Goal: Information Seeking & Learning: Learn about a topic

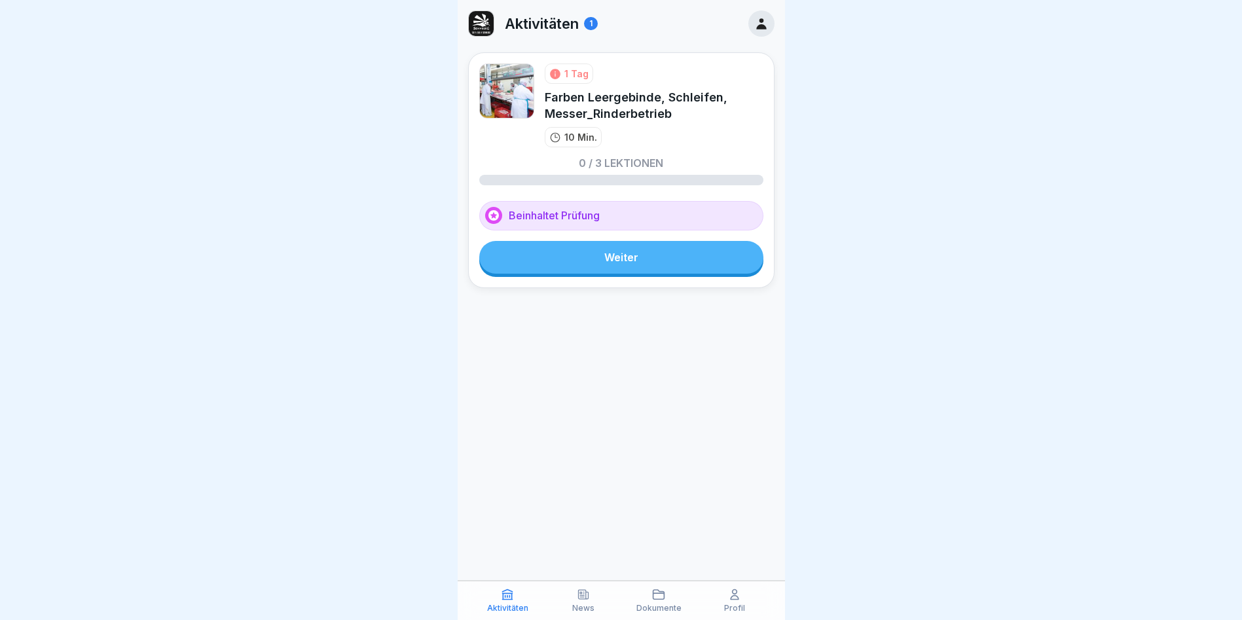
click at [577, 272] on link "Weiter" at bounding box center [621, 257] width 284 height 33
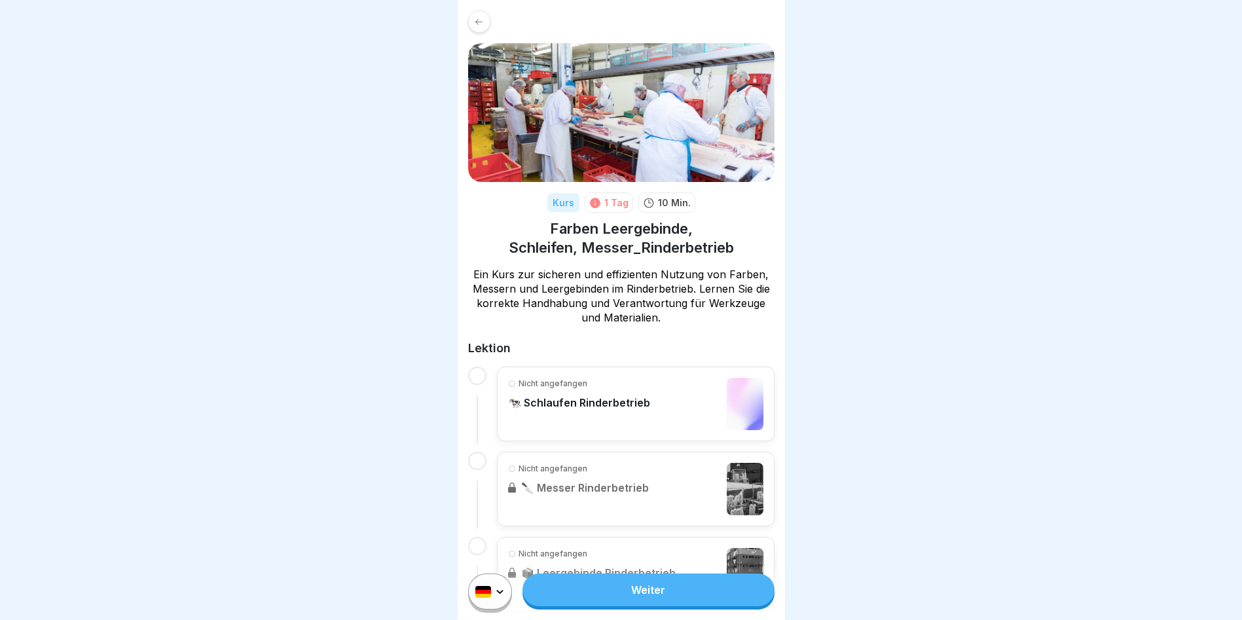
click at [655, 606] on link "Weiter" at bounding box center [648, 590] width 251 height 33
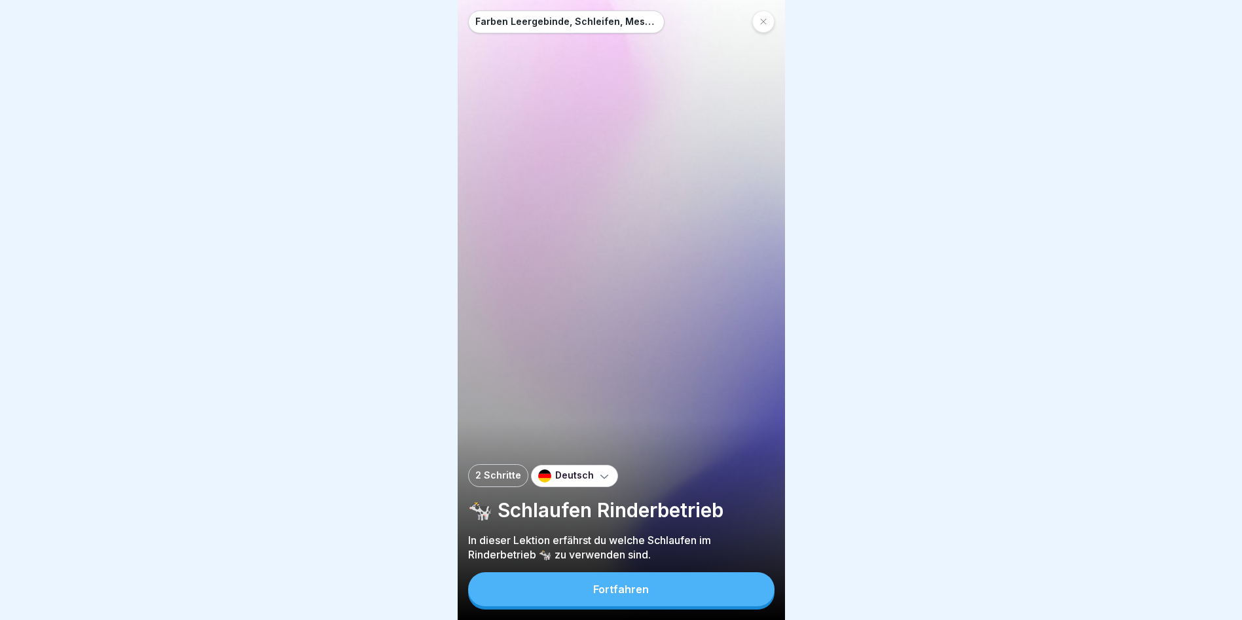
click at [598, 483] on icon at bounding box center [604, 476] width 13 height 13
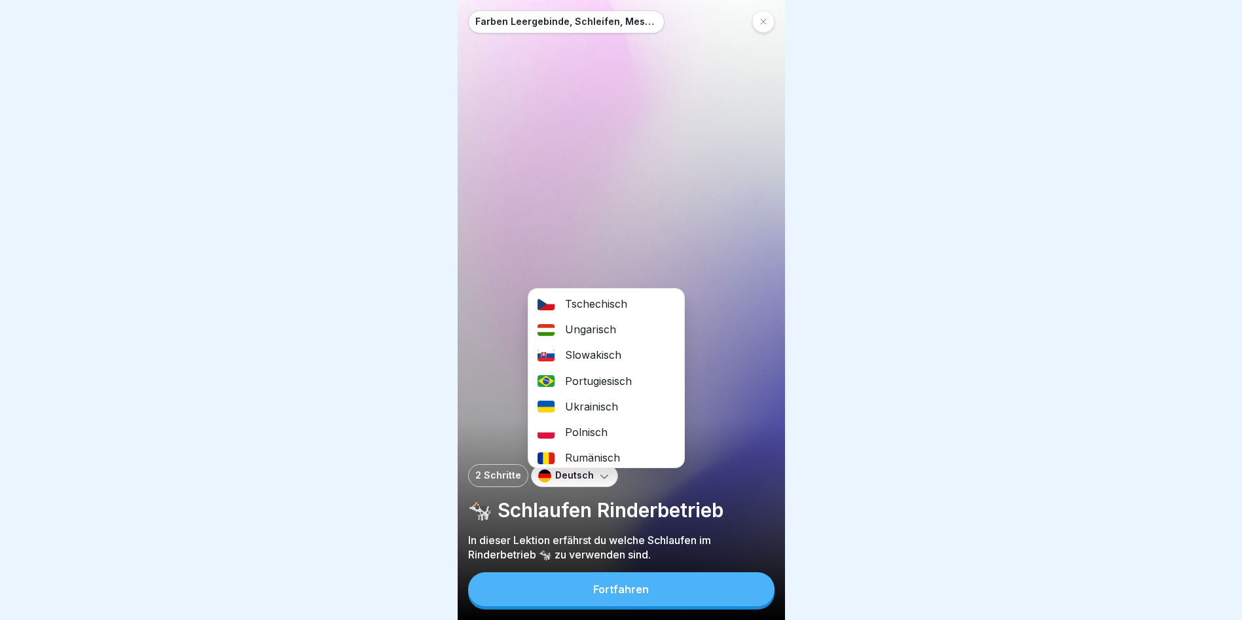
click at [598, 403] on div "Ukrainisch" at bounding box center [606, 407] width 156 height 26
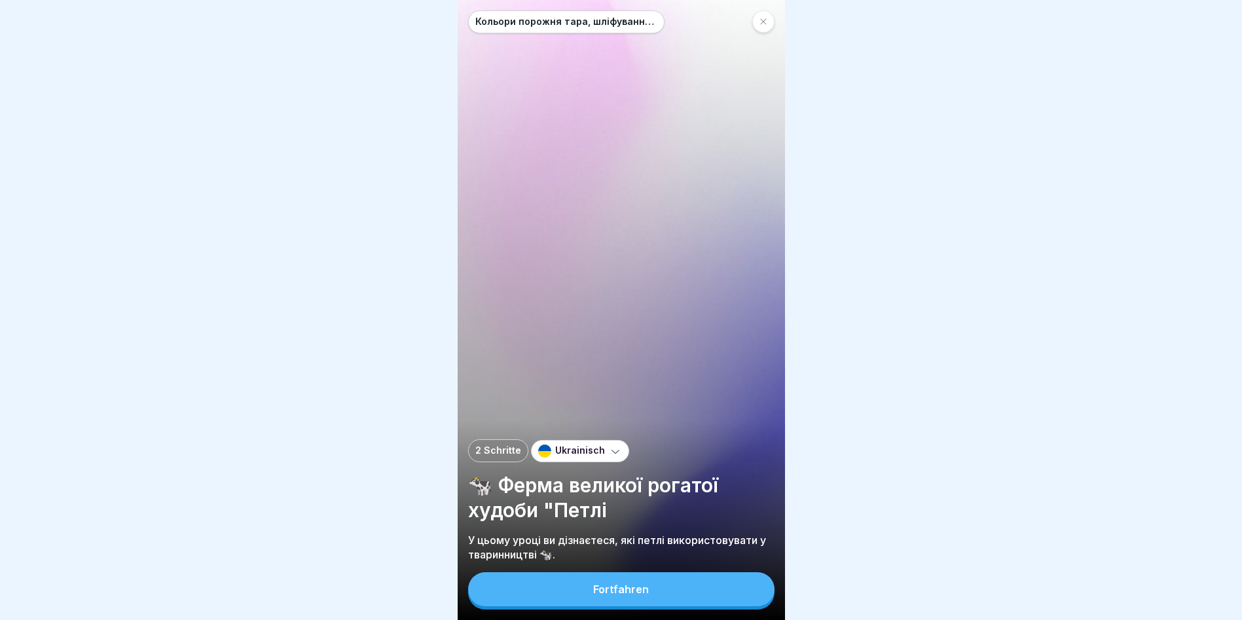
click at [609, 595] on div "Fortfahren" at bounding box center [621, 590] width 56 height 12
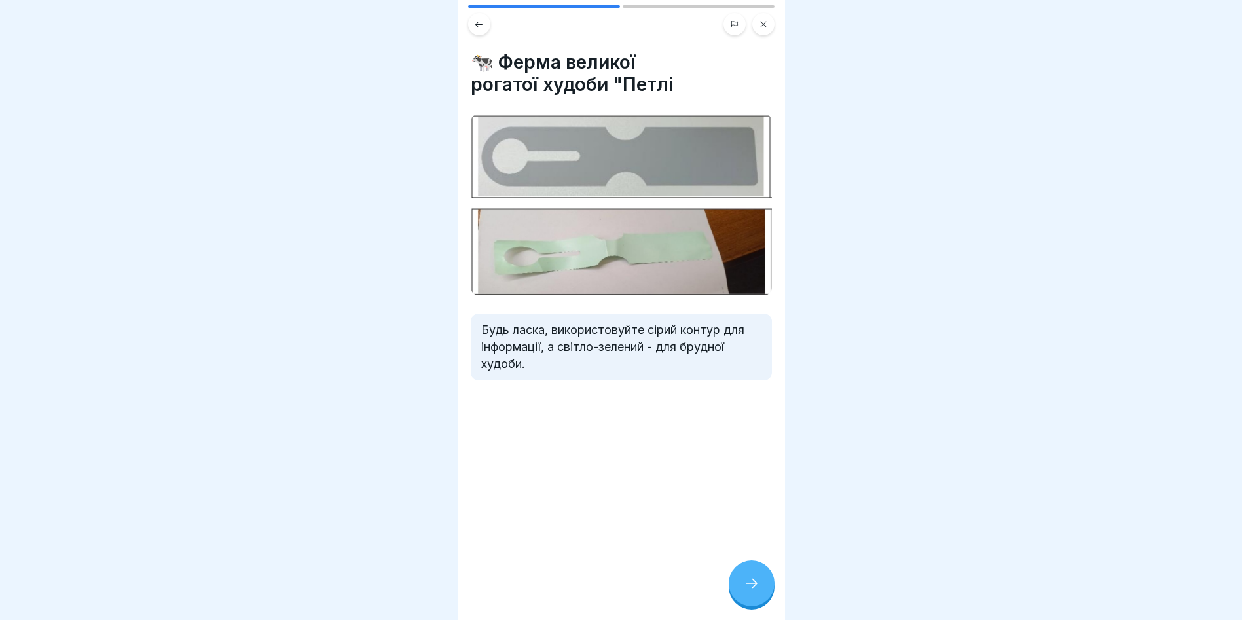
click at [753, 591] on icon at bounding box center [752, 584] width 16 height 16
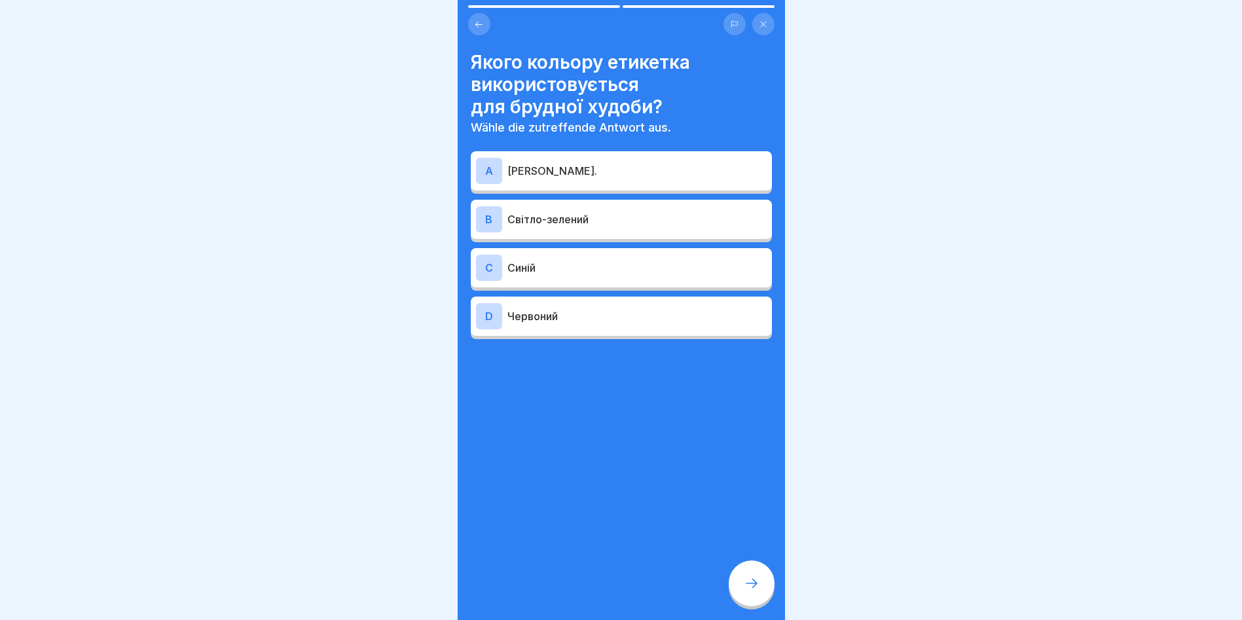
click at [573, 171] on p "[PERSON_NAME]." at bounding box center [637, 171] width 259 height 16
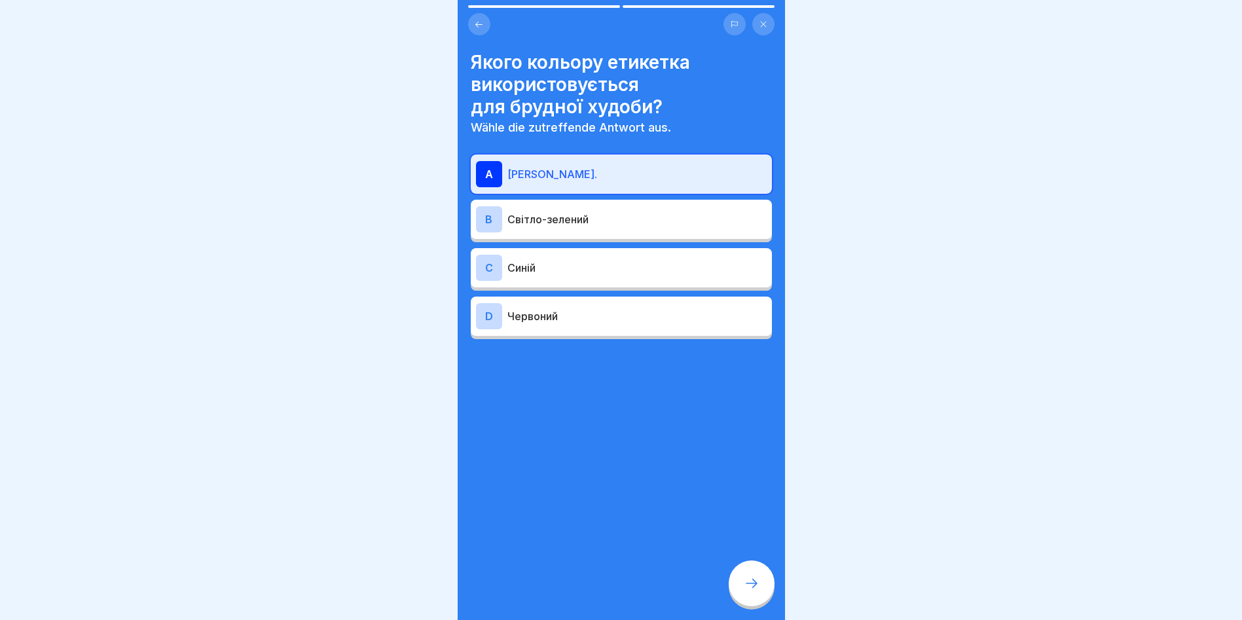
click at [473, 19] on button at bounding box center [479, 24] width 22 height 22
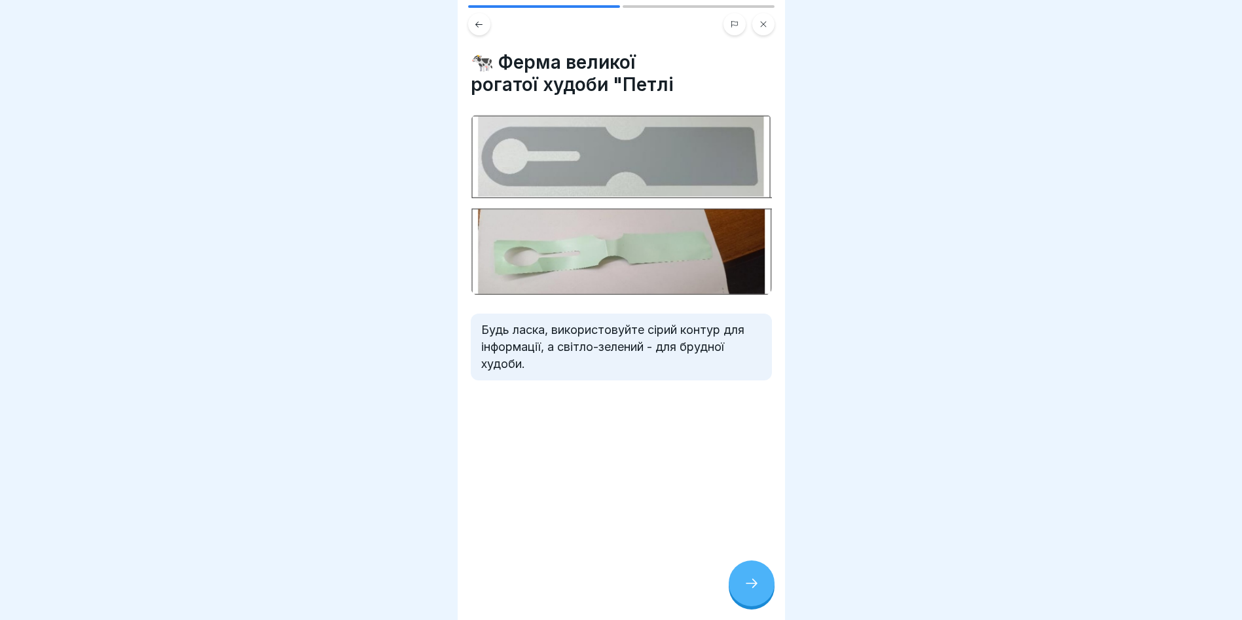
click at [761, 593] on div at bounding box center [752, 584] width 46 height 46
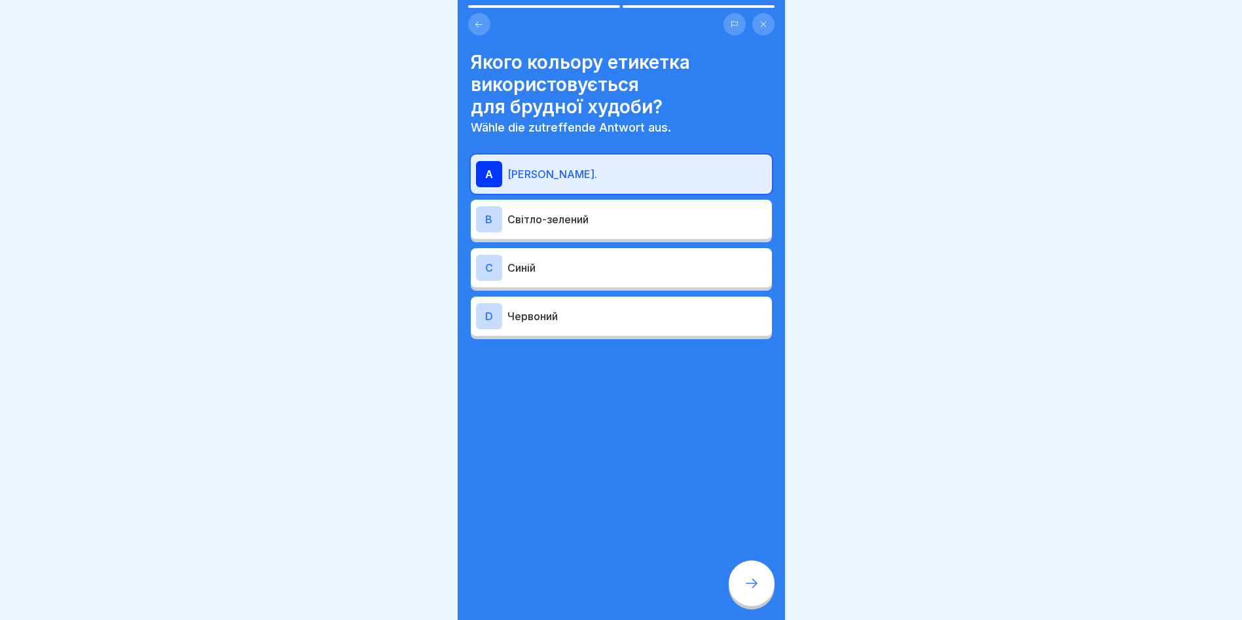
click at [631, 233] on div "B Світло-зелений" at bounding box center [621, 219] width 301 height 39
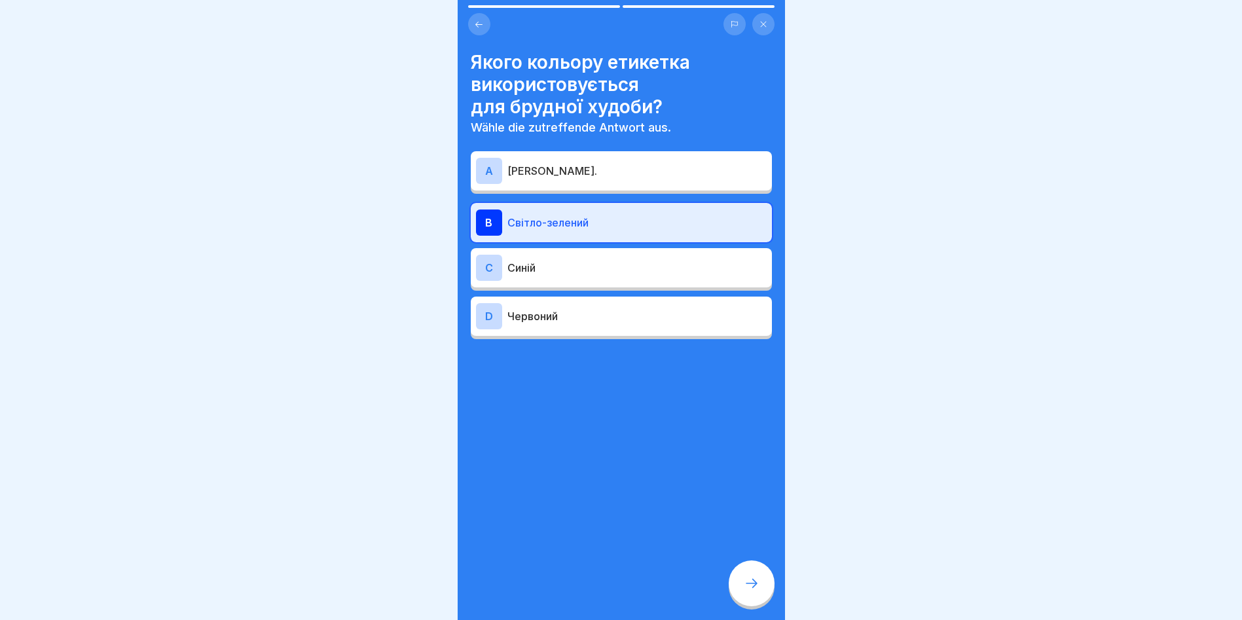
click at [762, 591] on div at bounding box center [752, 584] width 46 height 46
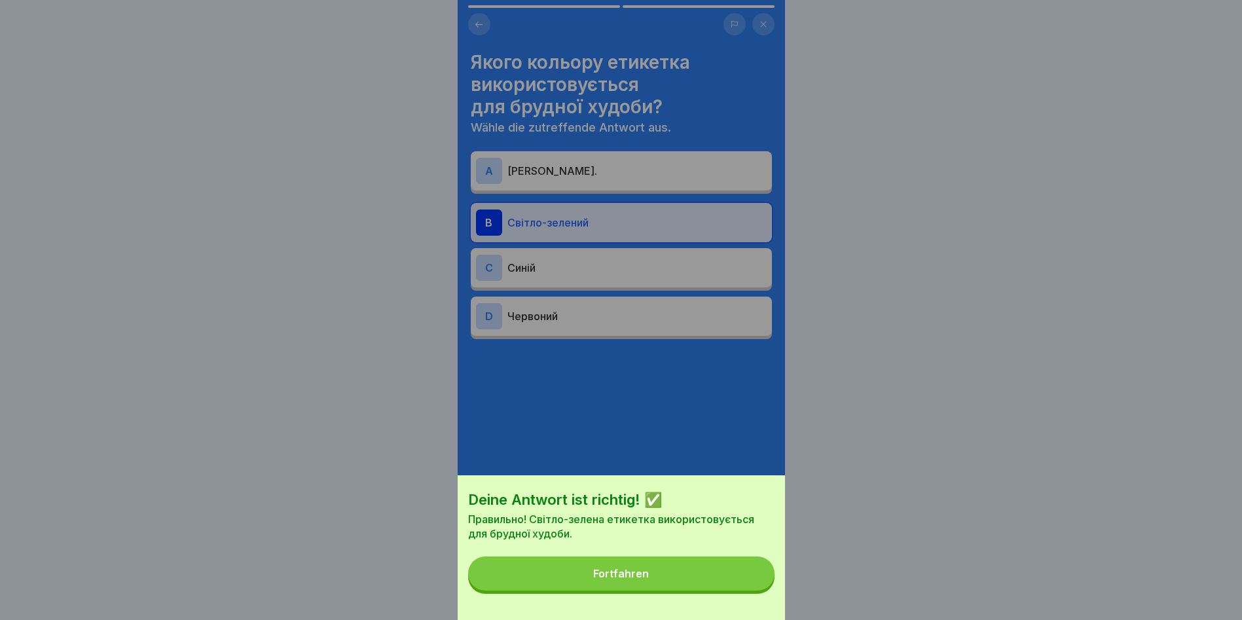
click at [705, 580] on button "Fortfahren" at bounding box center [621, 574] width 306 height 34
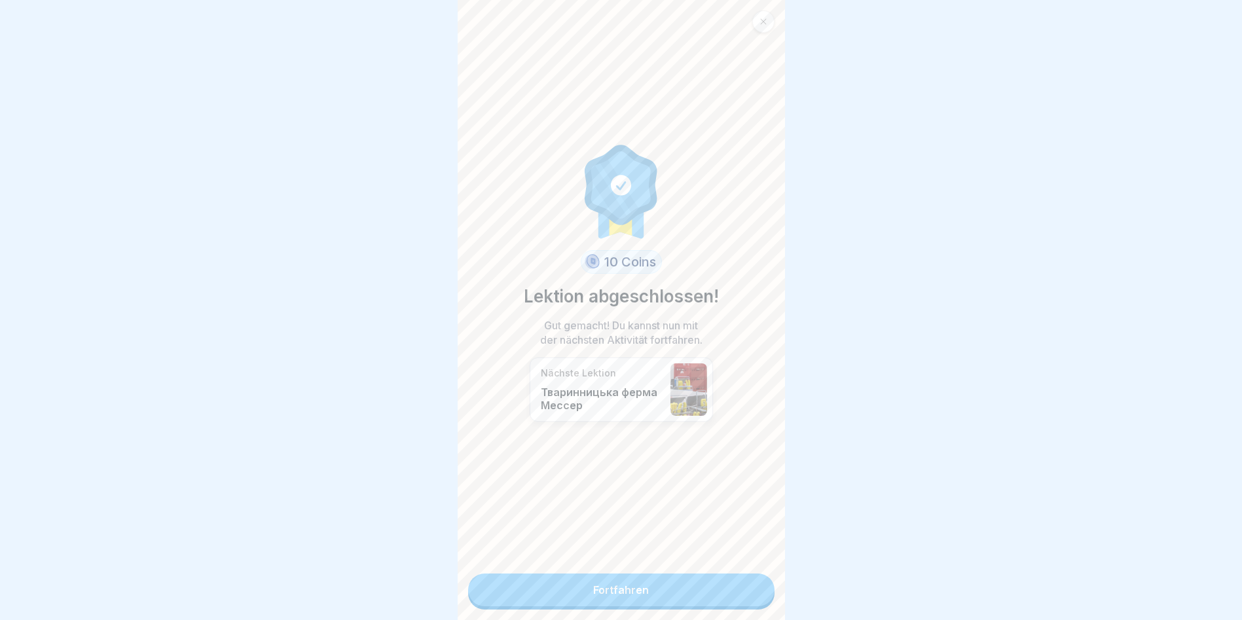
click at [669, 591] on link "Fortfahren" at bounding box center [621, 590] width 306 height 33
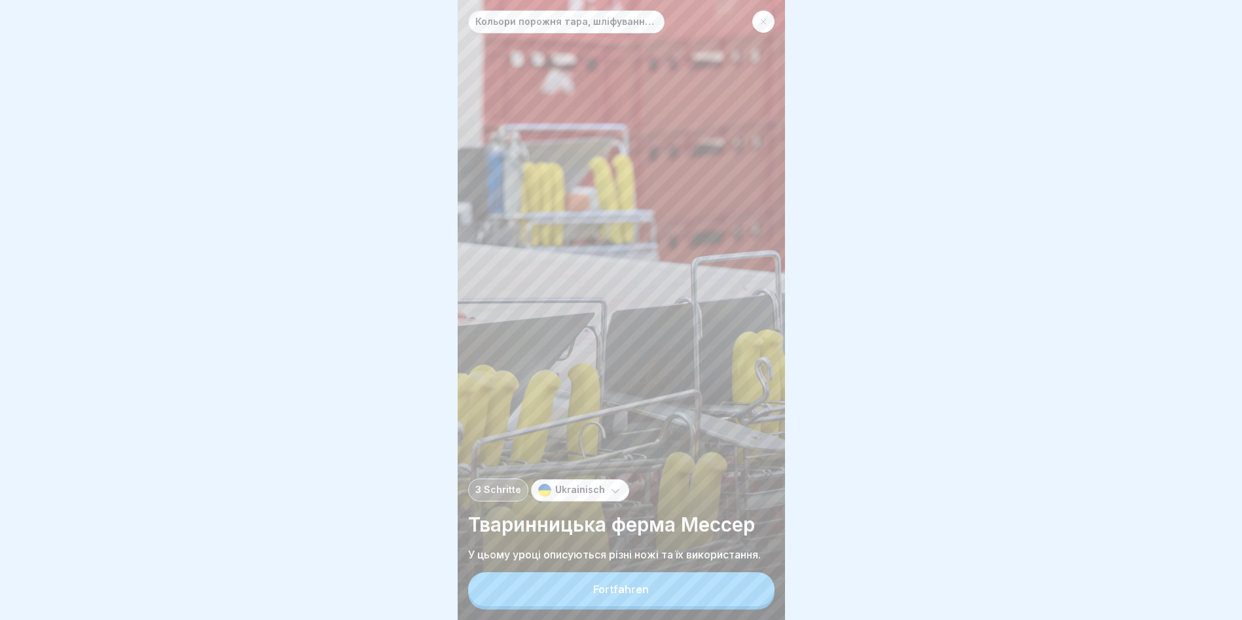
click at [651, 601] on button "Fortfahren" at bounding box center [621, 589] width 306 height 34
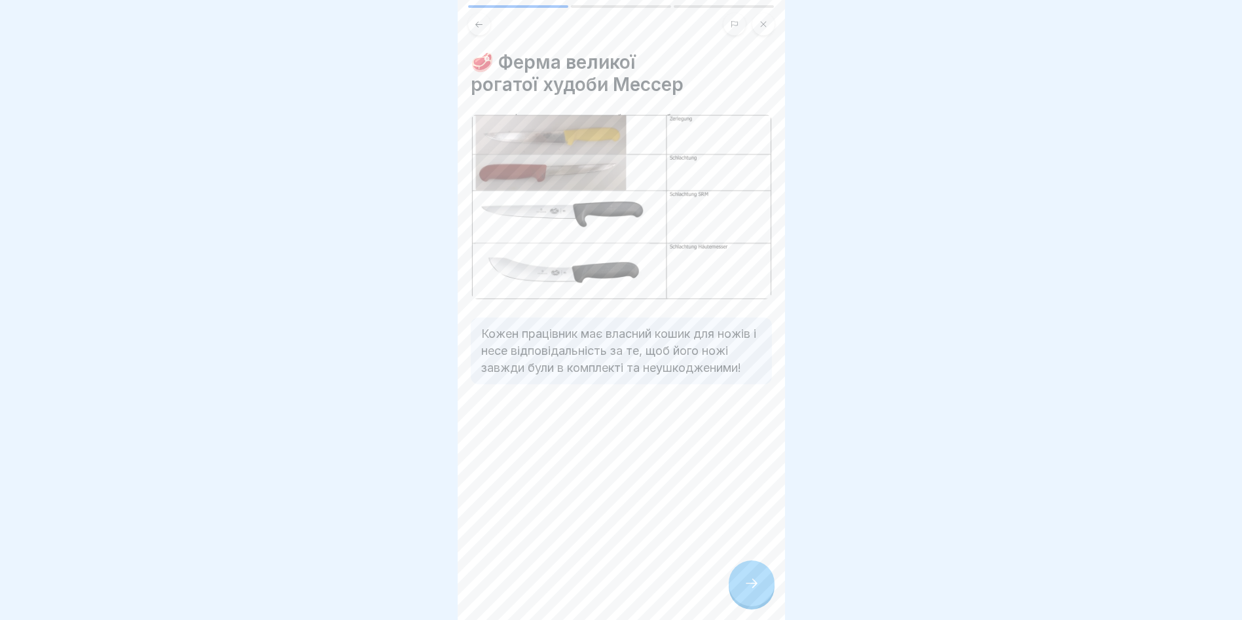
click at [755, 585] on div at bounding box center [752, 584] width 46 height 46
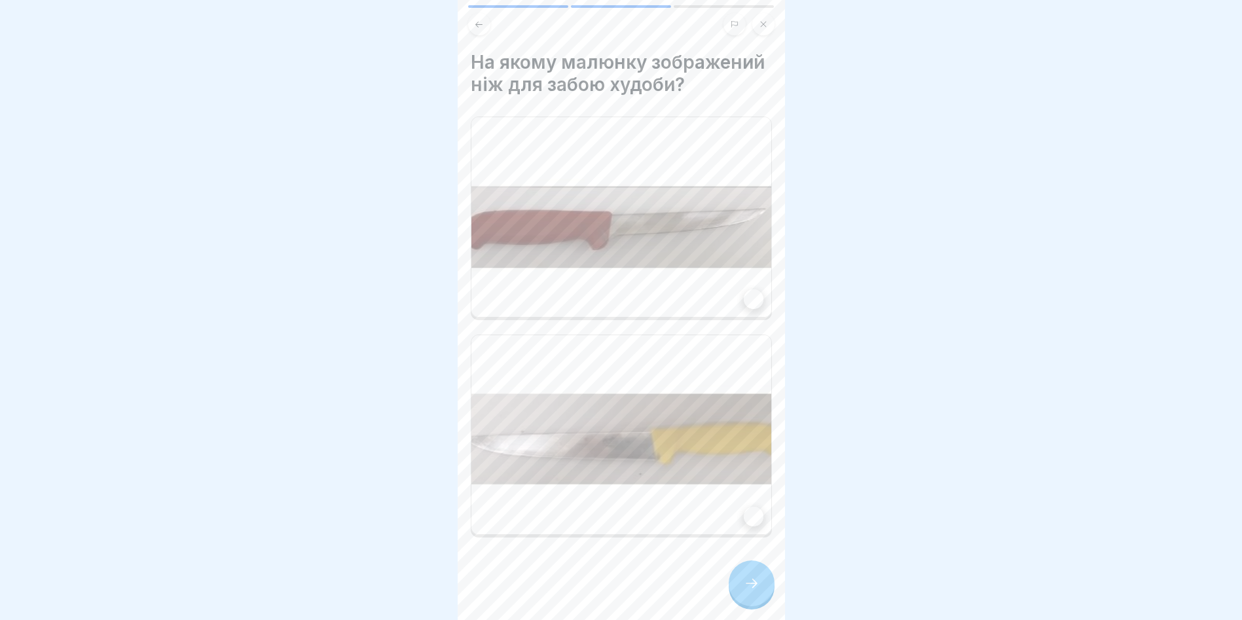
click at [611, 236] on img at bounding box center [622, 217] width 300 height 200
click at [758, 591] on icon at bounding box center [752, 584] width 16 height 16
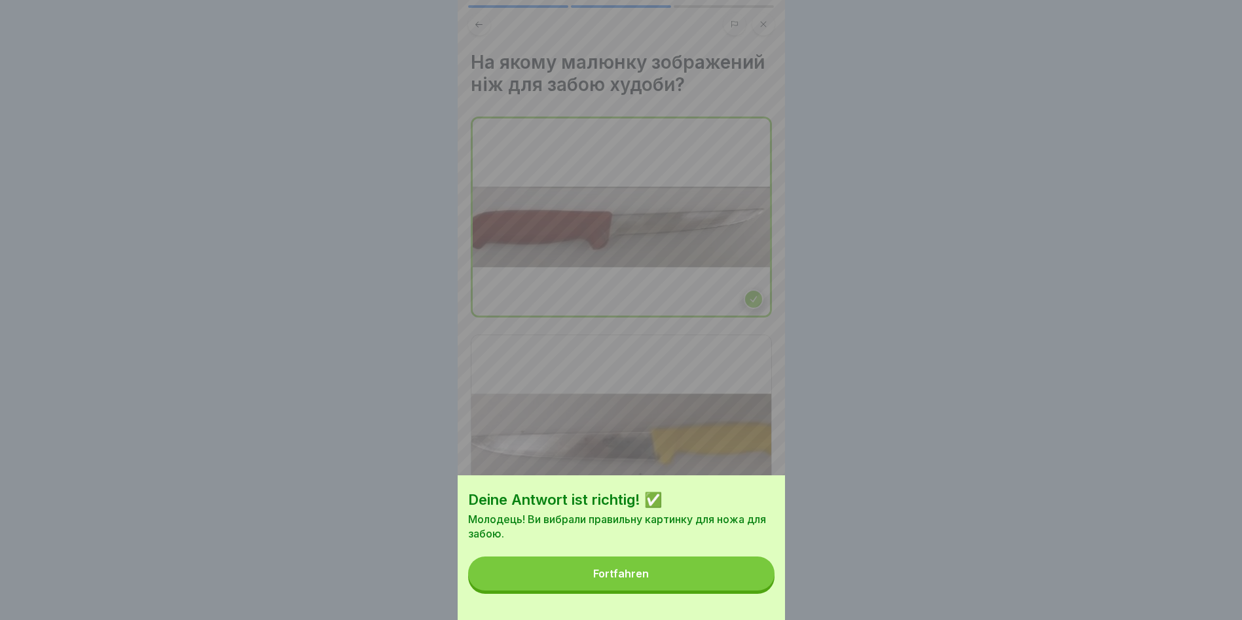
click at [730, 583] on button "Fortfahren" at bounding box center [621, 574] width 306 height 34
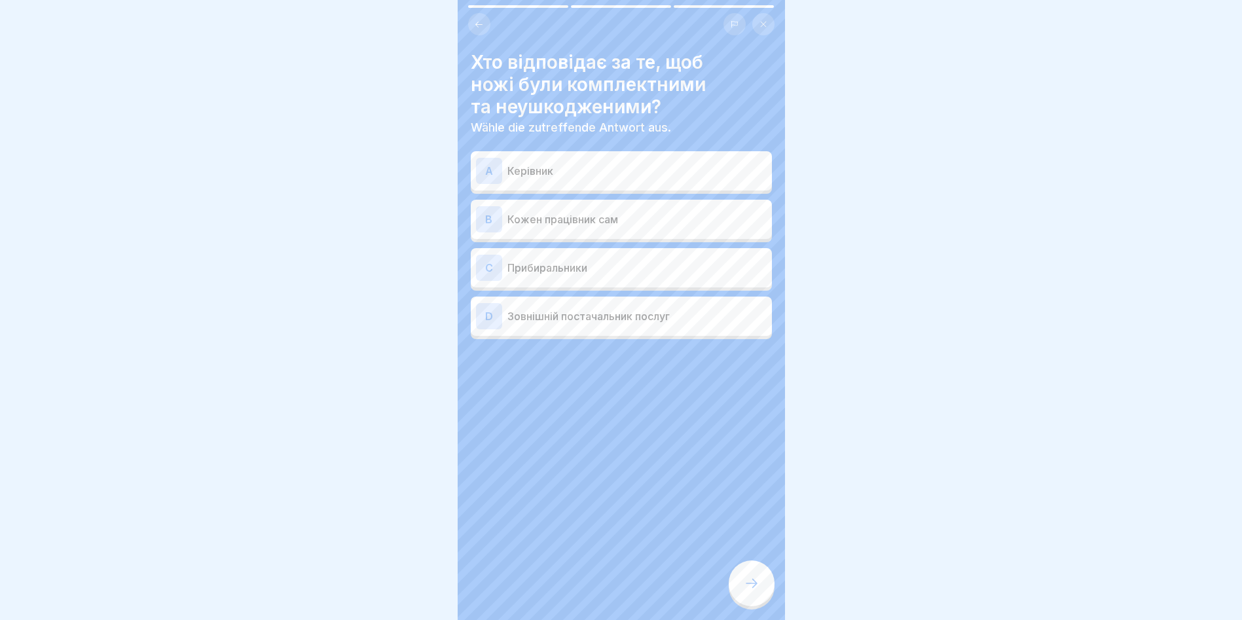
click at [633, 228] on div "B Кожен працівник сам" at bounding box center [621, 219] width 291 height 26
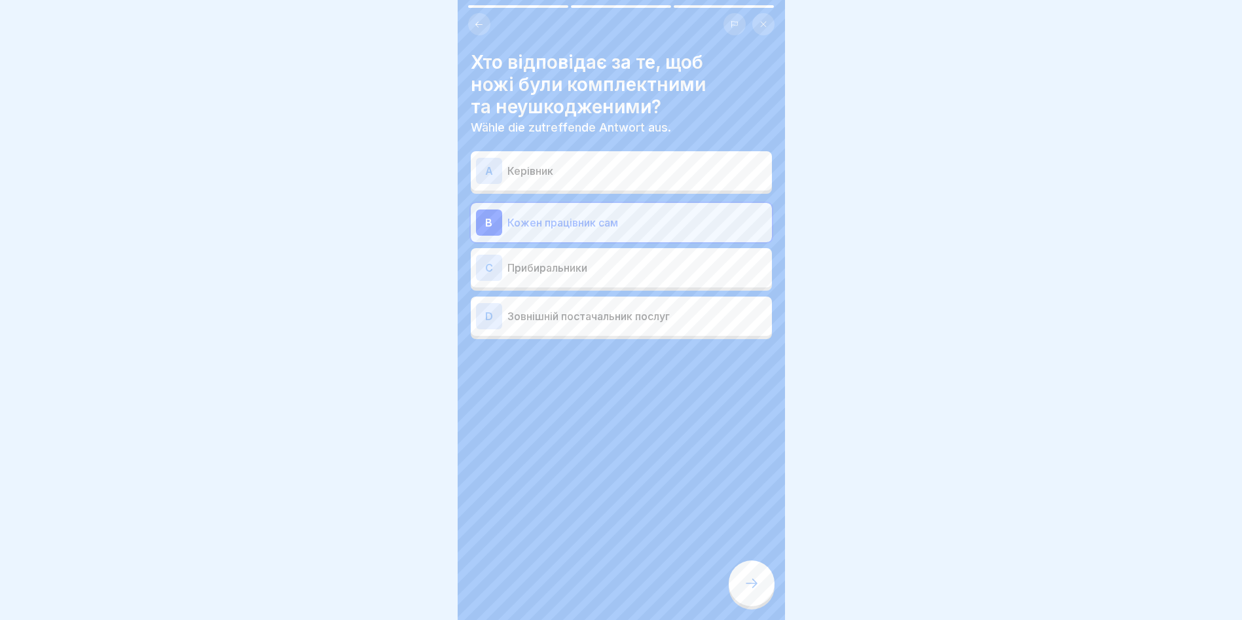
click at [756, 583] on div at bounding box center [752, 584] width 46 height 46
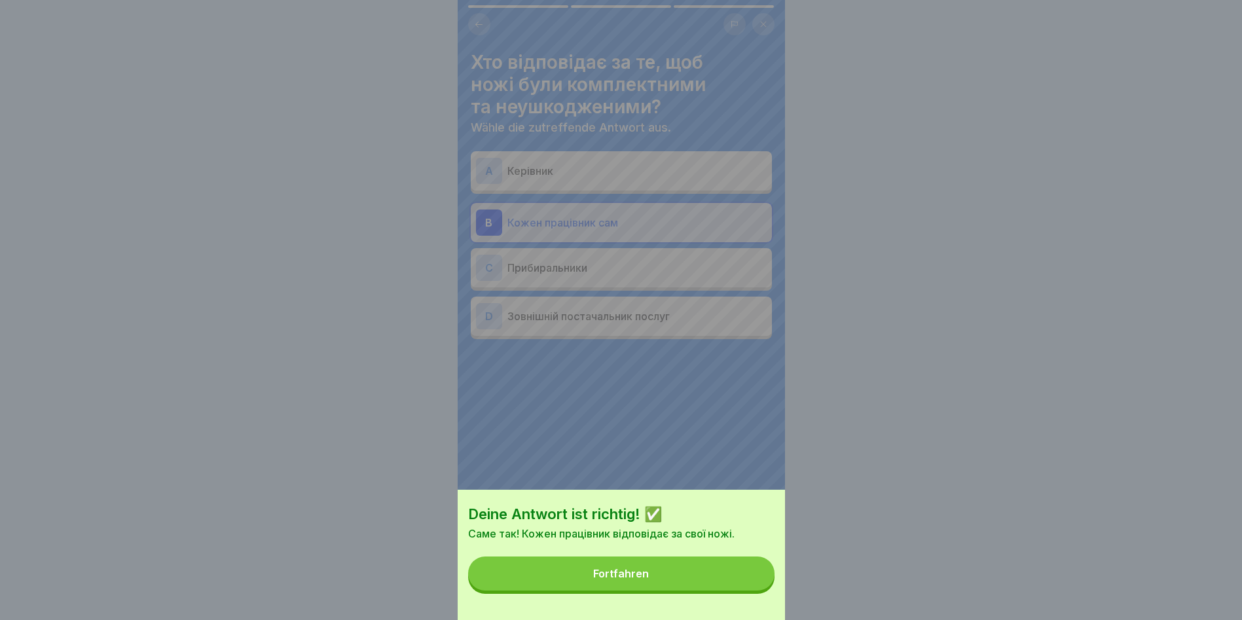
click at [751, 587] on button "Fortfahren" at bounding box center [621, 574] width 306 height 34
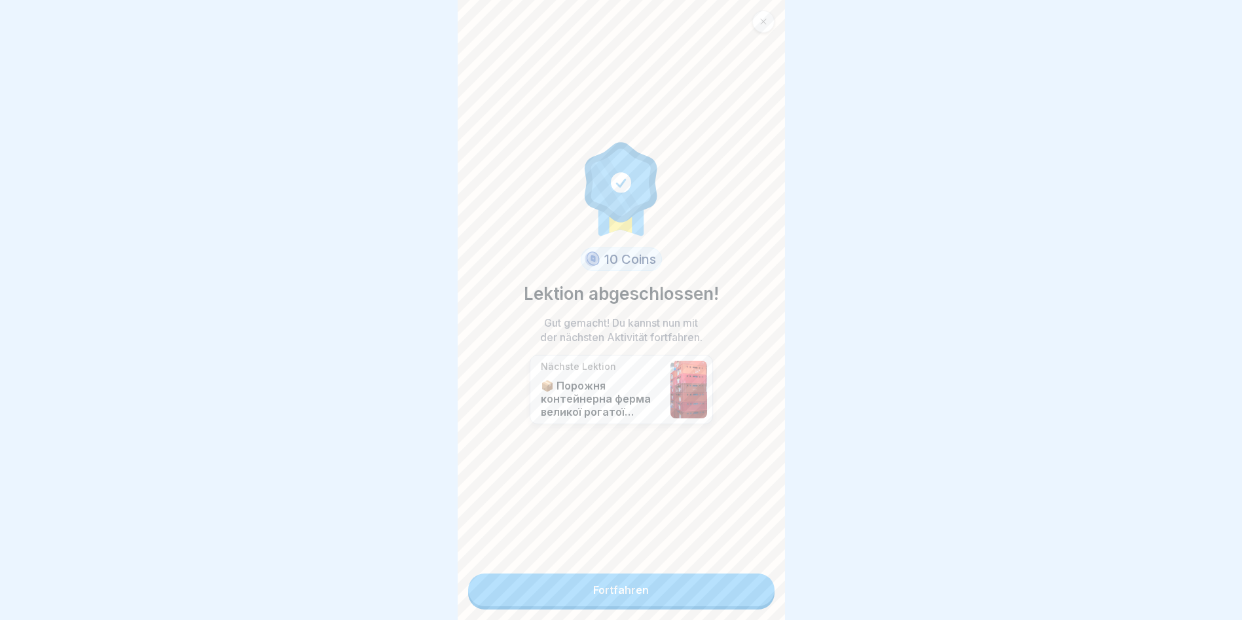
click at [688, 586] on link "Fortfahren" at bounding box center [621, 590] width 306 height 33
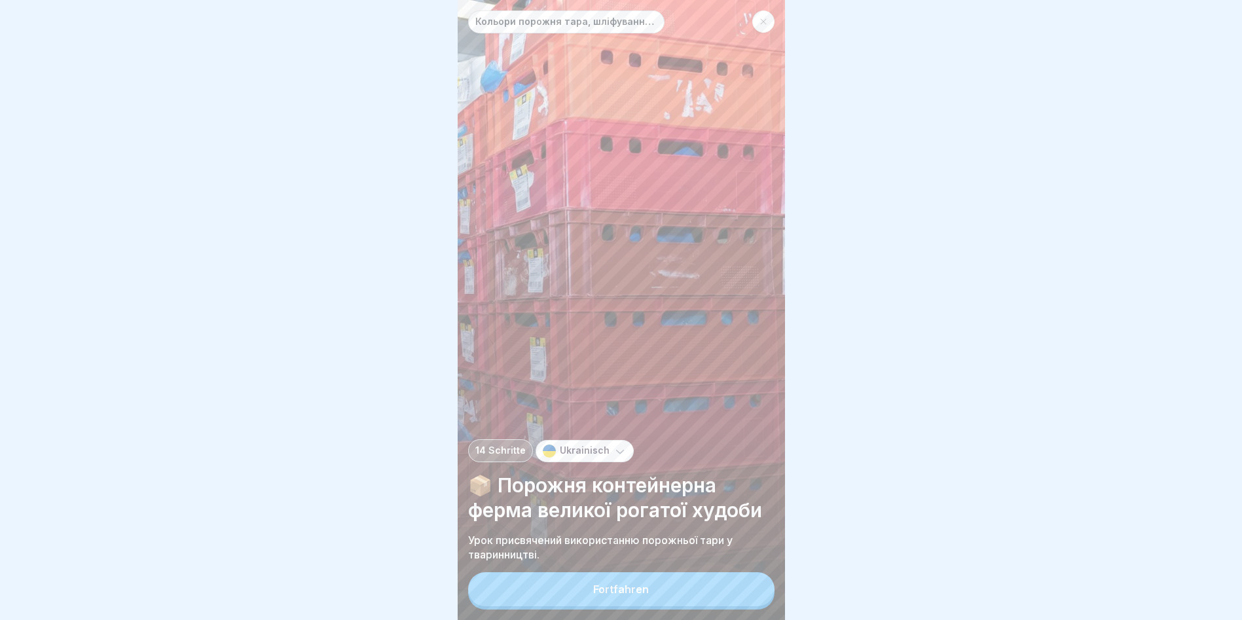
click at [644, 595] on div "Fortfahren" at bounding box center [621, 590] width 56 height 12
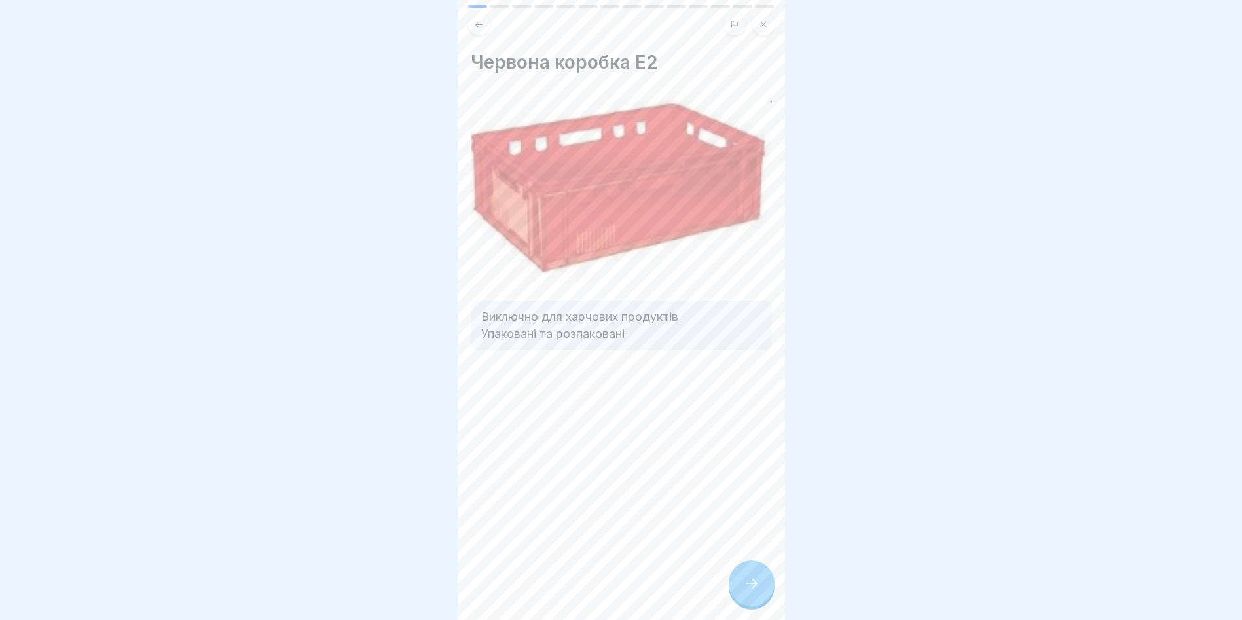
click at [756, 587] on div at bounding box center [752, 584] width 46 height 46
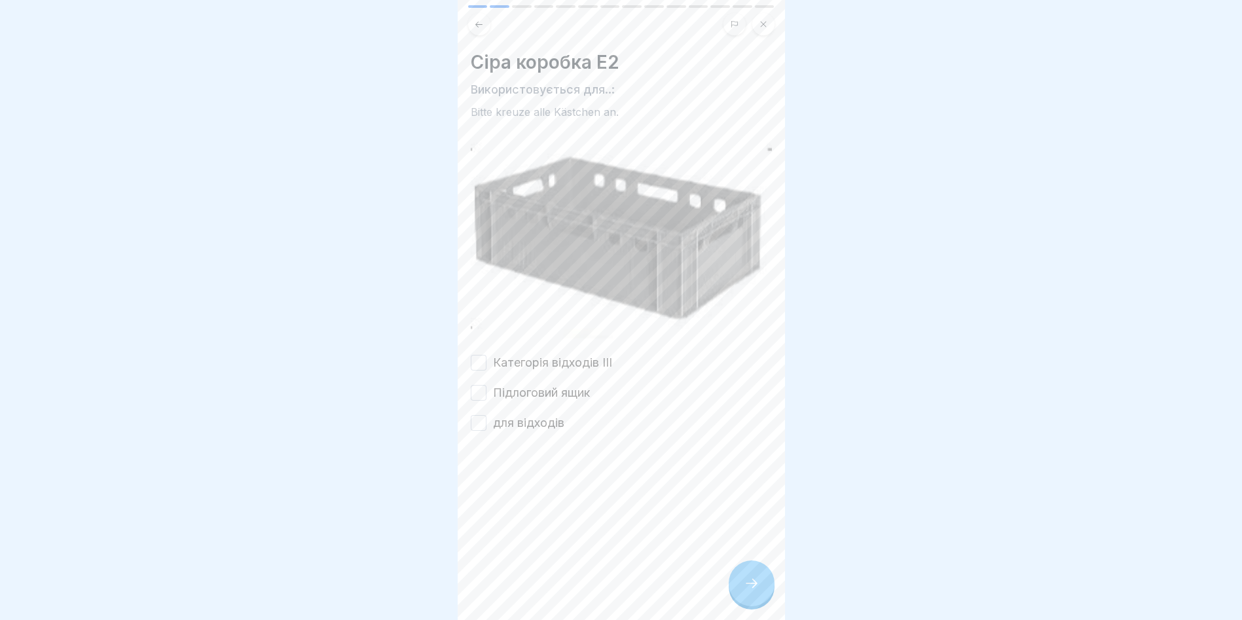
click at [480, 24] on icon at bounding box center [479, 25] width 10 height 10
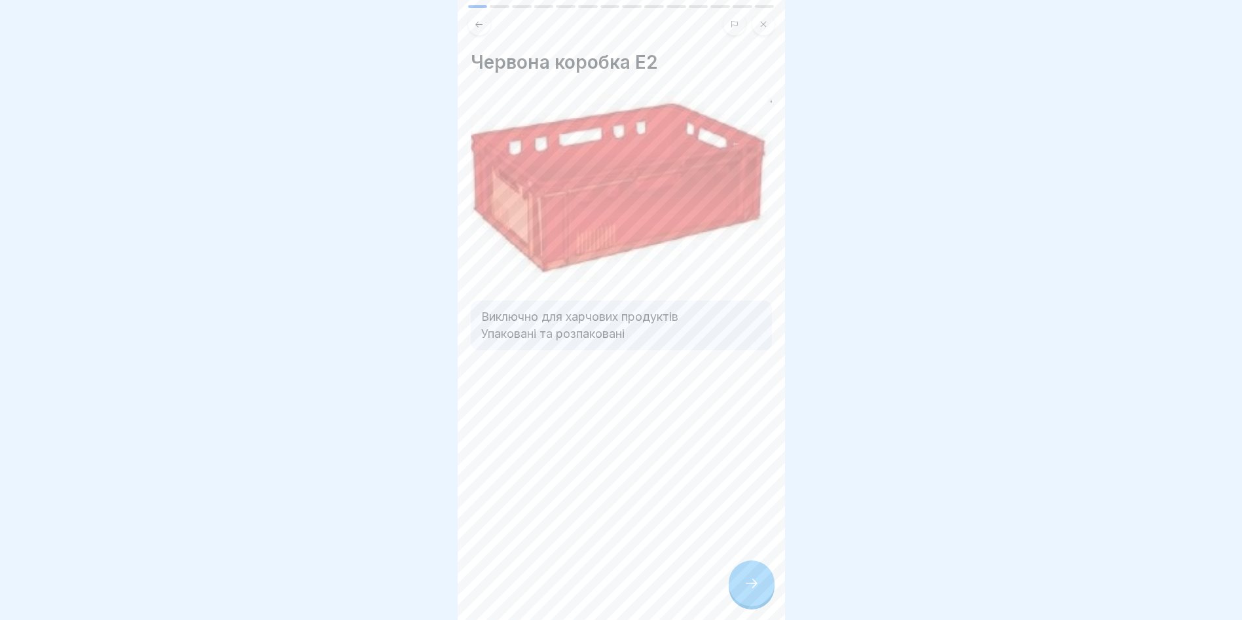
click at [476, 26] on icon at bounding box center [479, 25] width 10 height 10
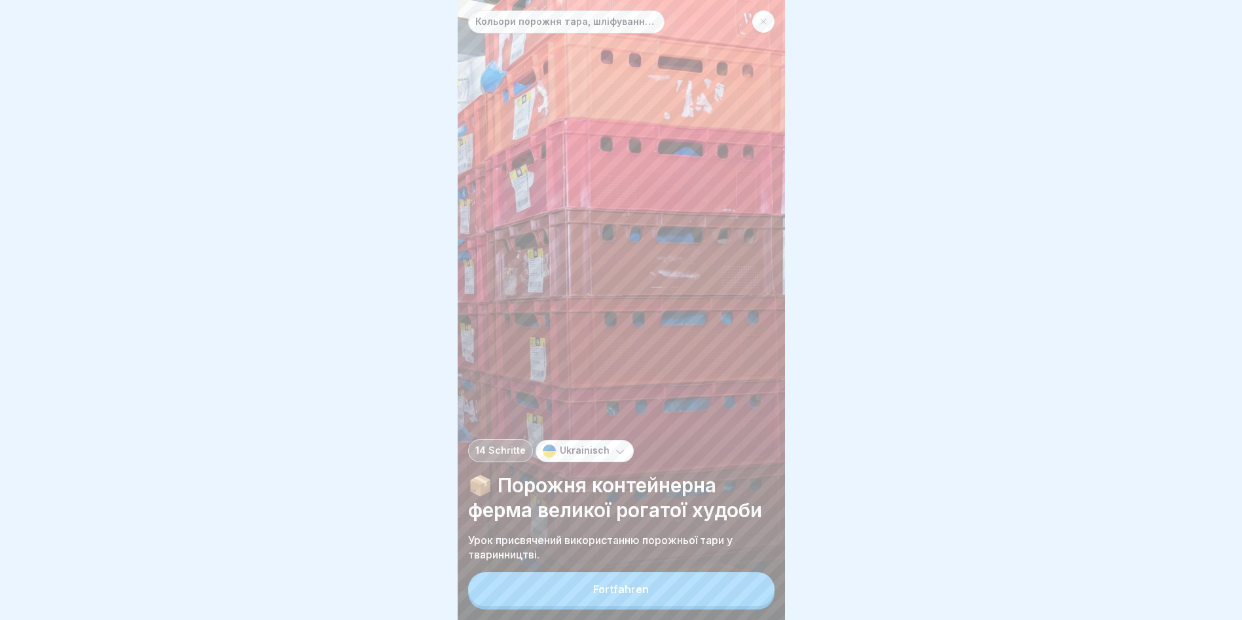
click at [703, 597] on button "Fortfahren" at bounding box center [621, 589] width 306 height 34
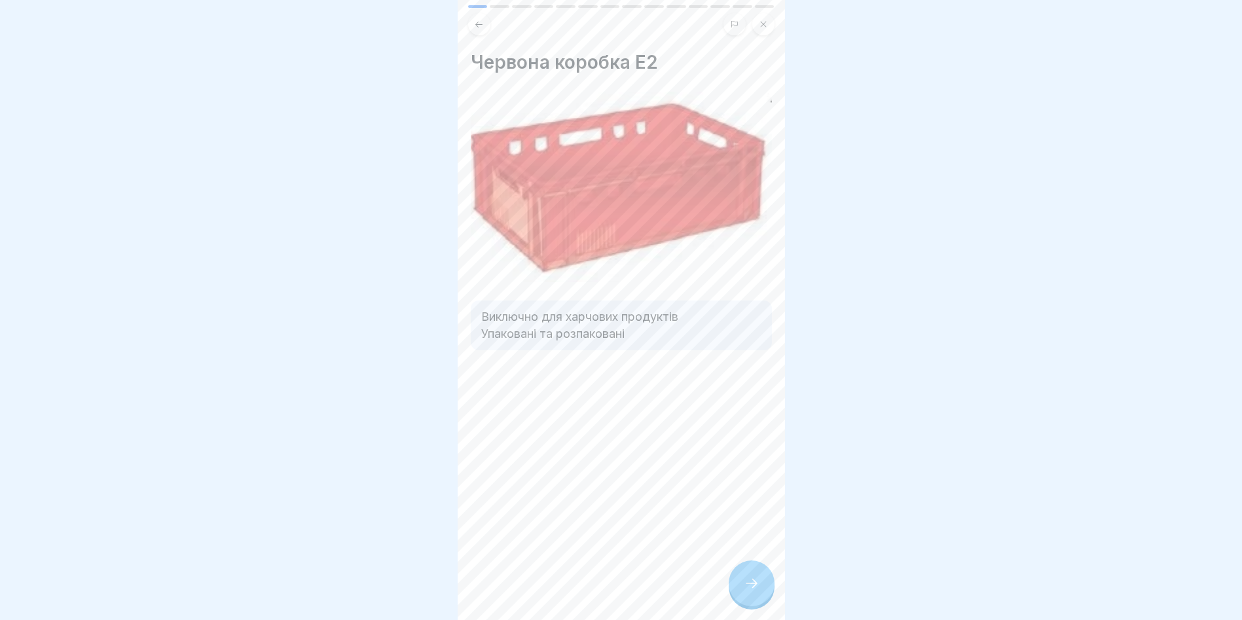
click at [760, 592] on div at bounding box center [752, 584] width 46 height 46
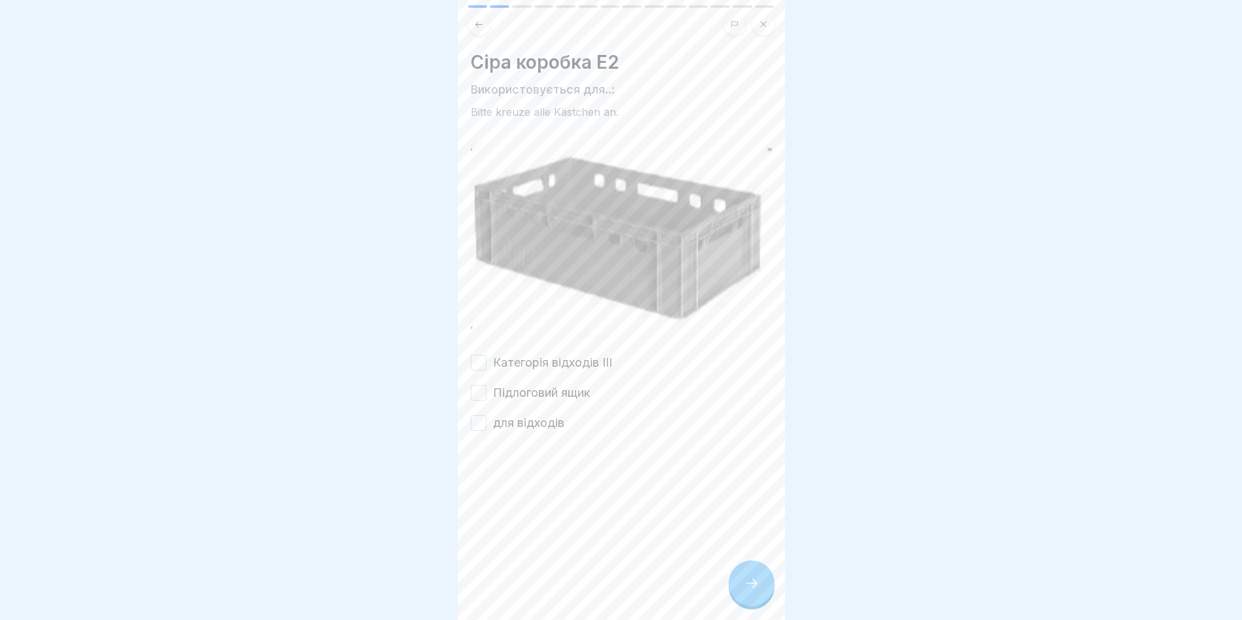
click at [478, 356] on button "Категорія відходів III" at bounding box center [479, 363] width 16 height 16
click at [760, 593] on div at bounding box center [752, 584] width 46 height 46
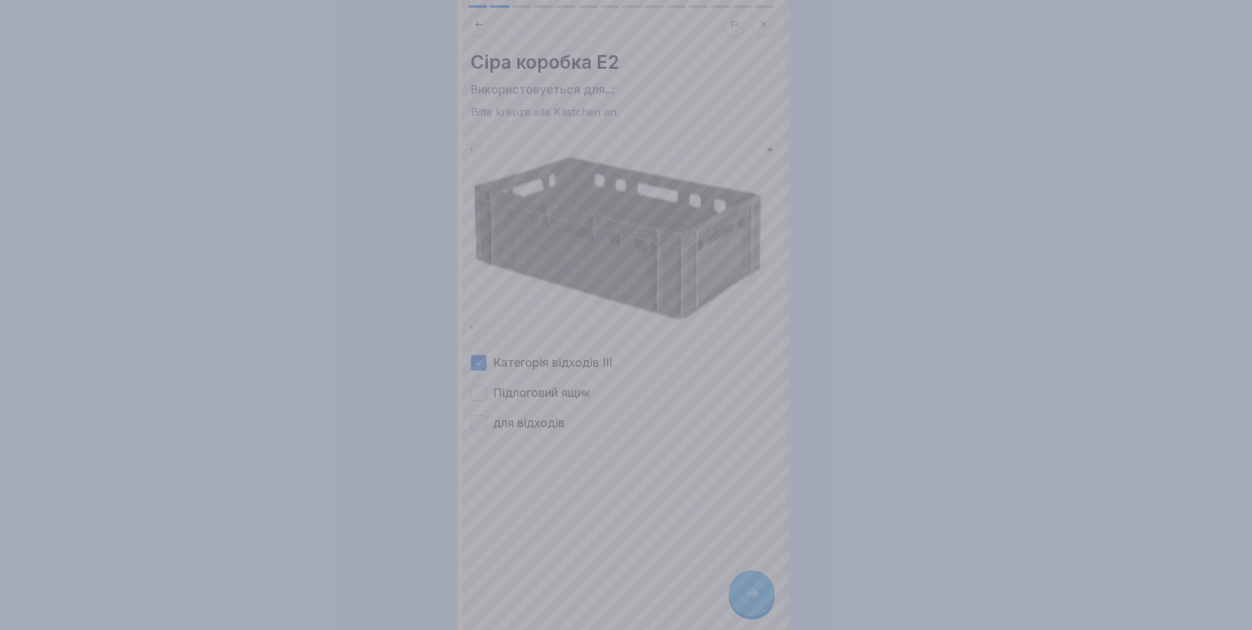
click at [608, 428] on div at bounding box center [626, 315] width 1252 height 630
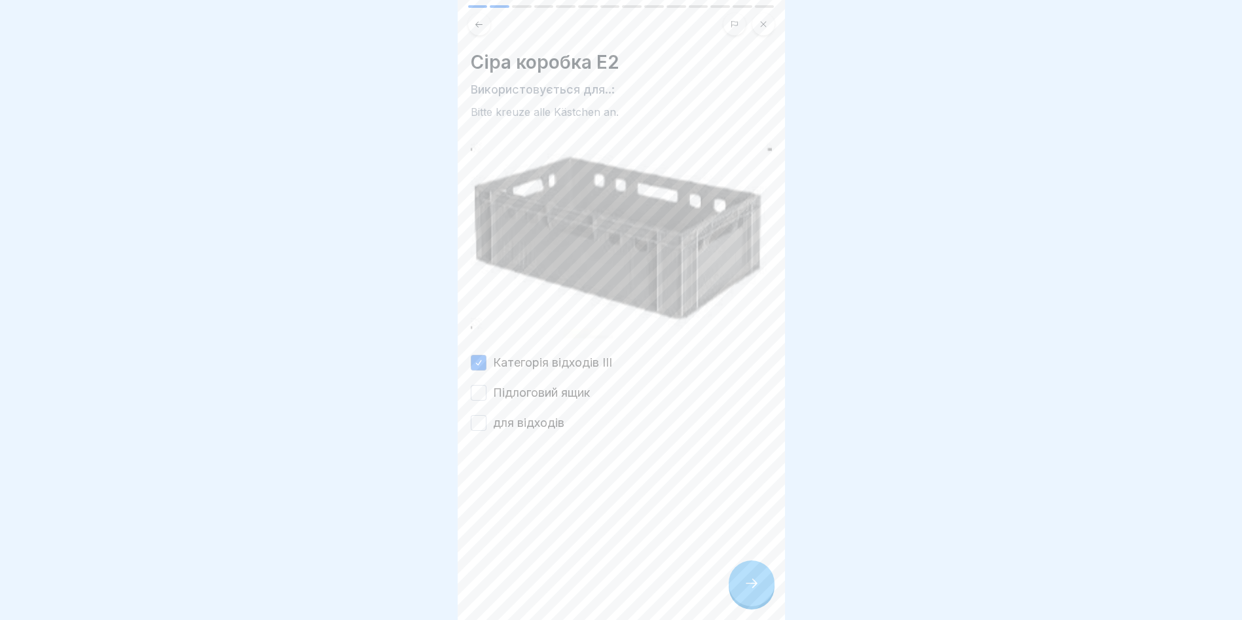
click at [477, 386] on button "Підлоговий ящик" at bounding box center [479, 393] width 16 height 16
click at [481, 417] on button "для відходів" at bounding box center [479, 423] width 16 height 16
click at [745, 601] on div at bounding box center [752, 584] width 46 height 46
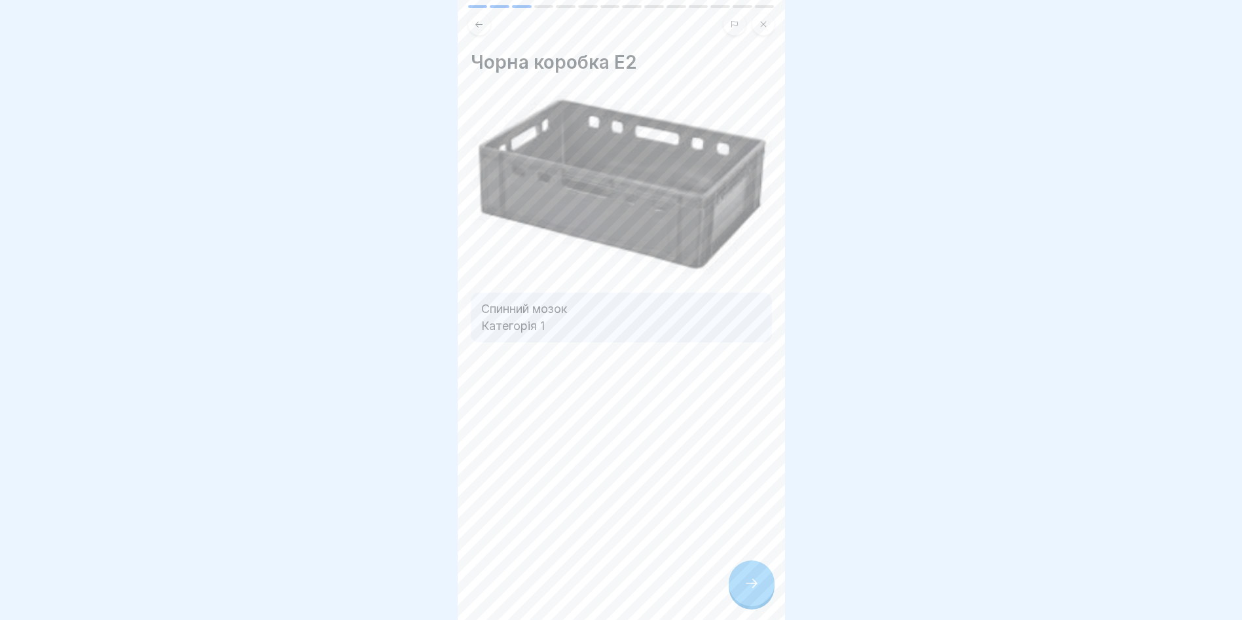
click at [745, 591] on icon at bounding box center [752, 584] width 16 height 16
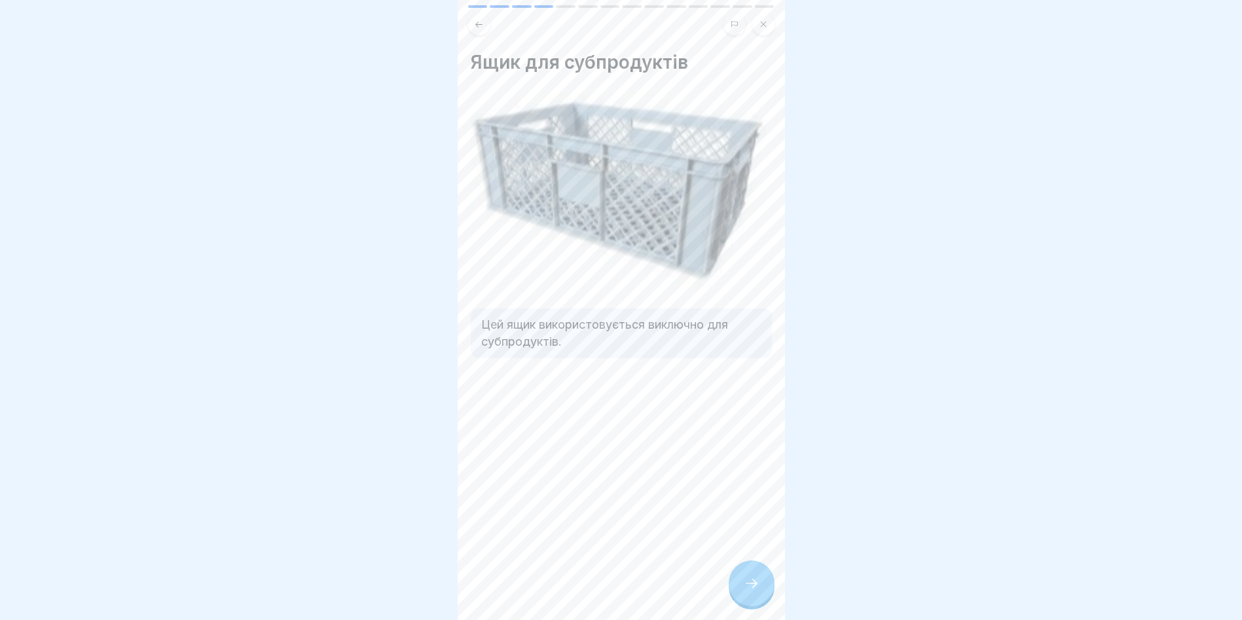
click at [762, 595] on div at bounding box center [752, 584] width 46 height 46
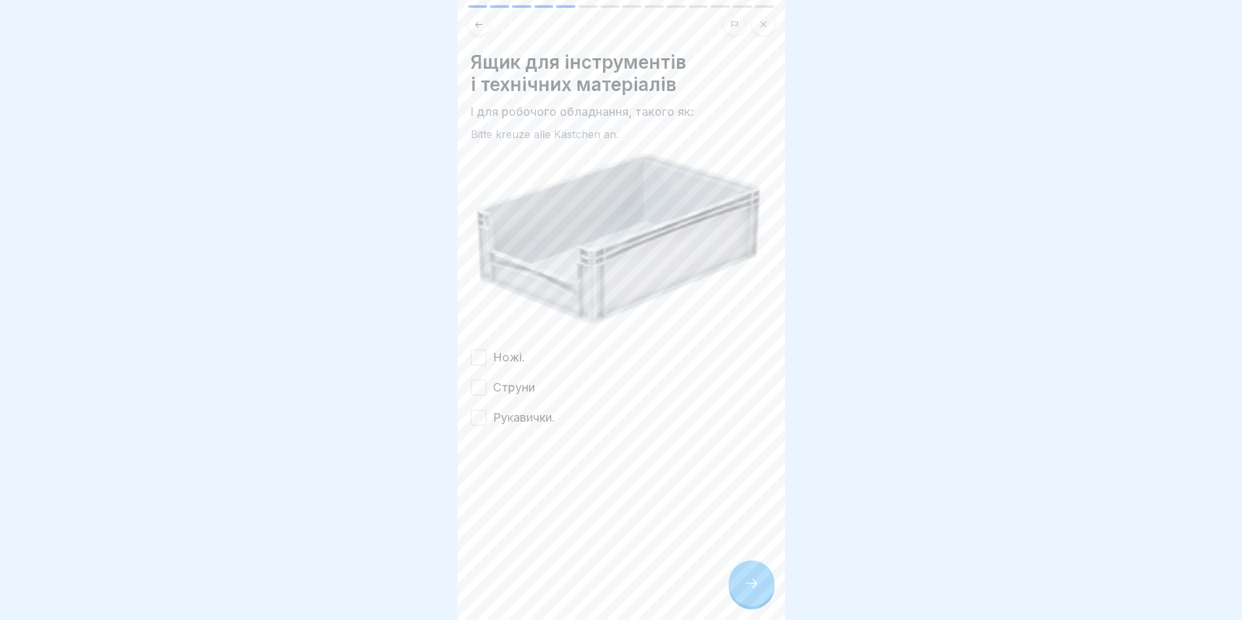
click at [479, 352] on button "Ножі." at bounding box center [479, 358] width 16 height 16
click at [483, 385] on button "Струни" at bounding box center [479, 388] width 16 height 16
click at [482, 410] on button "Рукавички." at bounding box center [479, 418] width 16 height 16
click at [762, 587] on div at bounding box center [752, 584] width 46 height 46
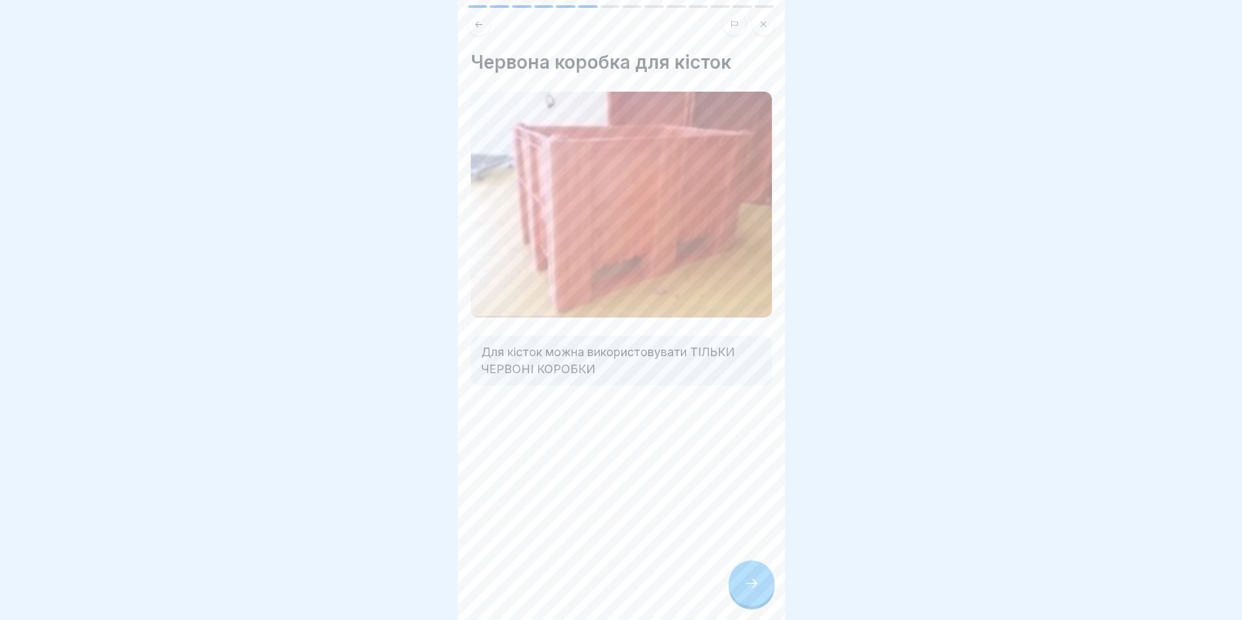
click at [755, 604] on div at bounding box center [752, 584] width 46 height 46
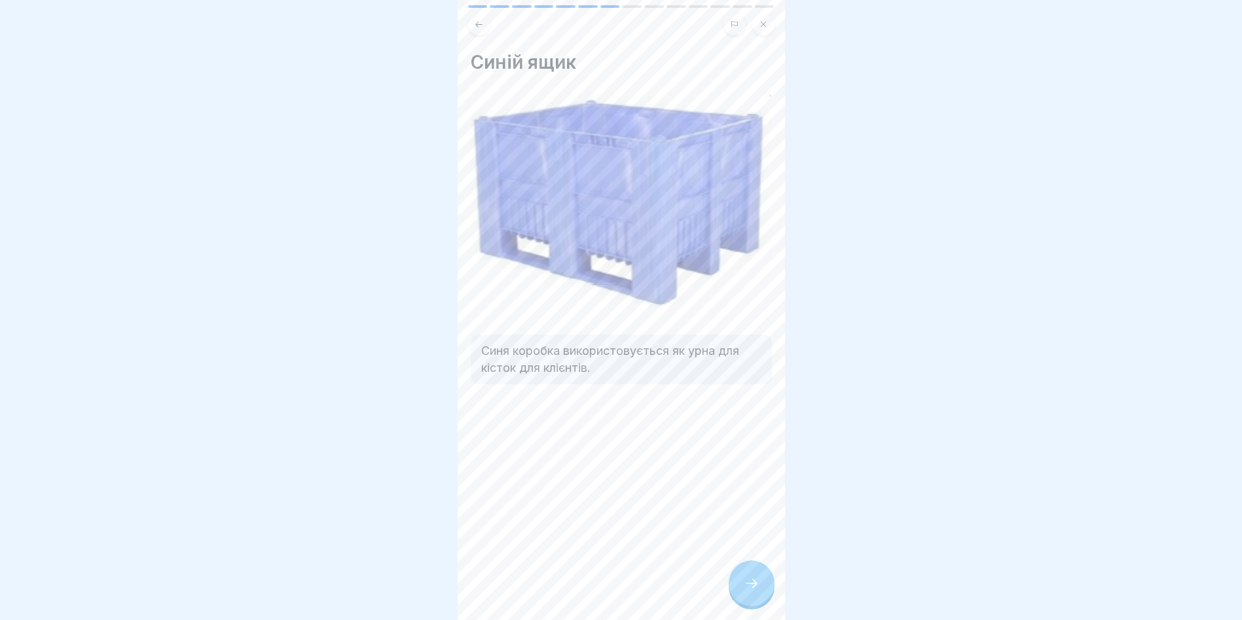
click at [753, 586] on div at bounding box center [752, 584] width 46 height 46
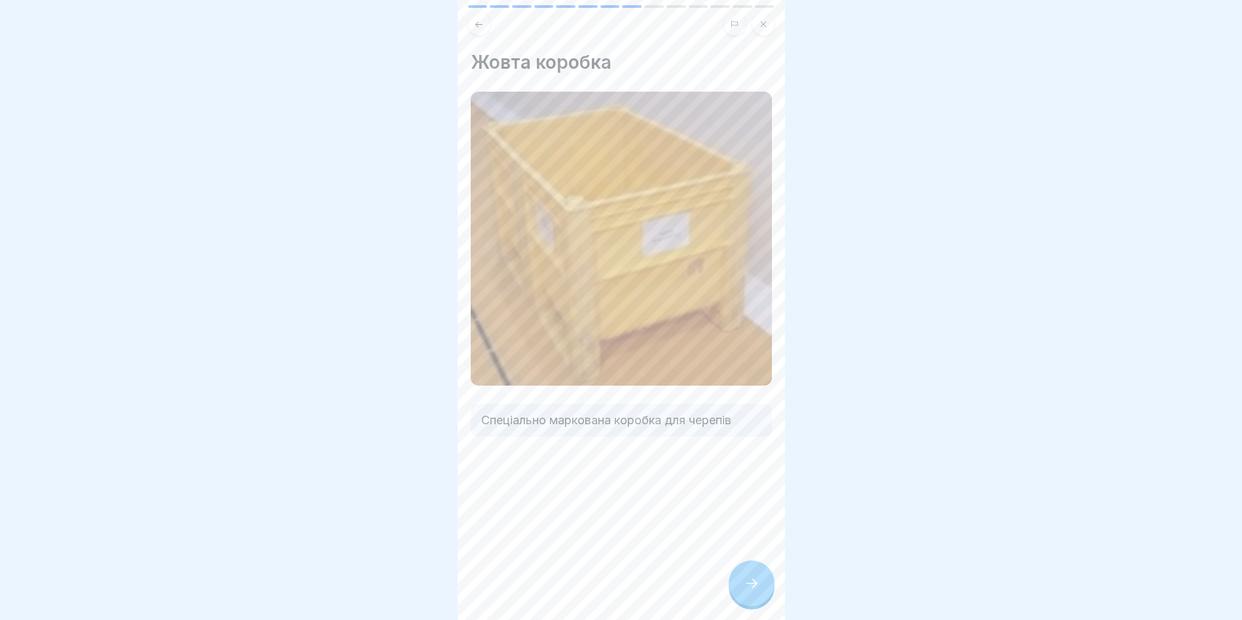
click at [760, 589] on div at bounding box center [752, 584] width 46 height 46
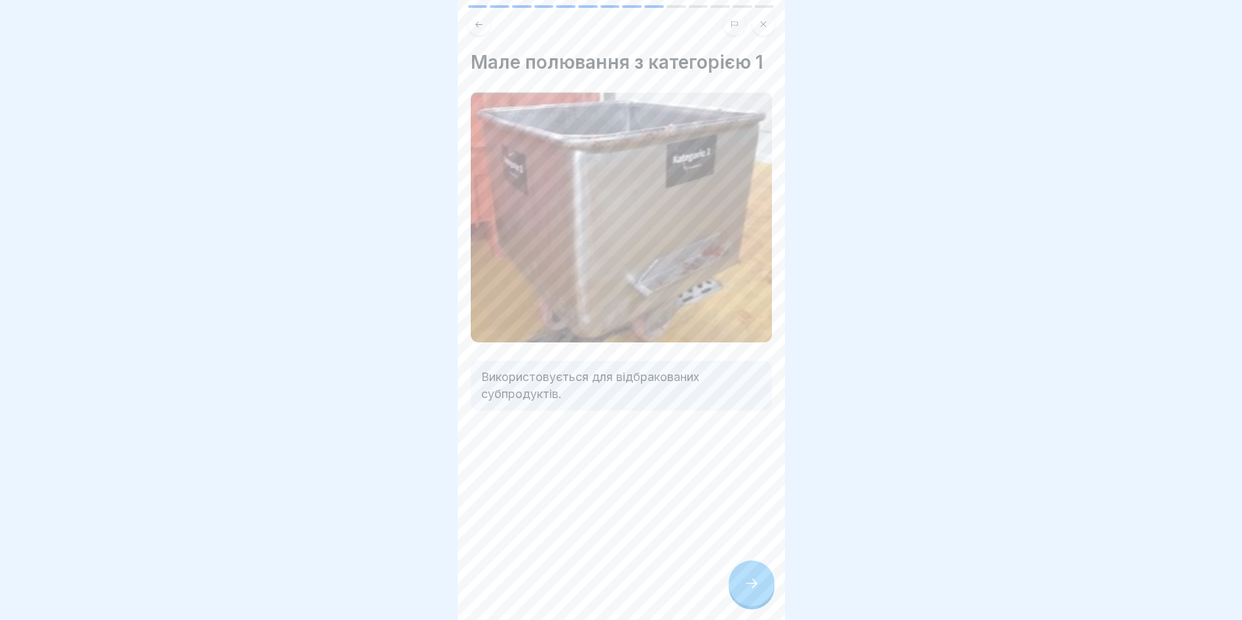
click at [756, 586] on div at bounding box center [752, 584] width 46 height 46
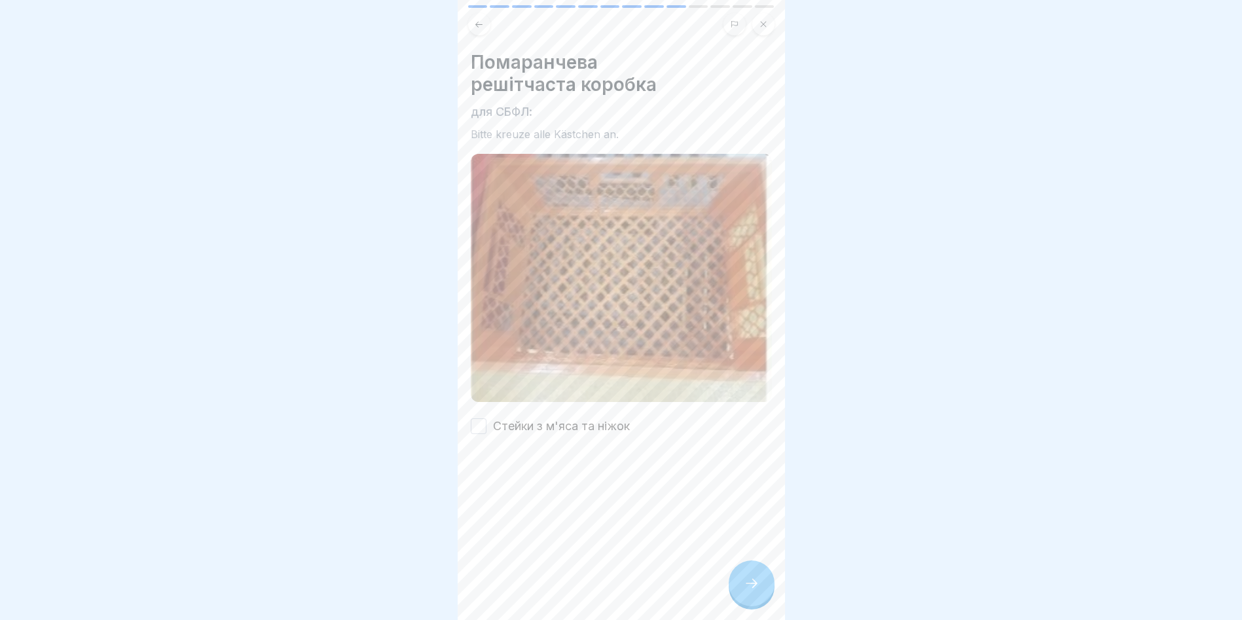
click at [478, 418] on button "Стейки з м'яса та ніжок" at bounding box center [479, 426] width 16 height 16
click at [750, 591] on icon at bounding box center [752, 584] width 16 height 16
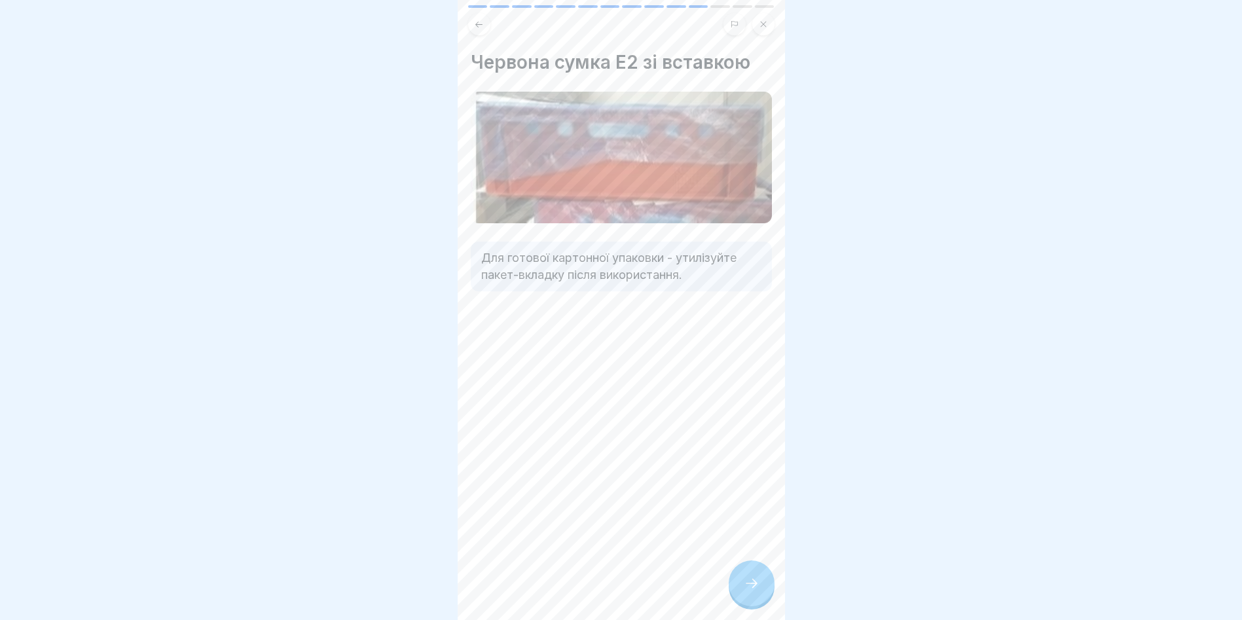
click at [744, 588] on icon at bounding box center [752, 584] width 16 height 16
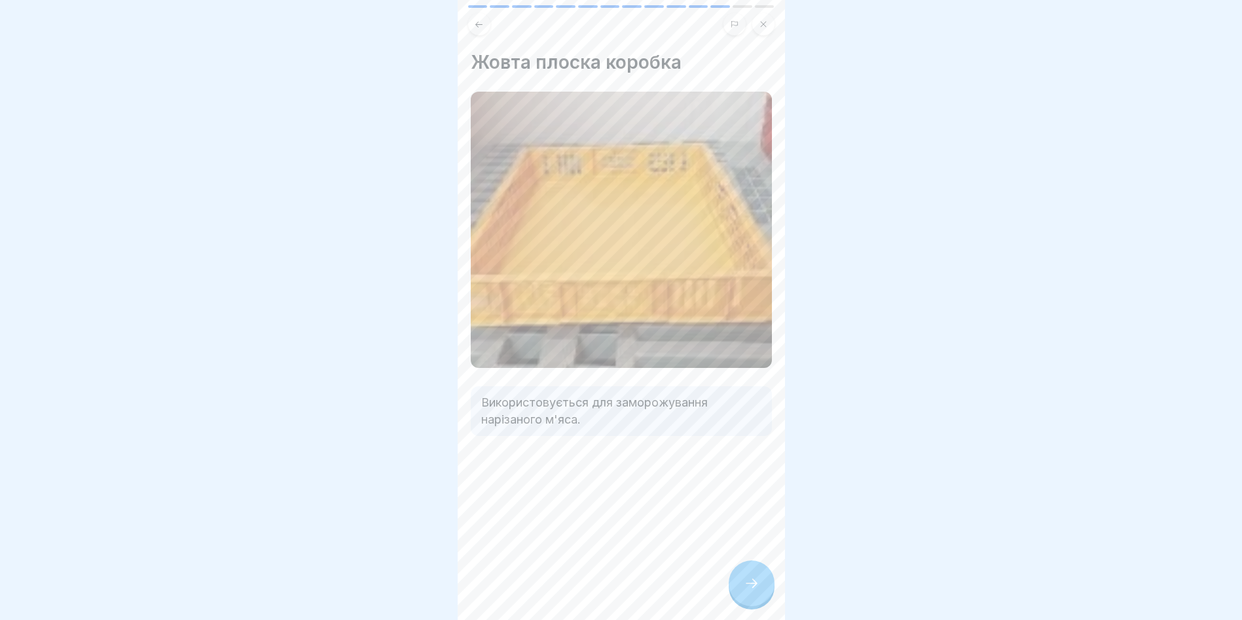
click at [745, 603] on div at bounding box center [752, 584] width 46 height 46
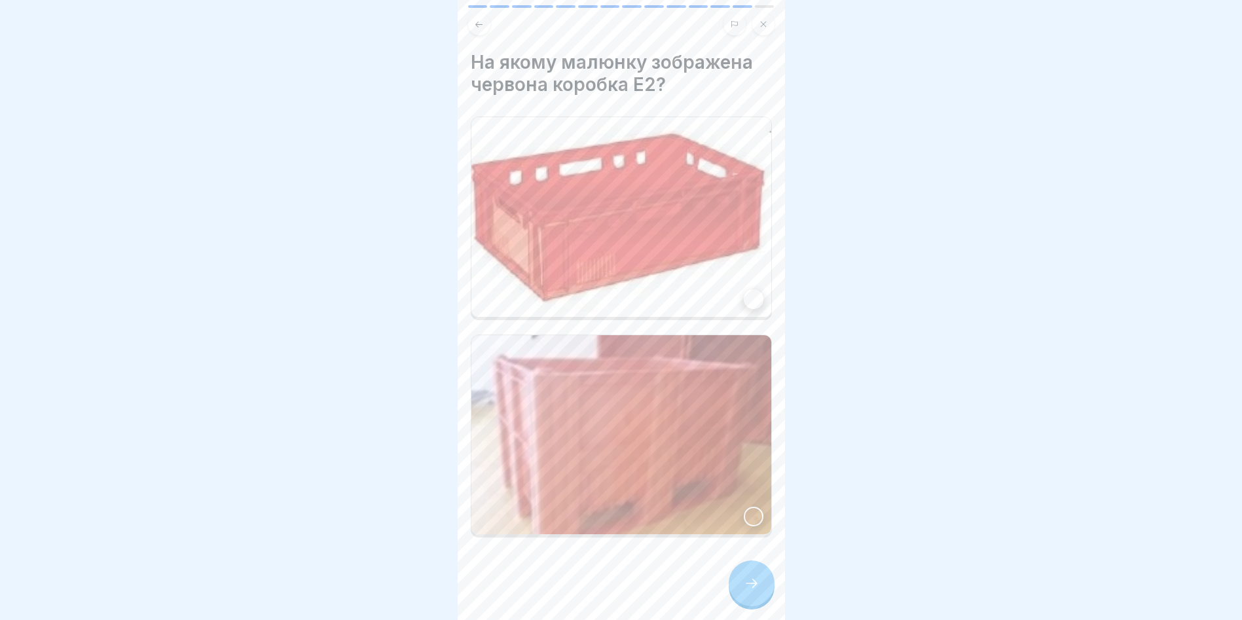
click at [639, 206] on img at bounding box center [622, 217] width 300 height 200
click at [756, 591] on icon at bounding box center [752, 584] width 16 height 16
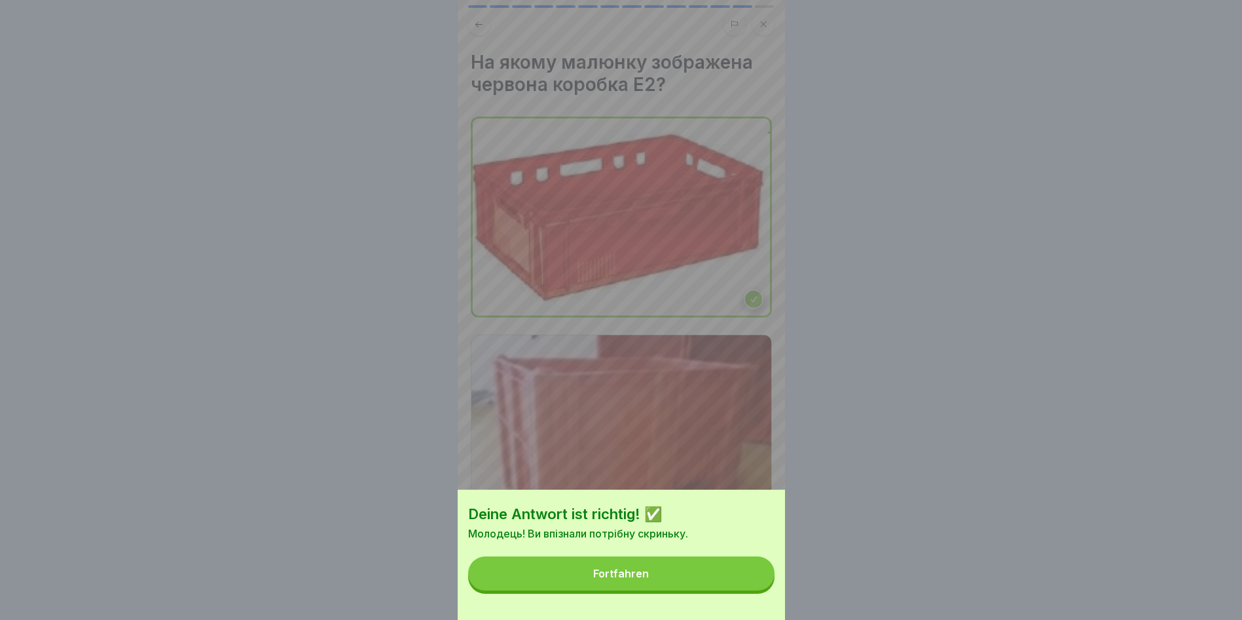
click at [756, 591] on button "Fortfahren" at bounding box center [621, 574] width 306 height 34
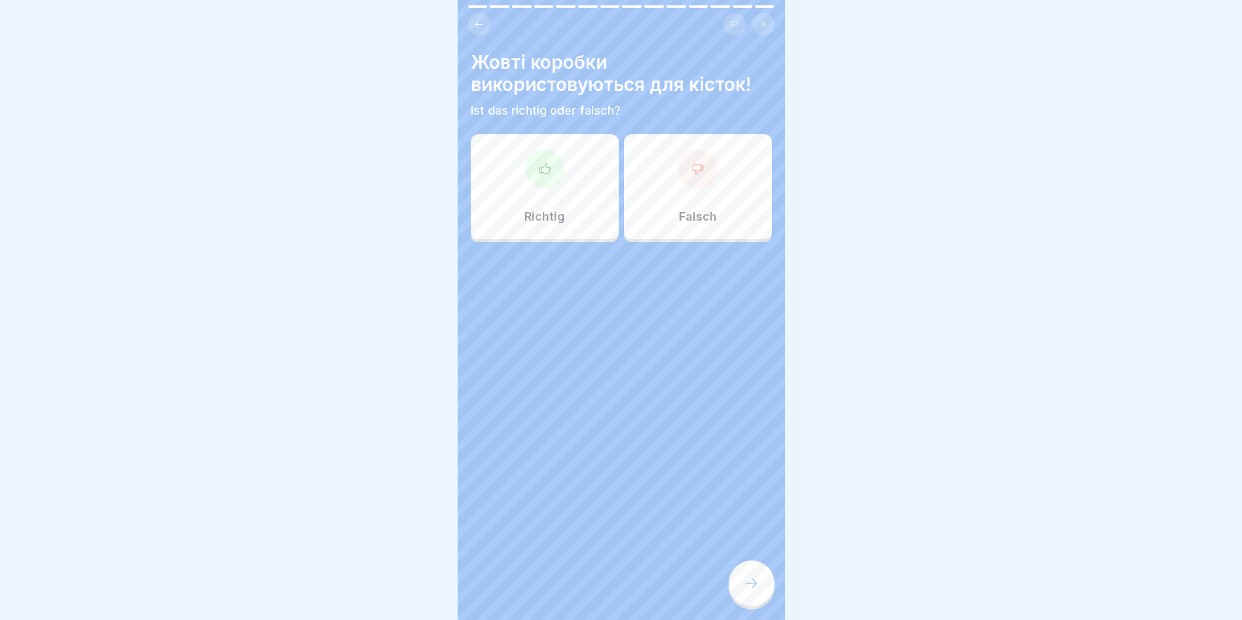
click at [683, 176] on div at bounding box center [697, 168] width 39 height 39
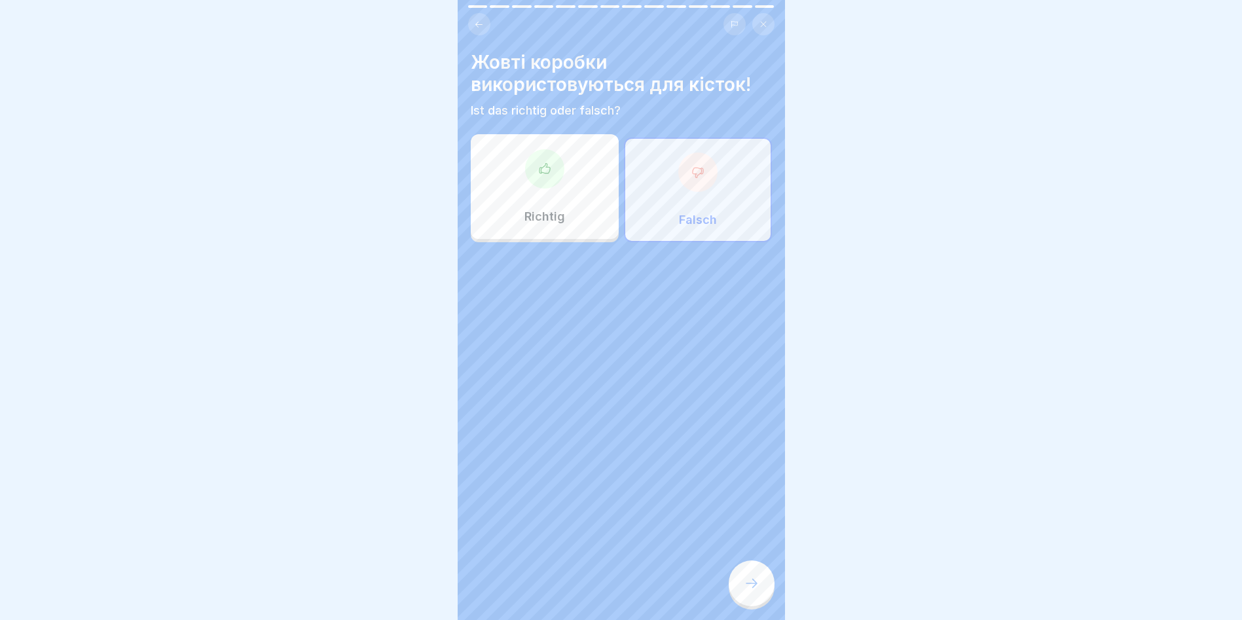
click at [756, 603] on div at bounding box center [752, 584] width 46 height 46
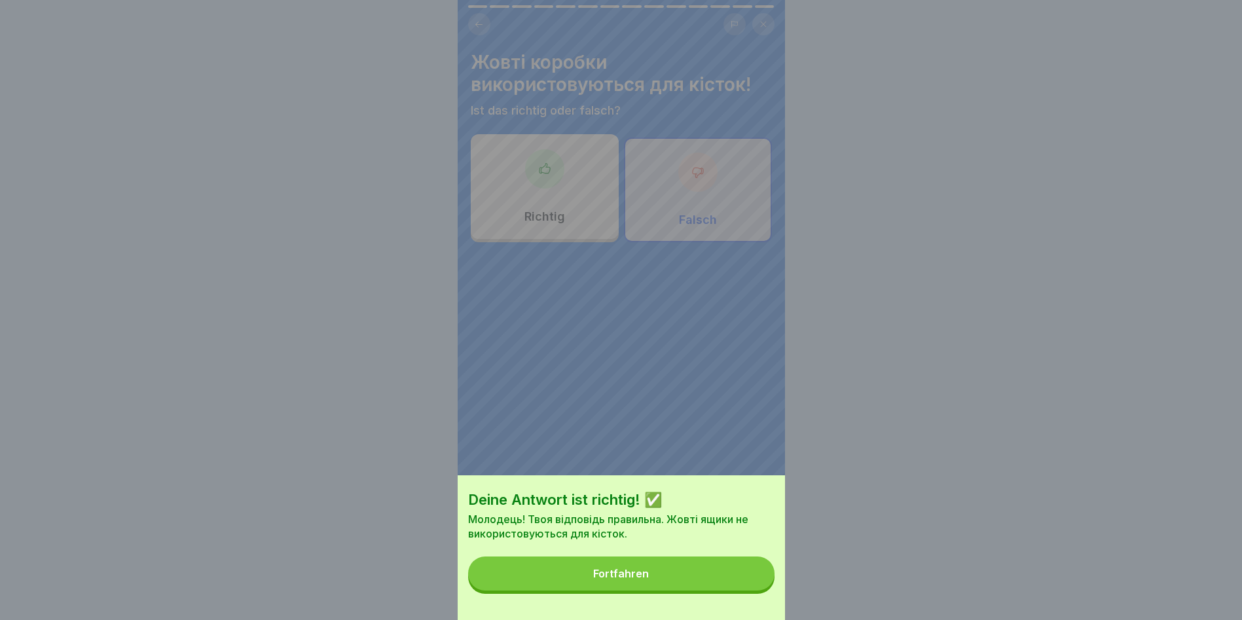
click at [755, 586] on button "Fortfahren" at bounding box center [621, 574] width 306 height 34
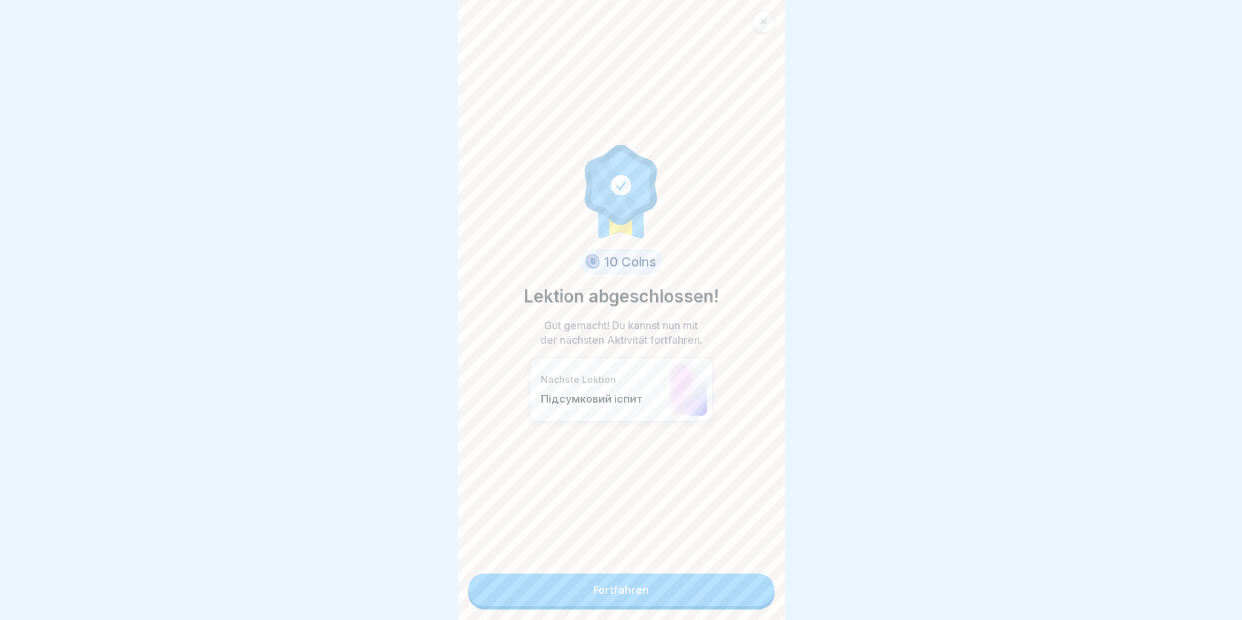
click at [697, 589] on link "Fortfahren" at bounding box center [621, 590] width 306 height 33
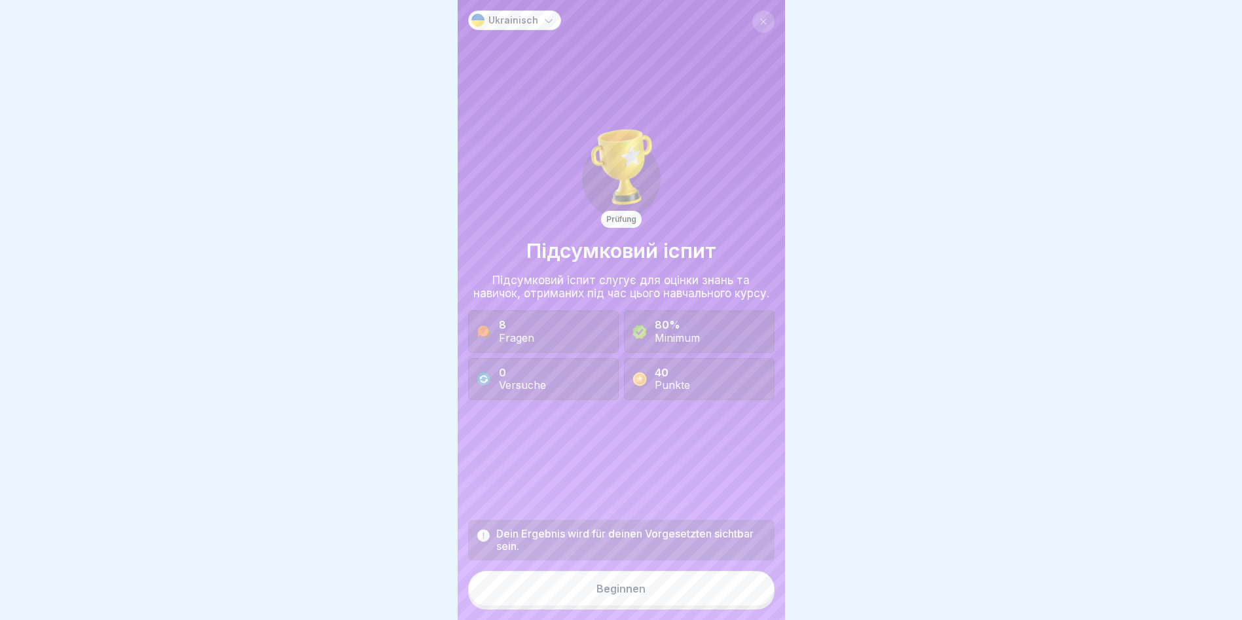
click at [628, 595] on div "Beginnen" at bounding box center [621, 589] width 49 height 12
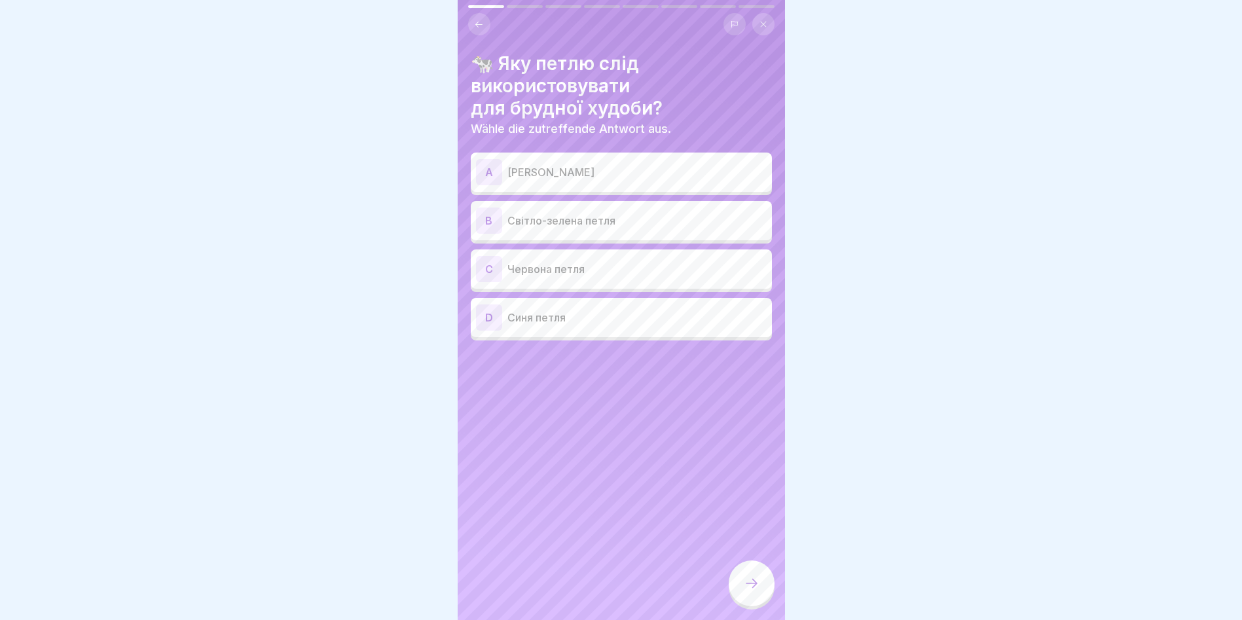
click at [565, 223] on p "Світло-зелена петля" at bounding box center [637, 221] width 259 height 16
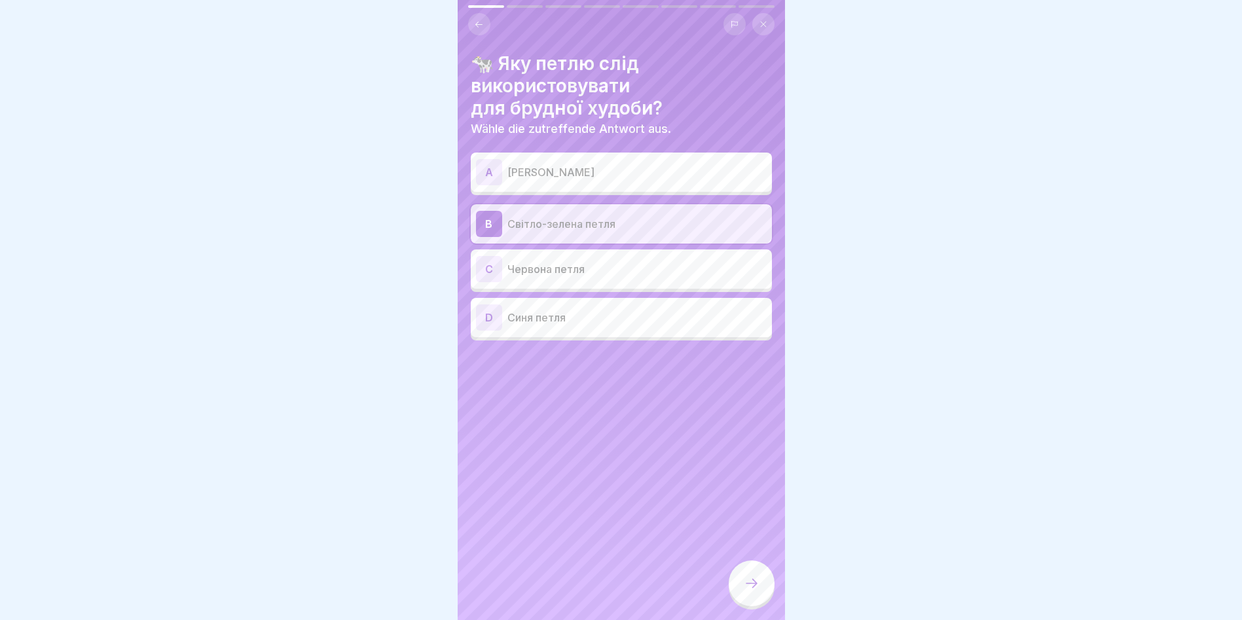
click at [754, 591] on icon at bounding box center [752, 584] width 16 height 16
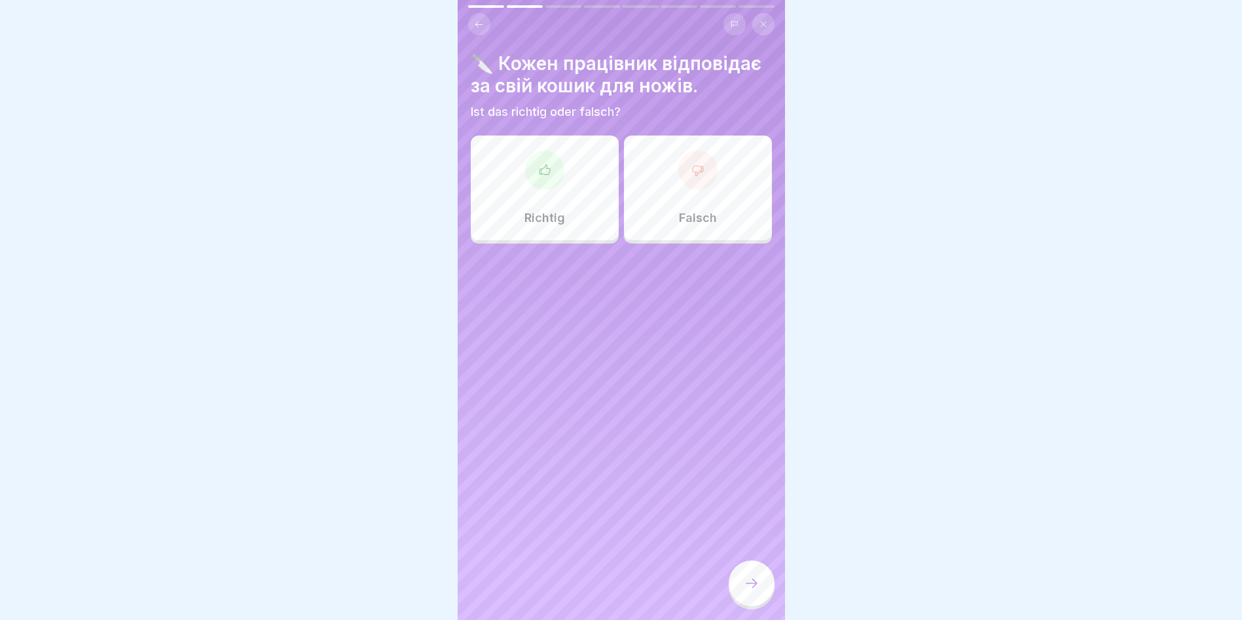
click at [541, 183] on div at bounding box center [544, 170] width 39 height 39
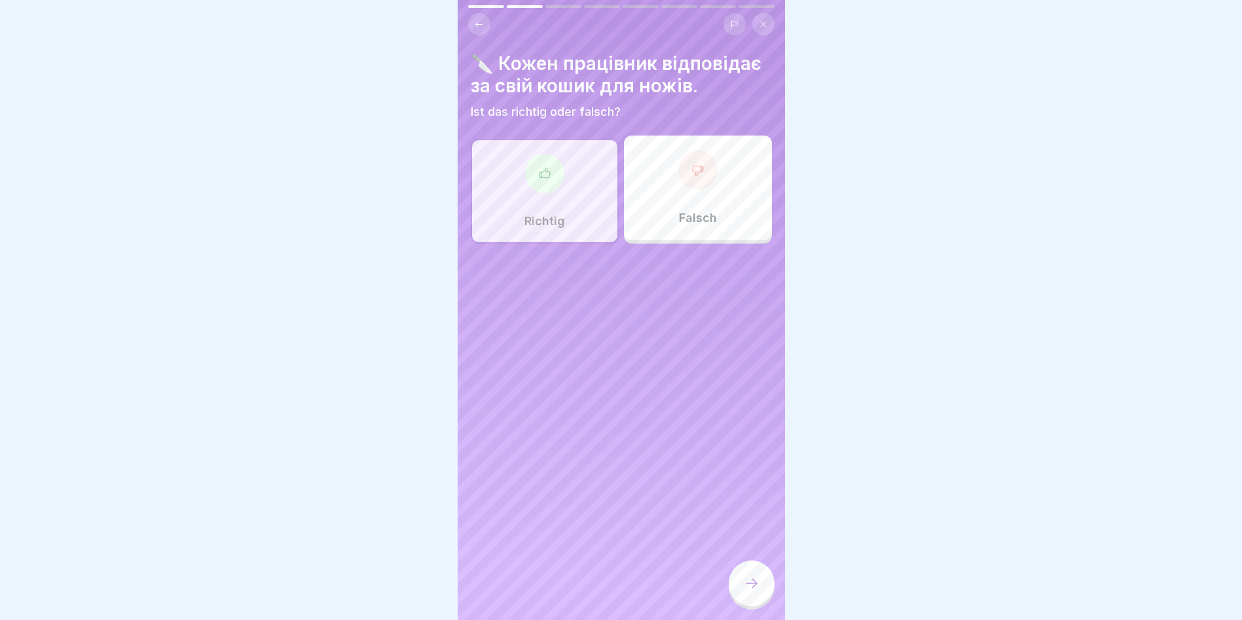
click at [754, 591] on icon at bounding box center [752, 584] width 16 height 16
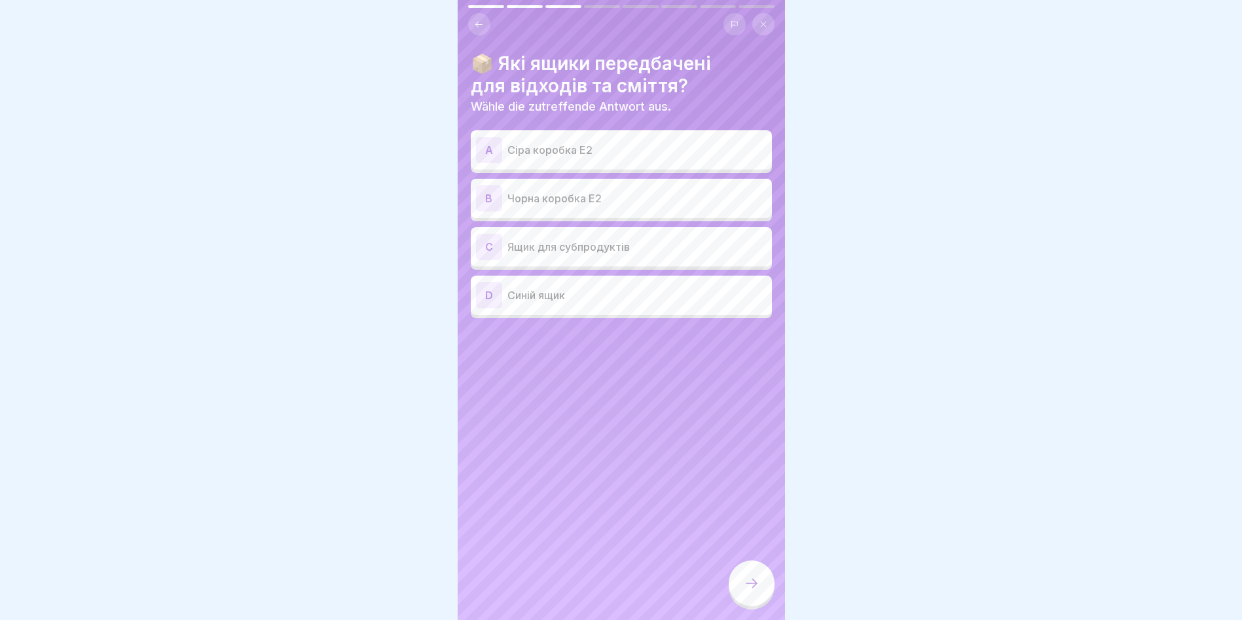
click at [593, 162] on div "A Сіра коробка E2" at bounding box center [621, 150] width 291 height 26
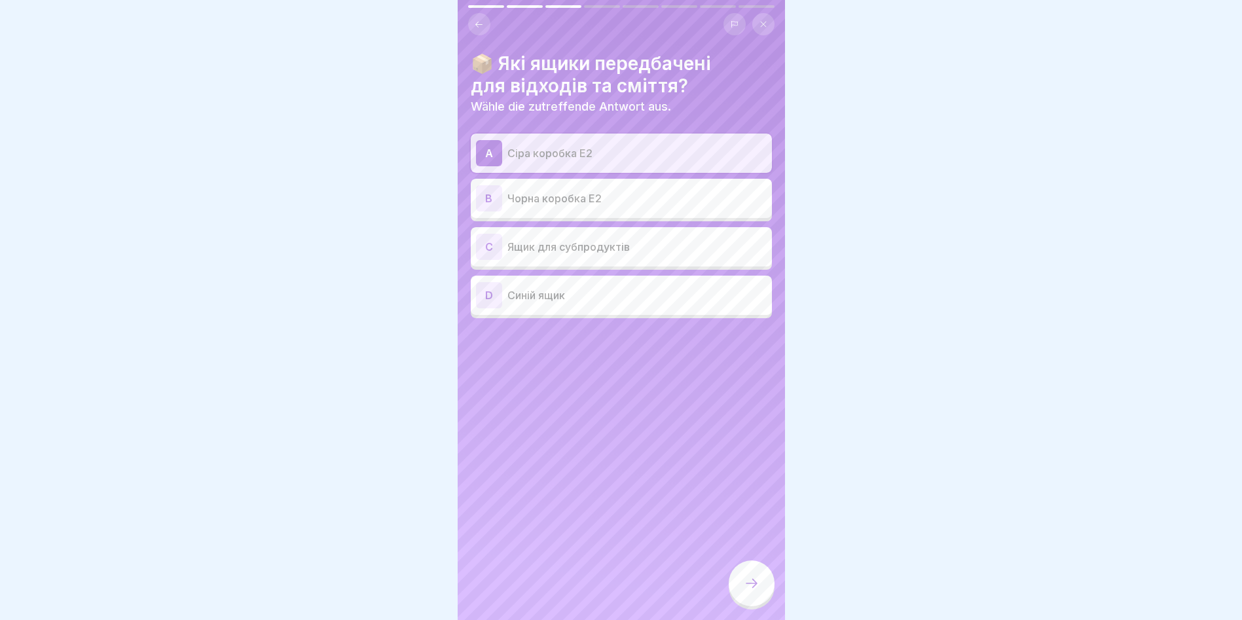
click at [593, 162] on div "A Сіра коробка E2" at bounding box center [621, 153] width 291 height 26
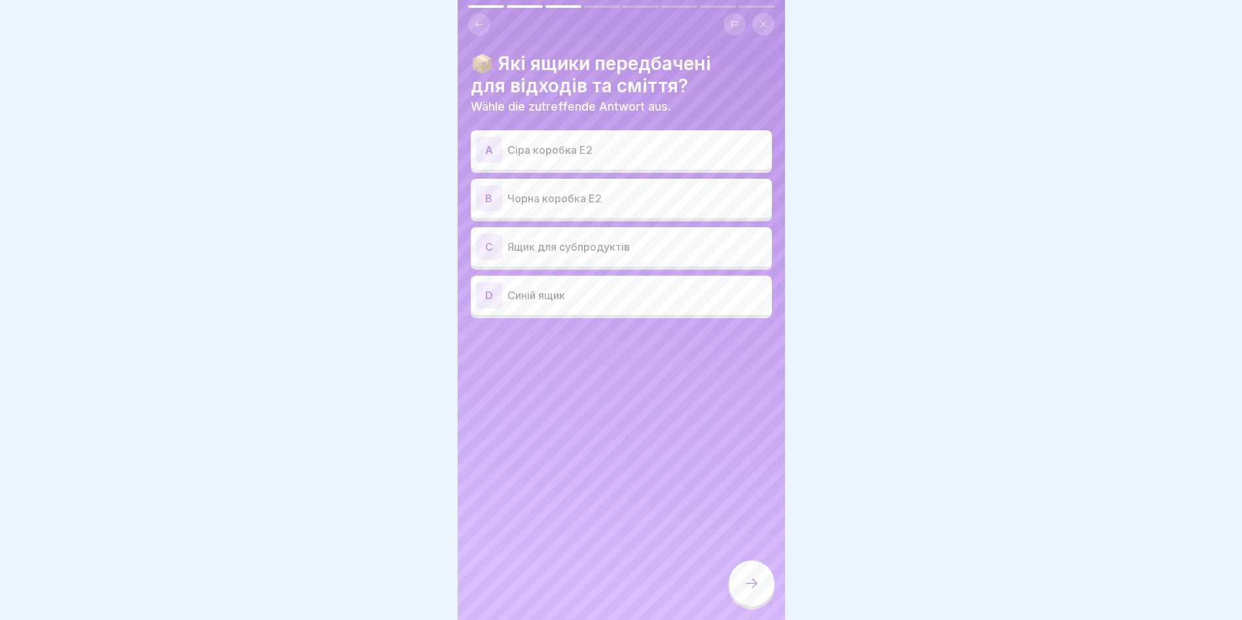
click at [553, 196] on p "Чорна коробка E2" at bounding box center [637, 199] width 259 height 16
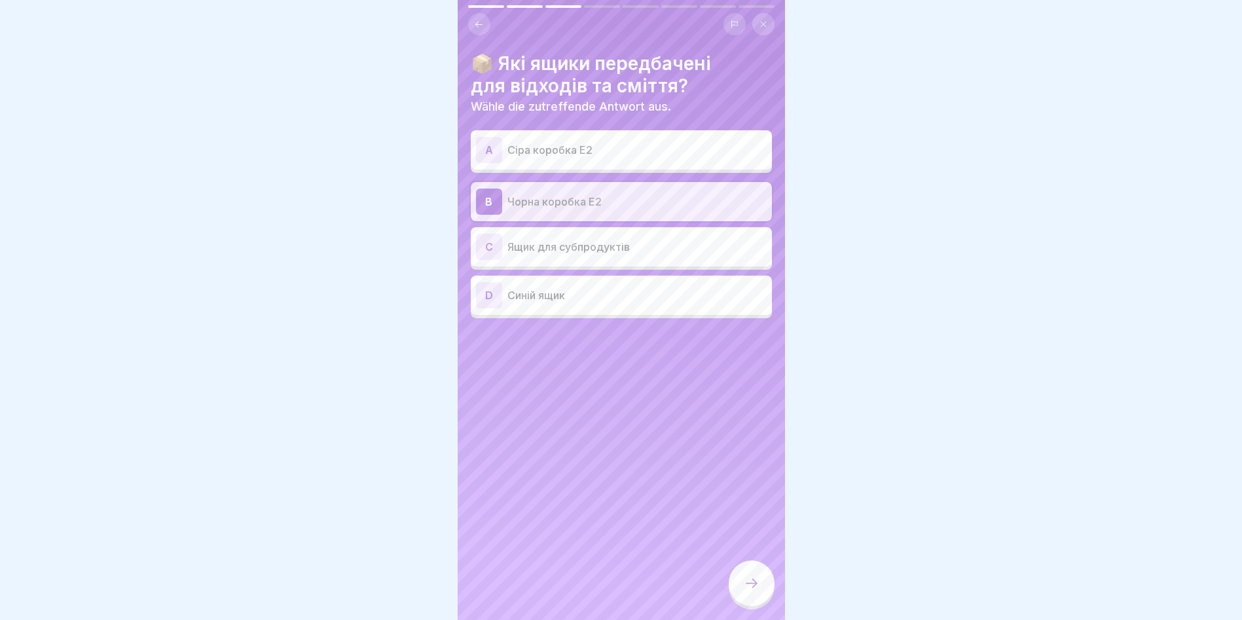
click at [748, 591] on icon at bounding box center [752, 584] width 16 height 16
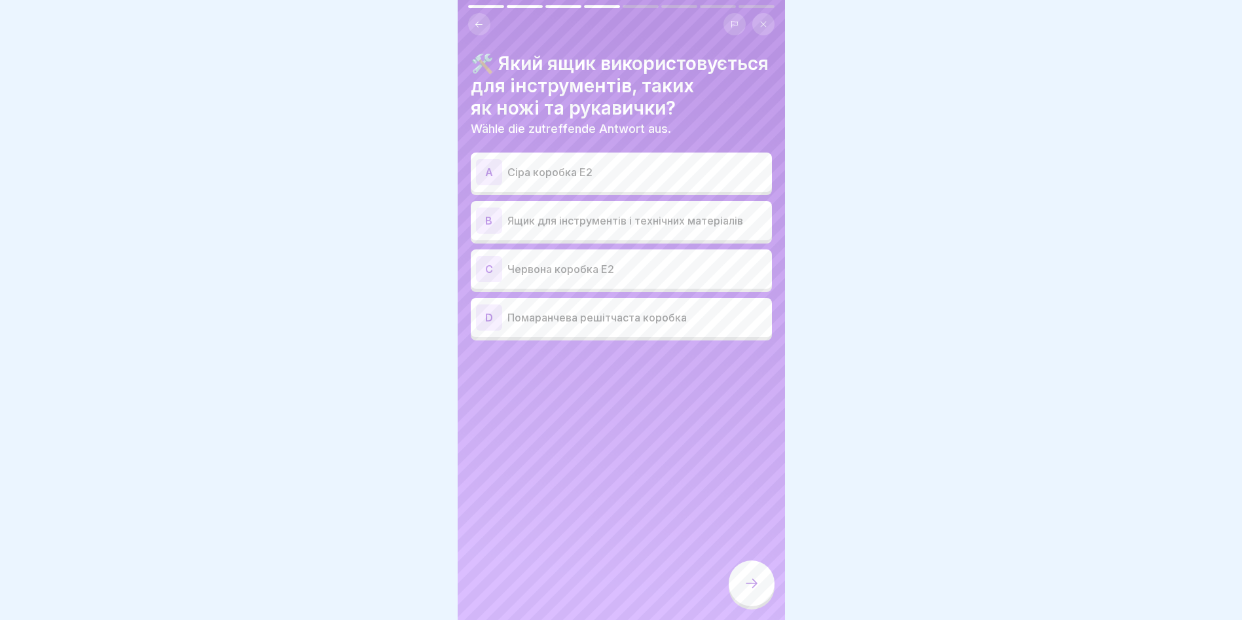
click at [614, 180] on p "Сіра коробка E2" at bounding box center [637, 172] width 259 height 16
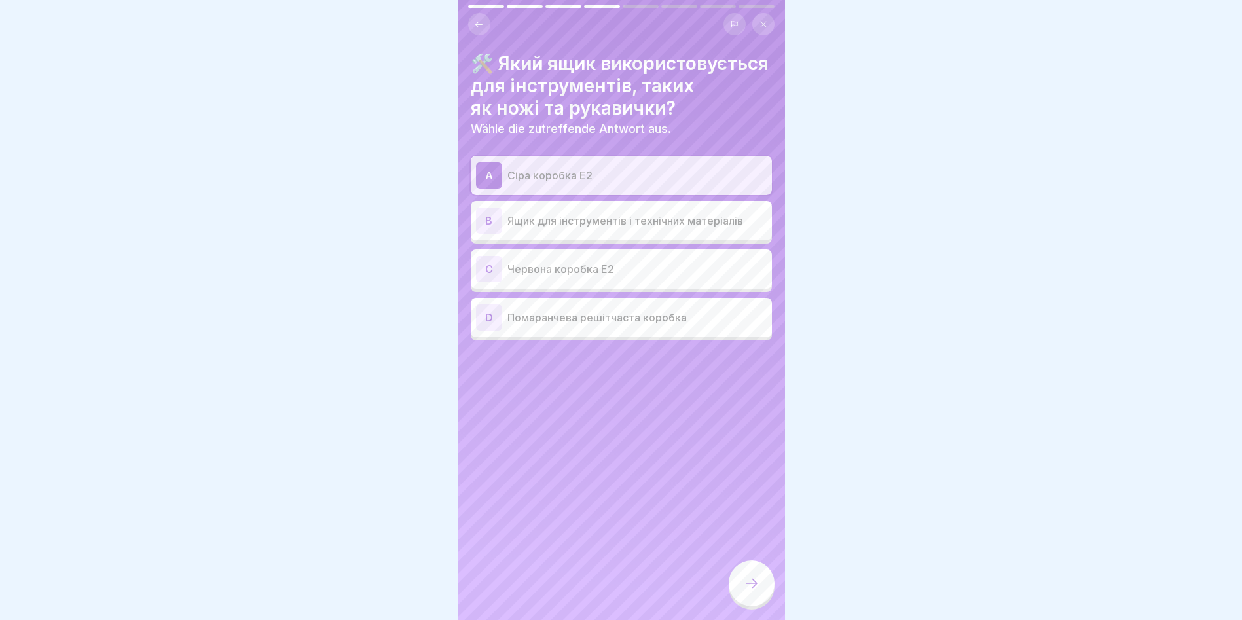
click at [751, 591] on icon at bounding box center [752, 584] width 16 height 16
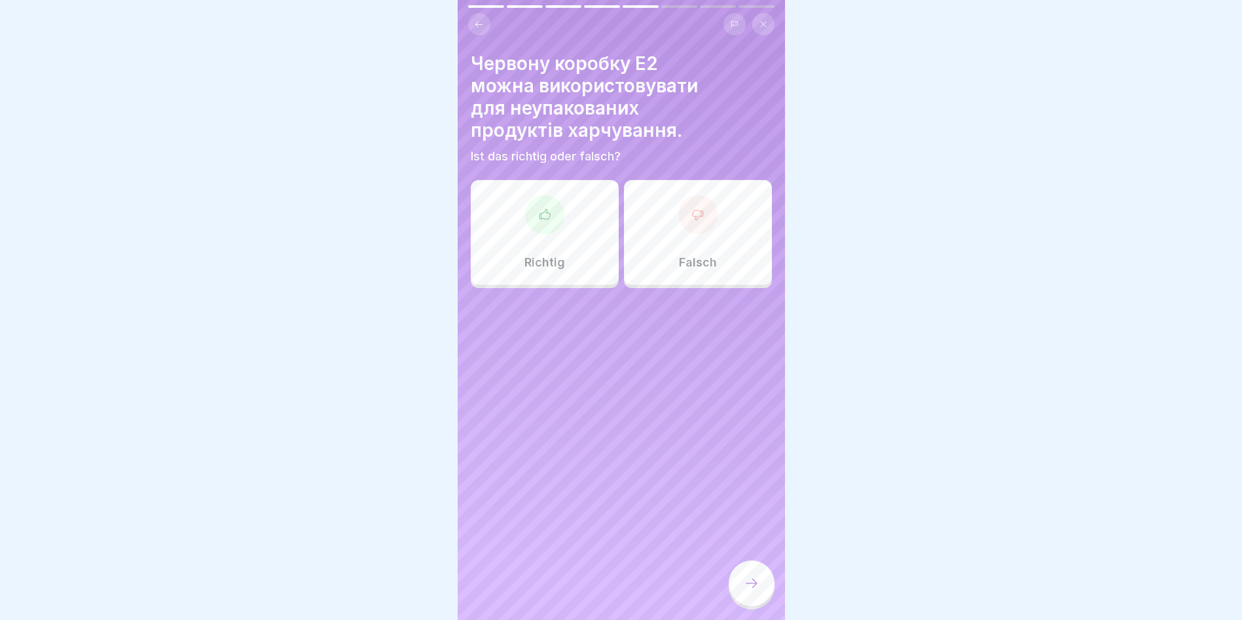
click at [538, 217] on icon at bounding box center [544, 214] width 13 height 13
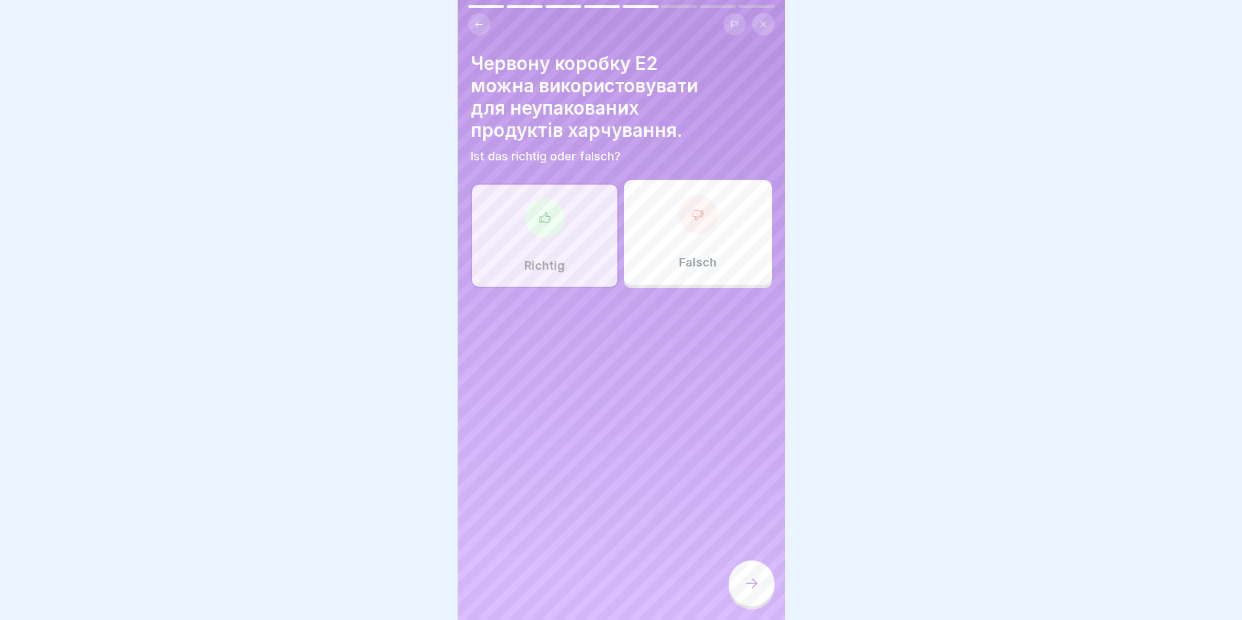
click at [759, 582] on div at bounding box center [752, 584] width 46 height 46
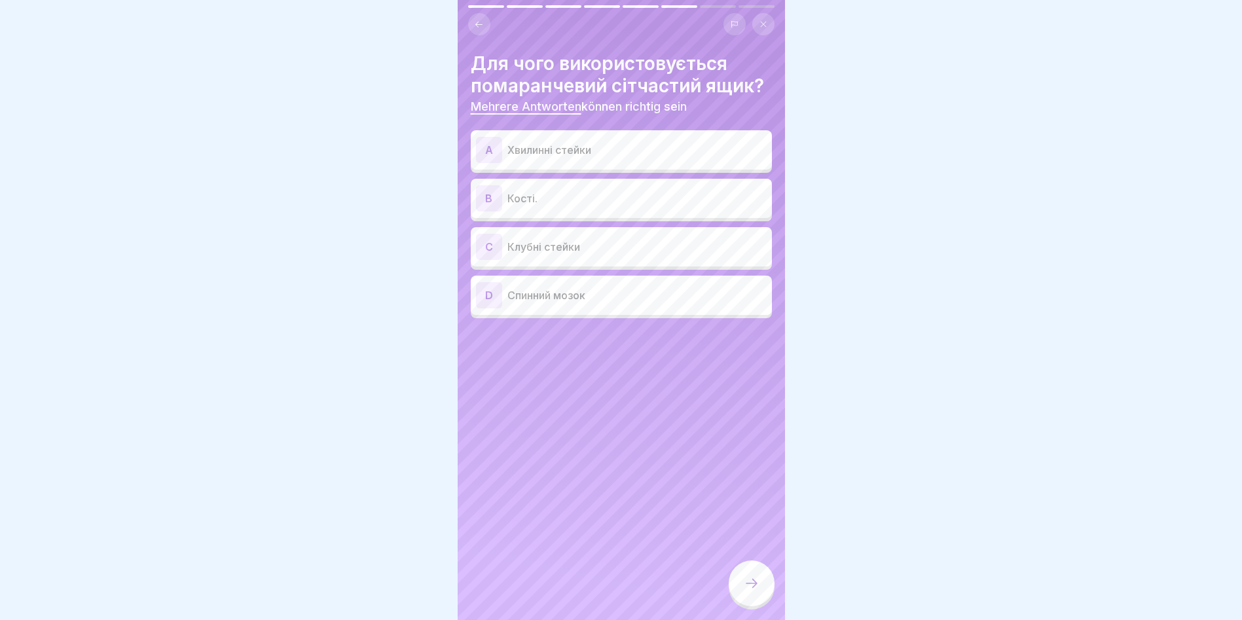
click at [642, 291] on p "Спинний мозок" at bounding box center [637, 295] width 259 height 16
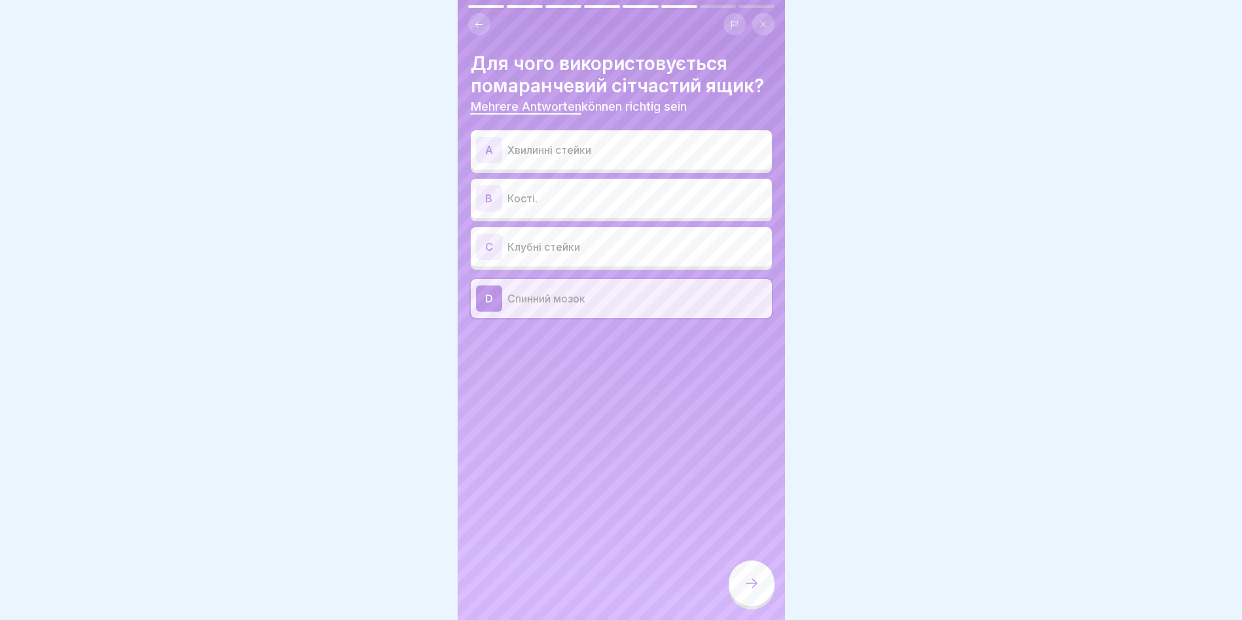
click at [745, 591] on icon at bounding box center [752, 584] width 16 height 16
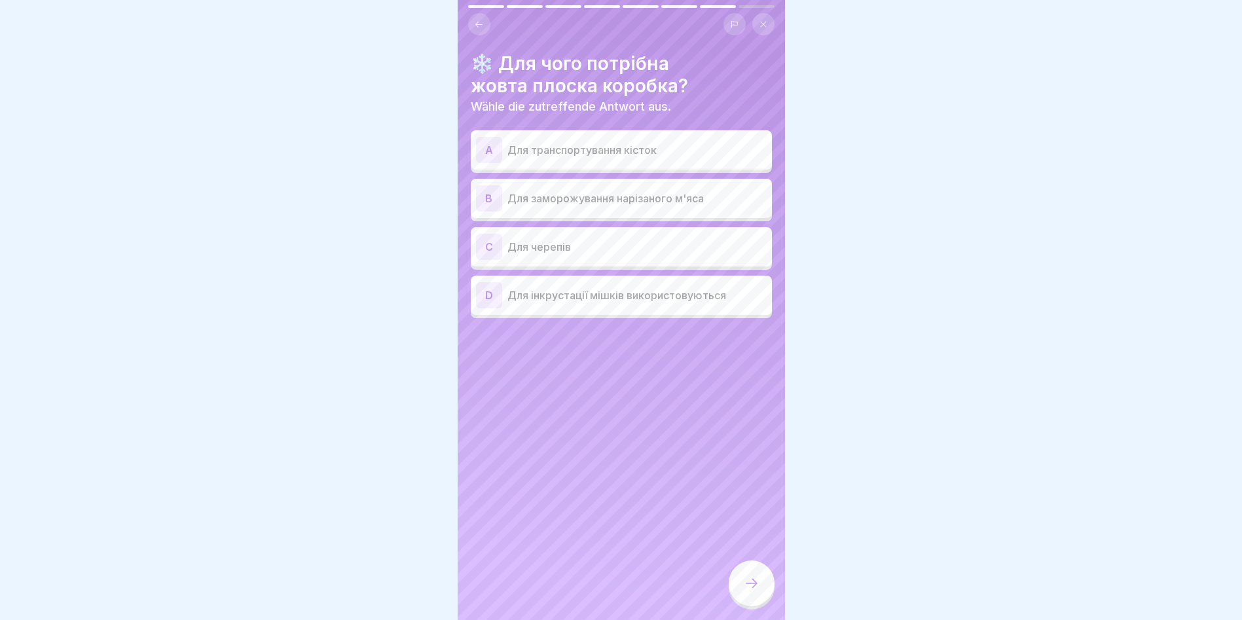
click at [576, 204] on p "Для заморожування нарізаного м'яса" at bounding box center [637, 199] width 259 height 16
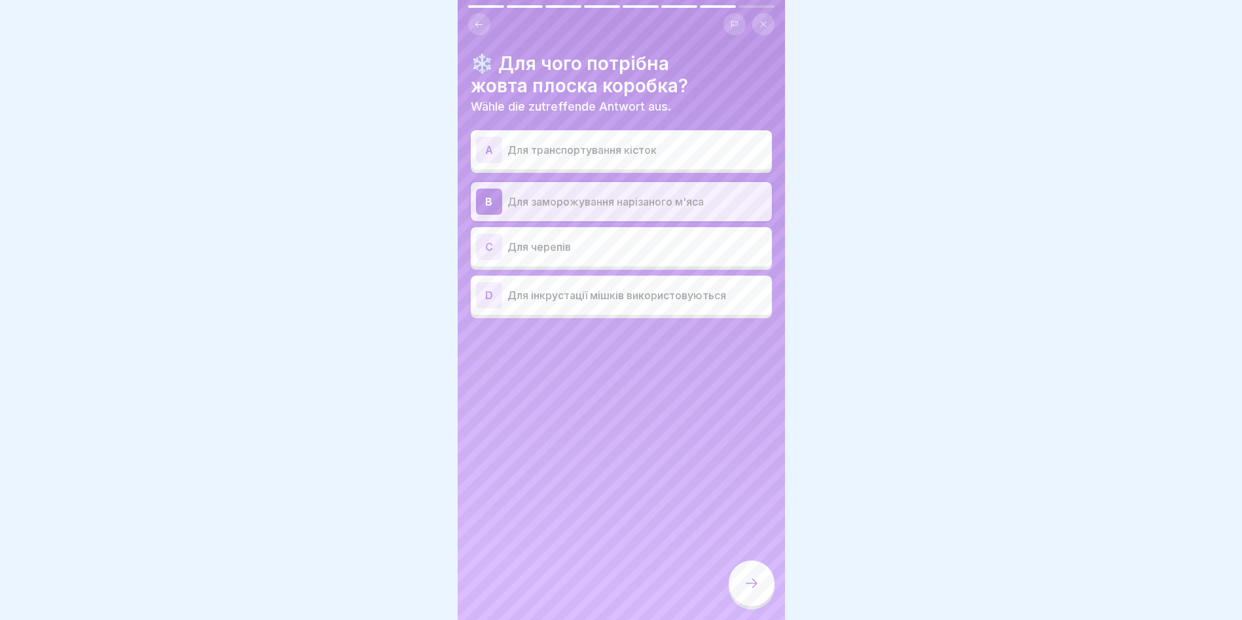
click at [747, 590] on icon at bounding box center [752, 584] width 16 height 16
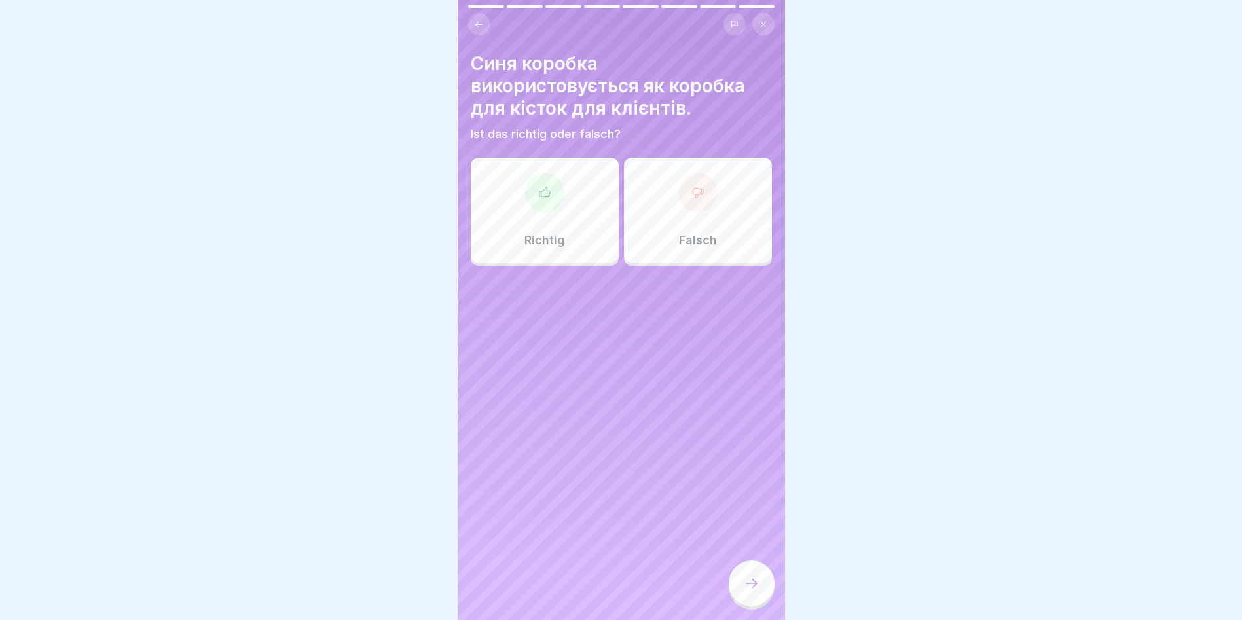
click at [554, 198] on div at bounding box center [544, 192] width 39 height 39
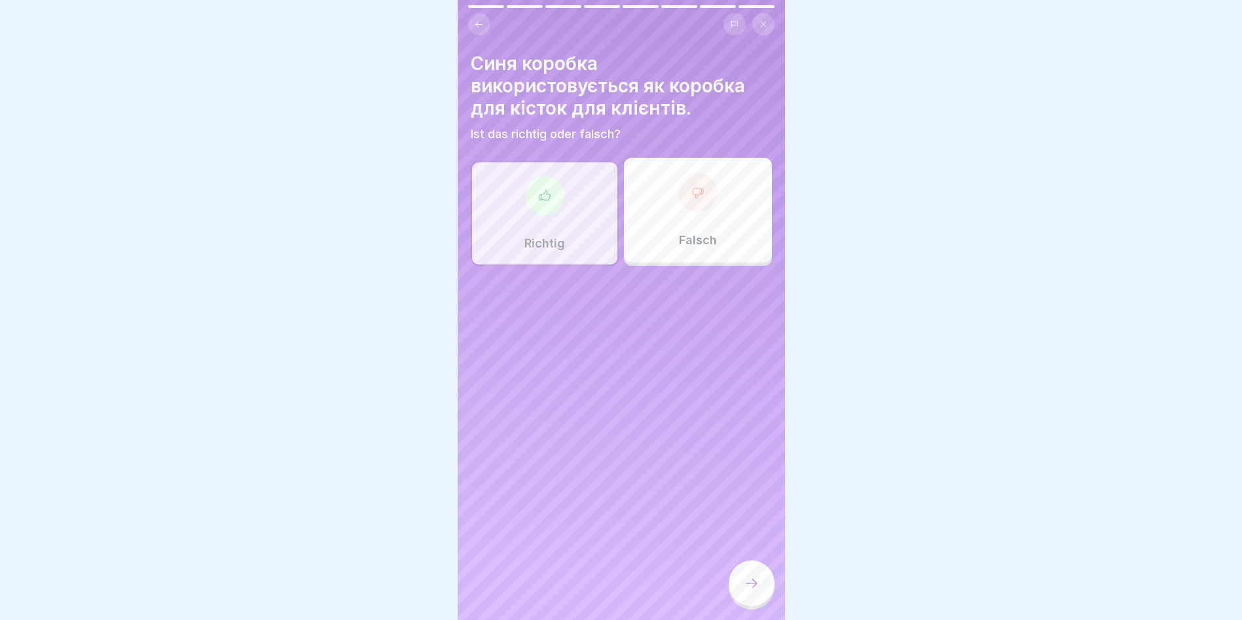
click at [759, 591] on icon at bounding box center [752, 584] width 16 height 16
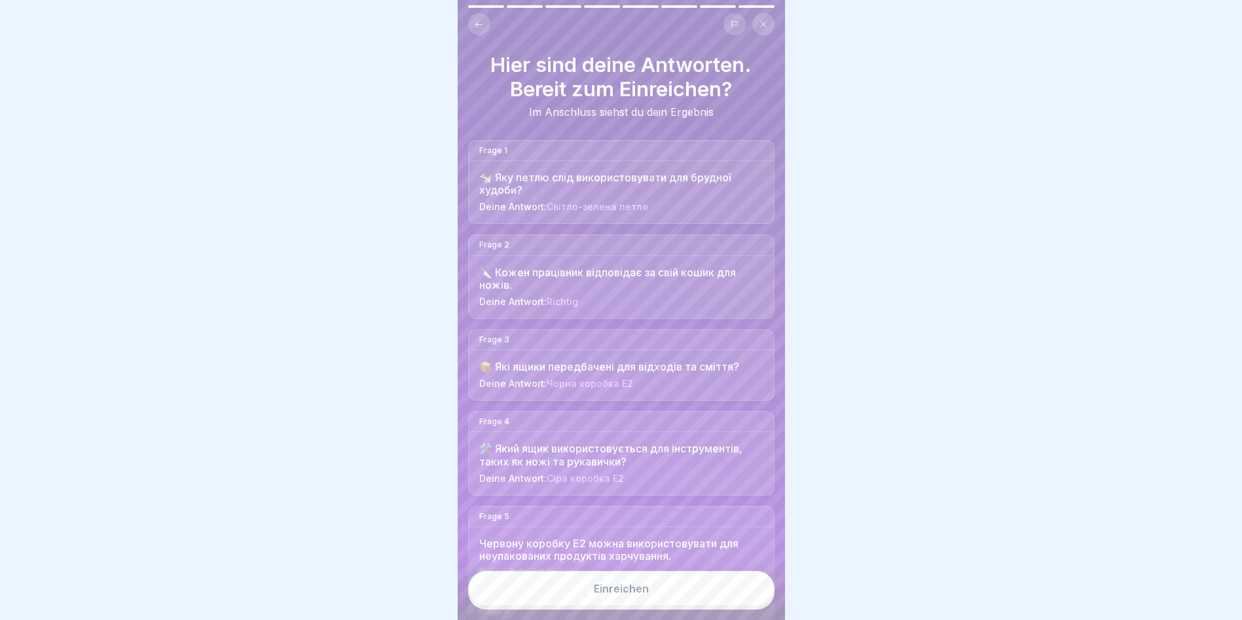
click at [657, 601] on button "Einreichen" at bounding box center [621, 588] width 306 height 35
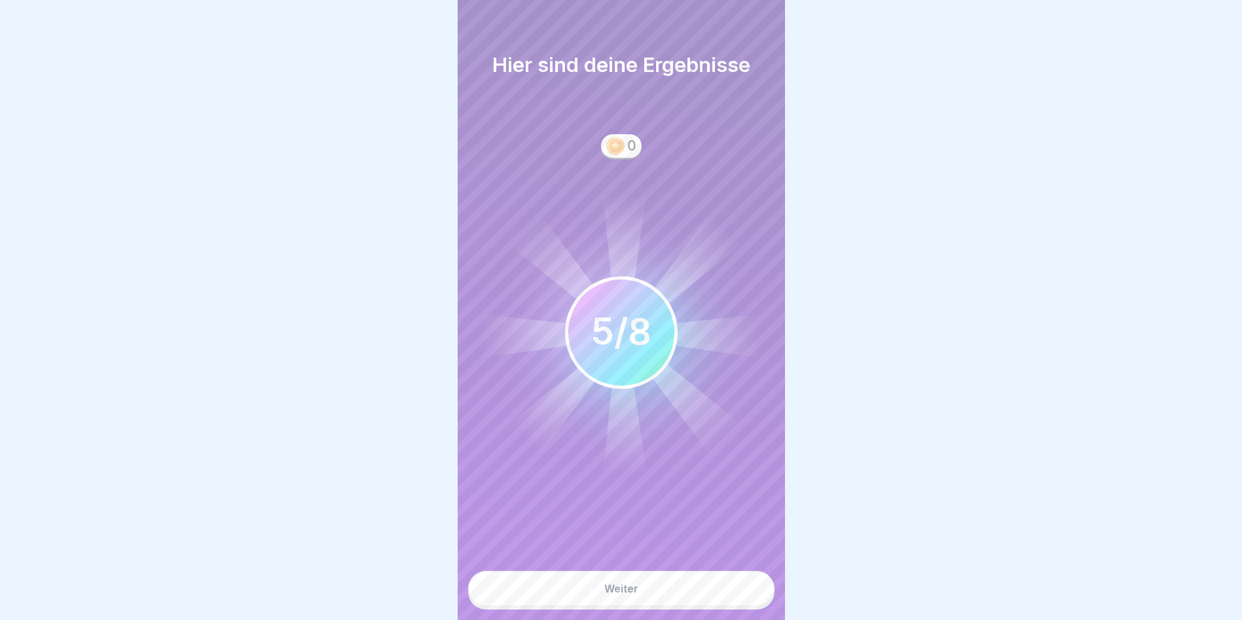
click at [640, 599] on button "Weiter" at bounding box center [621, 588] width 306 height 35
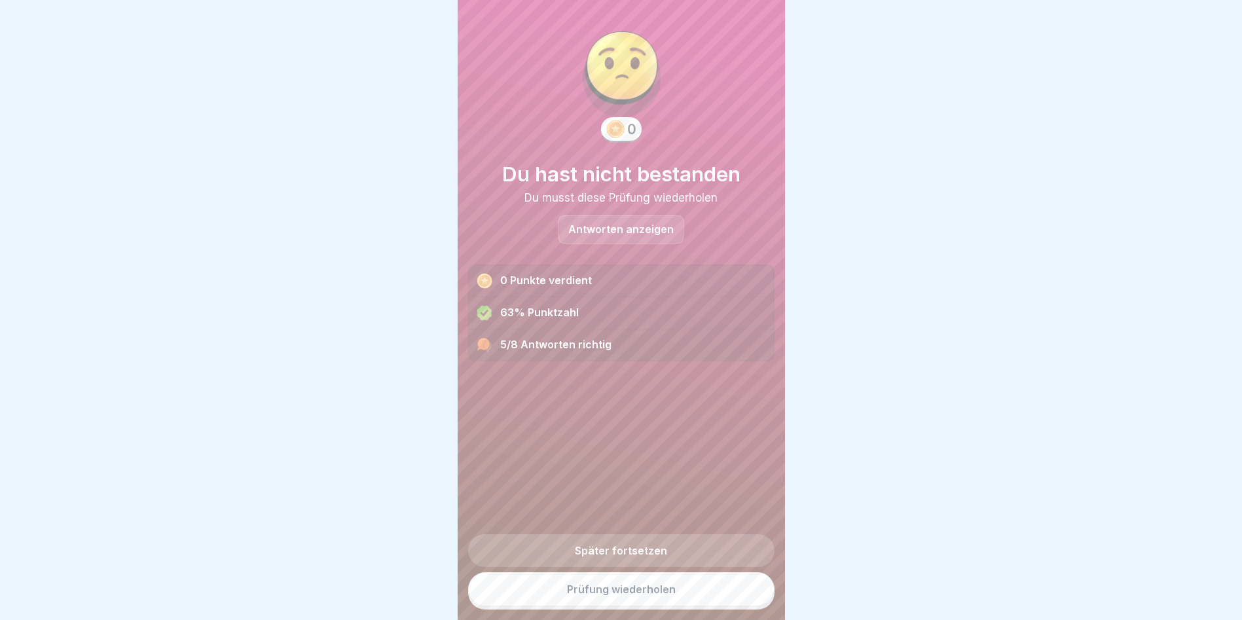
click at [637, 561] on link "Später fortsetzen" at bounding box center [621, 550] width 306 height 33
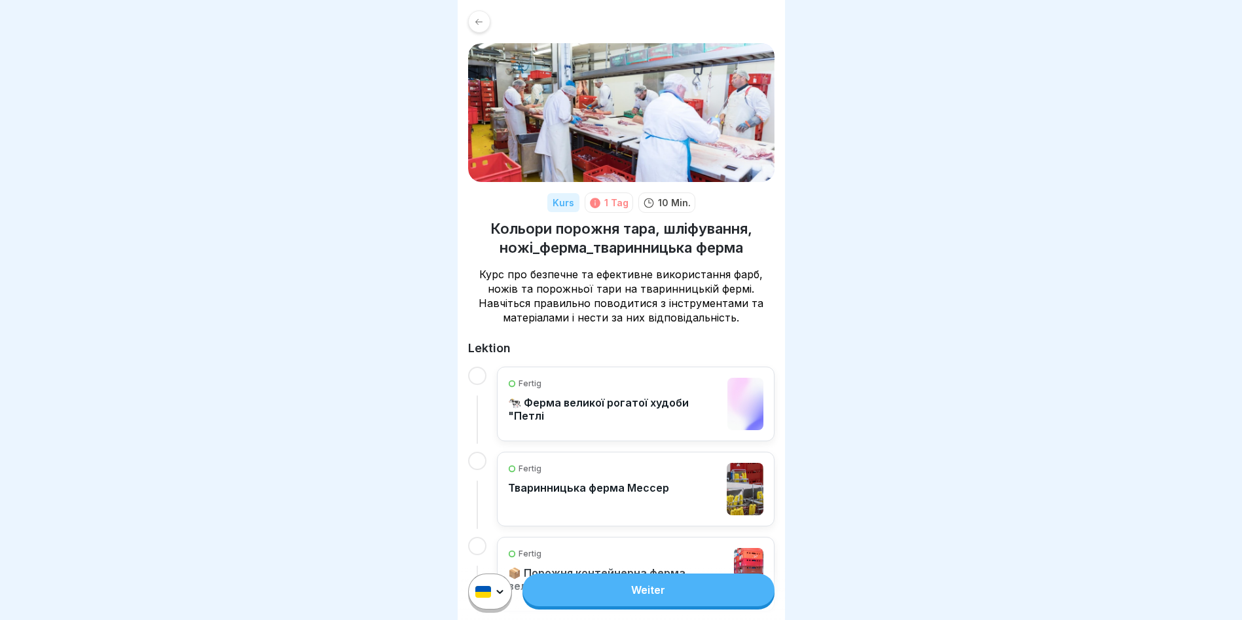
click at [659, 599] on link "Weiter" at bounding box center [648, 590] width 251 height 33
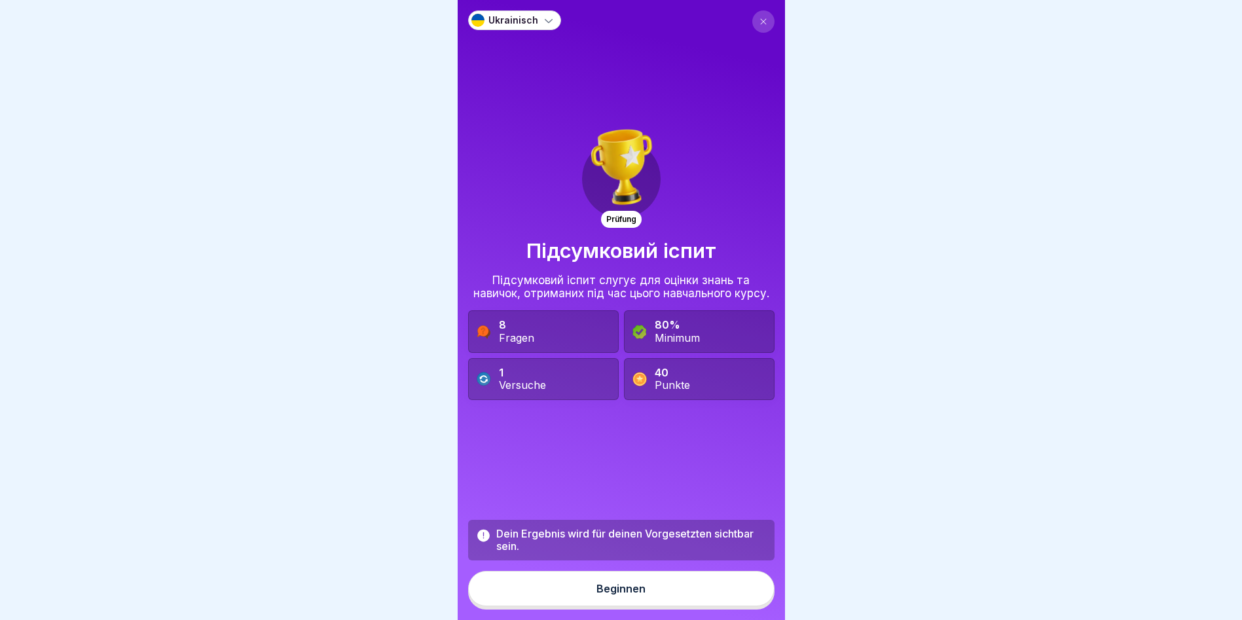
click at [572, 553] on div "Dein Ergebnis wird für deinen Vorgesetzten sichtbar sein." at bounding box center [631, 540] width 270 height 25
click at [580, 606] on button "Beginnen" at bounding box center [621, 588] width 306 height 35
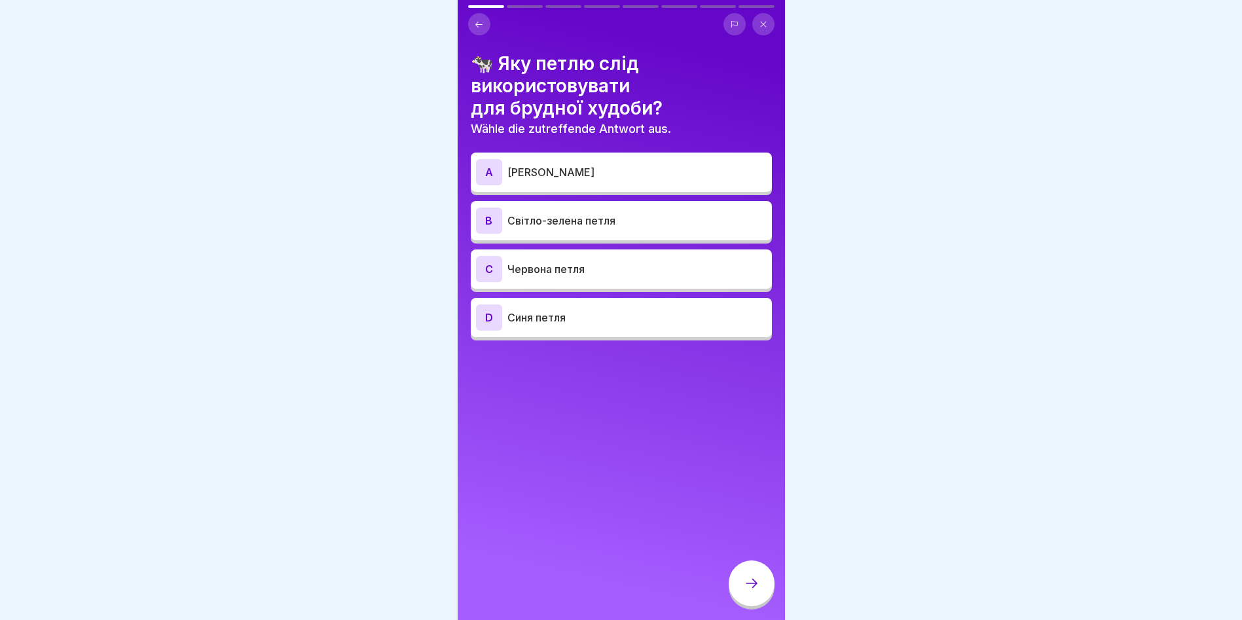
click at [496, 218] on div "B" at bounding box center [489, 221] width 26 height 26
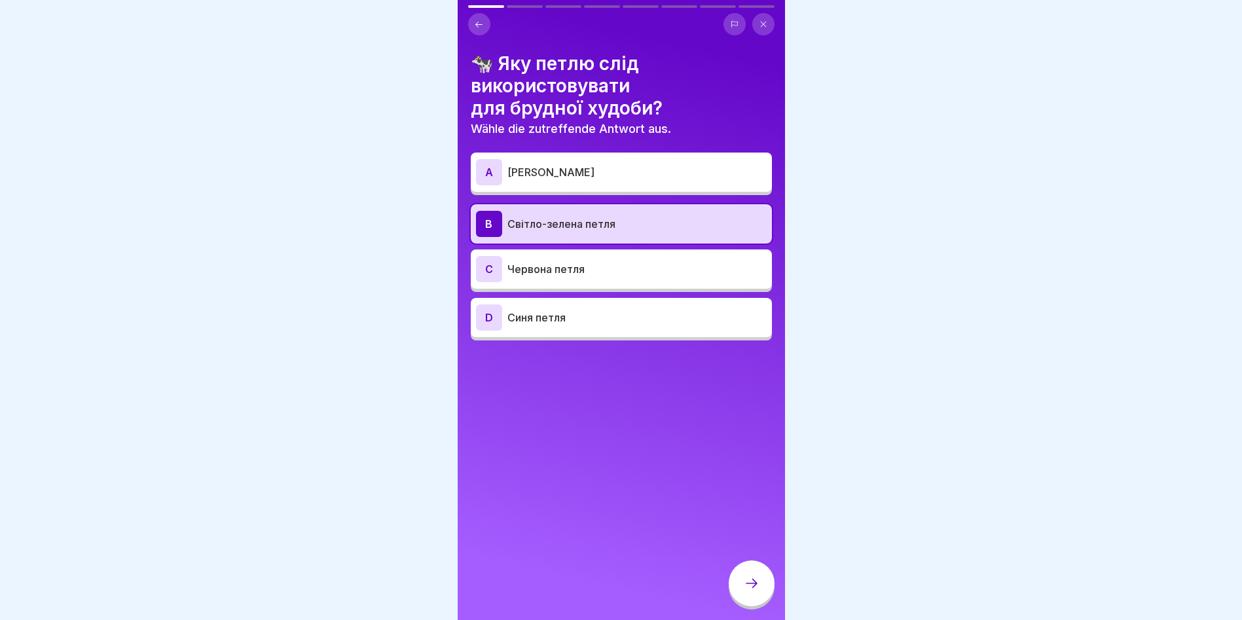
click at [742, 593] on div at bounding box center [752, 584] width 46 height 46
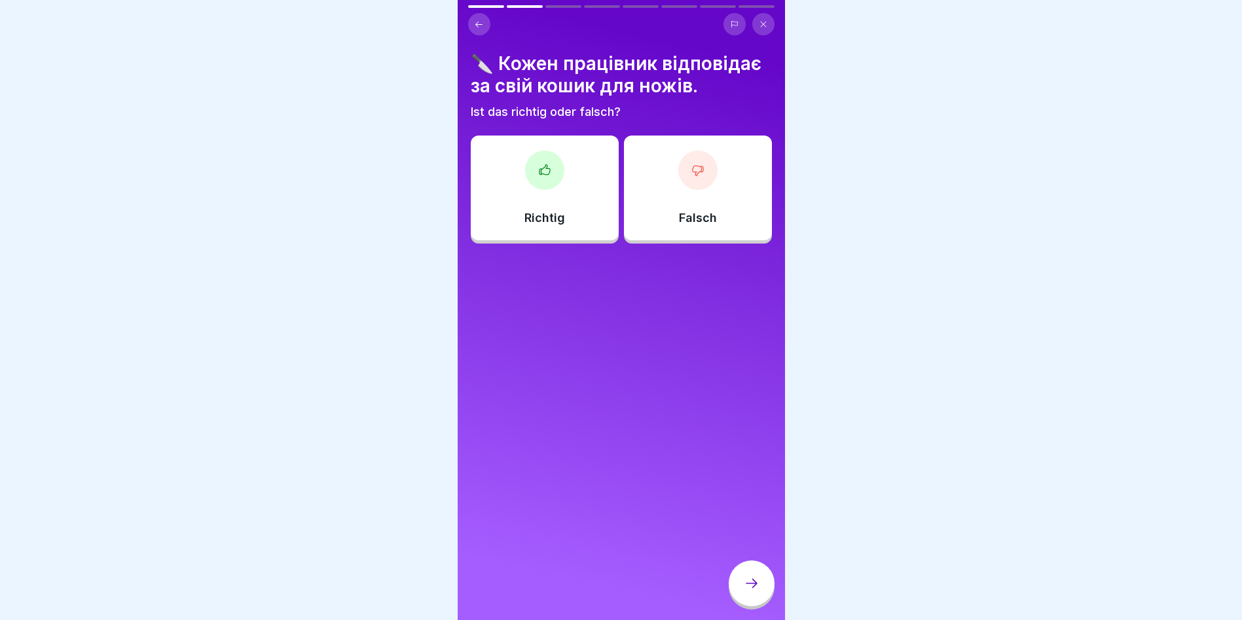
click at [527, 168] on div at bounding box center [544, 170] width 39 height 39
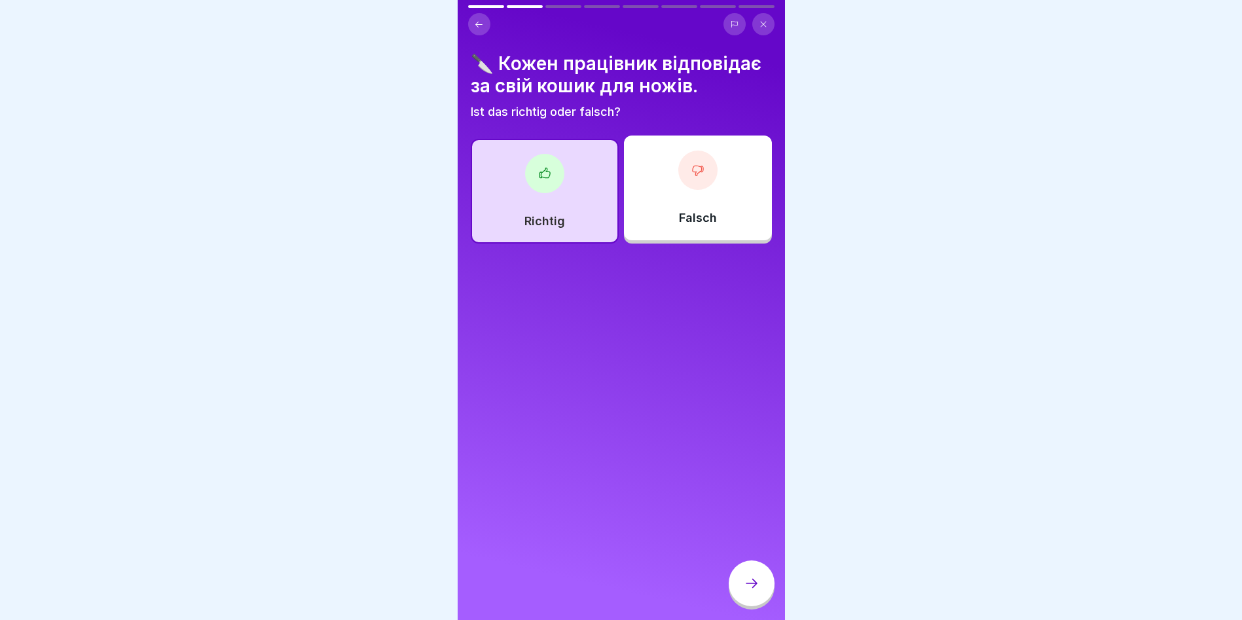
click at [751, 591] on icon at bounding box center [752, 584] width 16 height 16
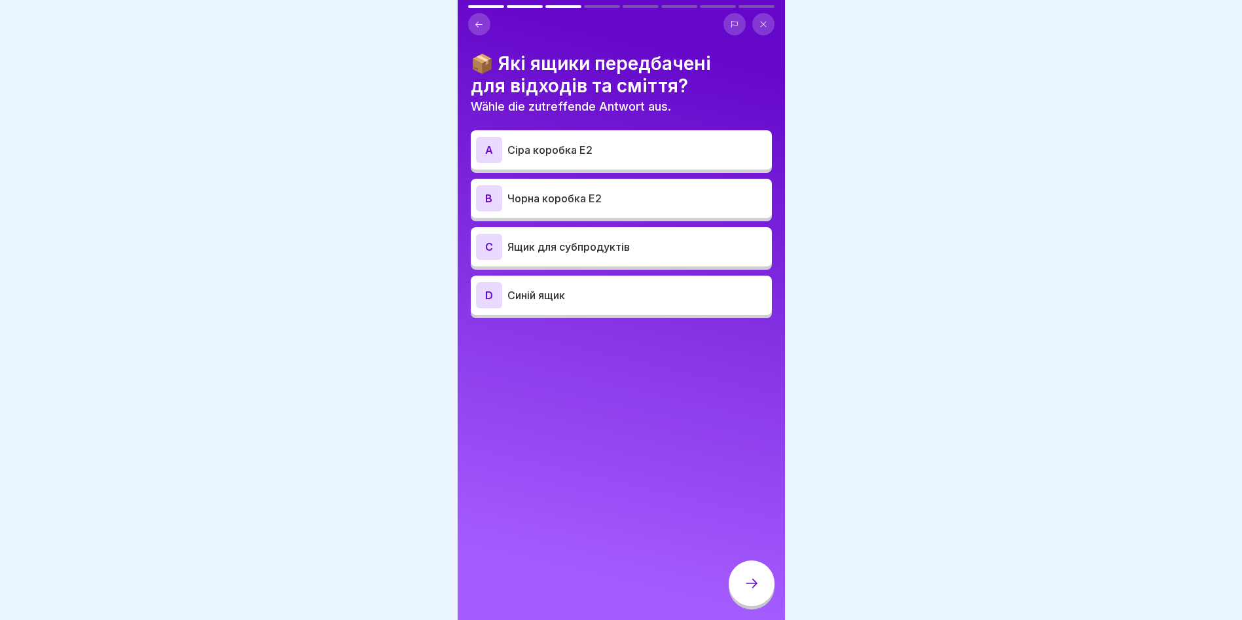
click at [563, 149] on p "Сіра коробка E2" at bounding box center [637, 150] width 259 height 16
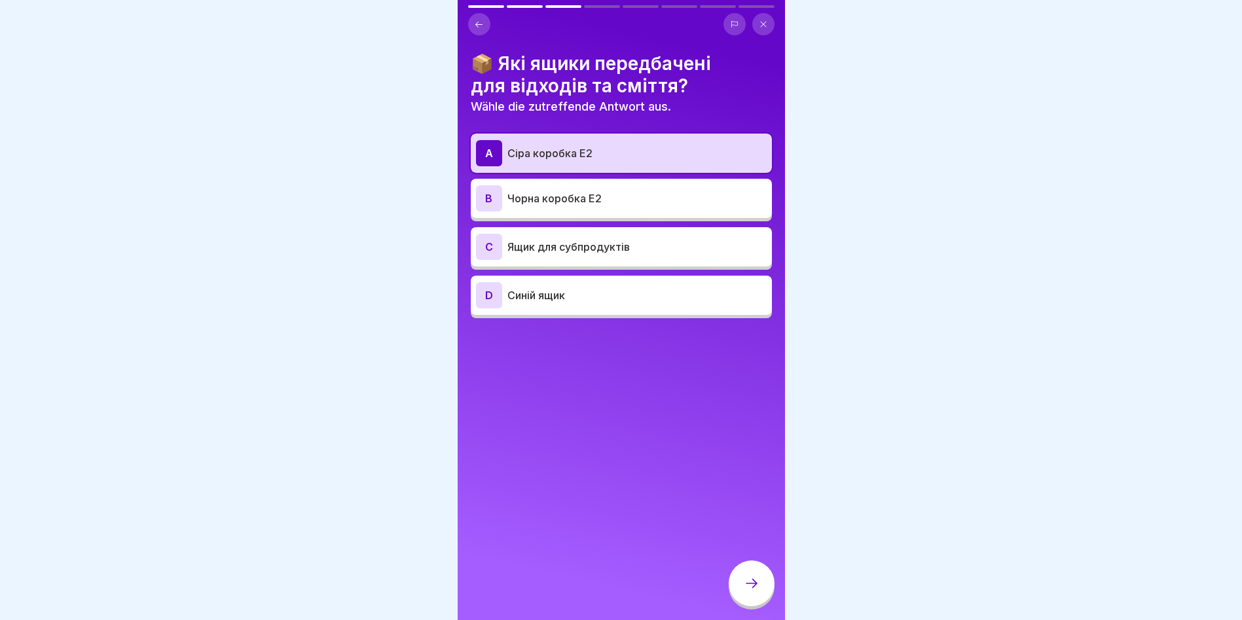
click at [762, 602] on div at bounding box center [752, 584] width 46 height 46
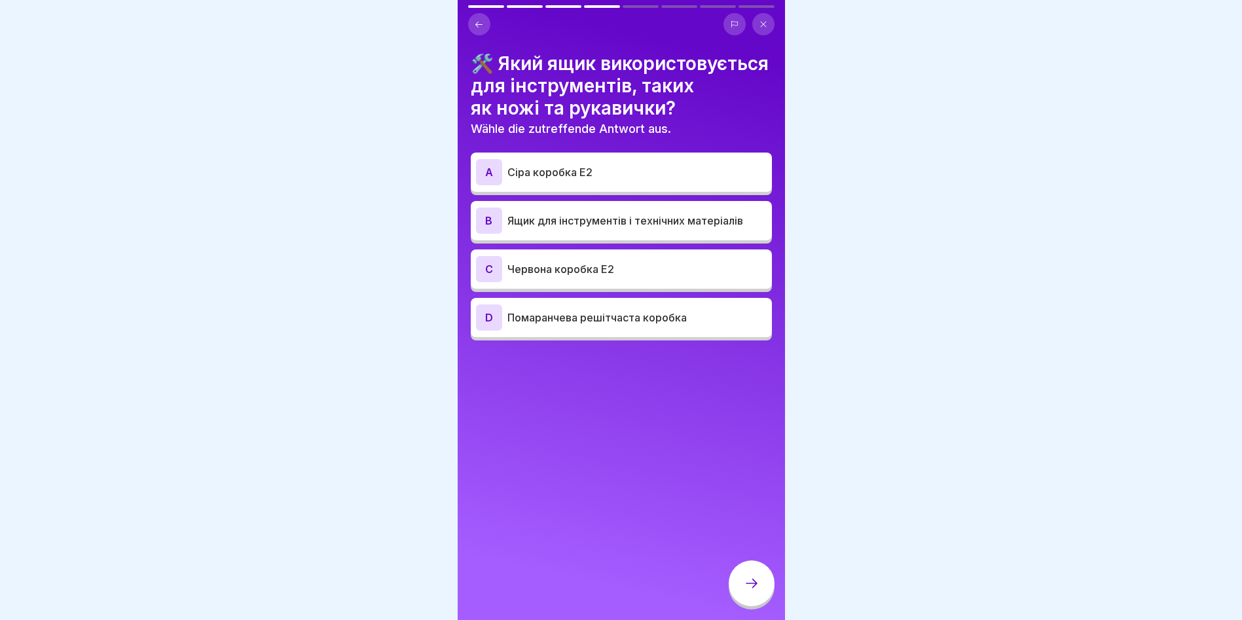
click at [622, 185] on div "A Сіра коробка E2" at bounding box center [621, 172] width 291 height 26
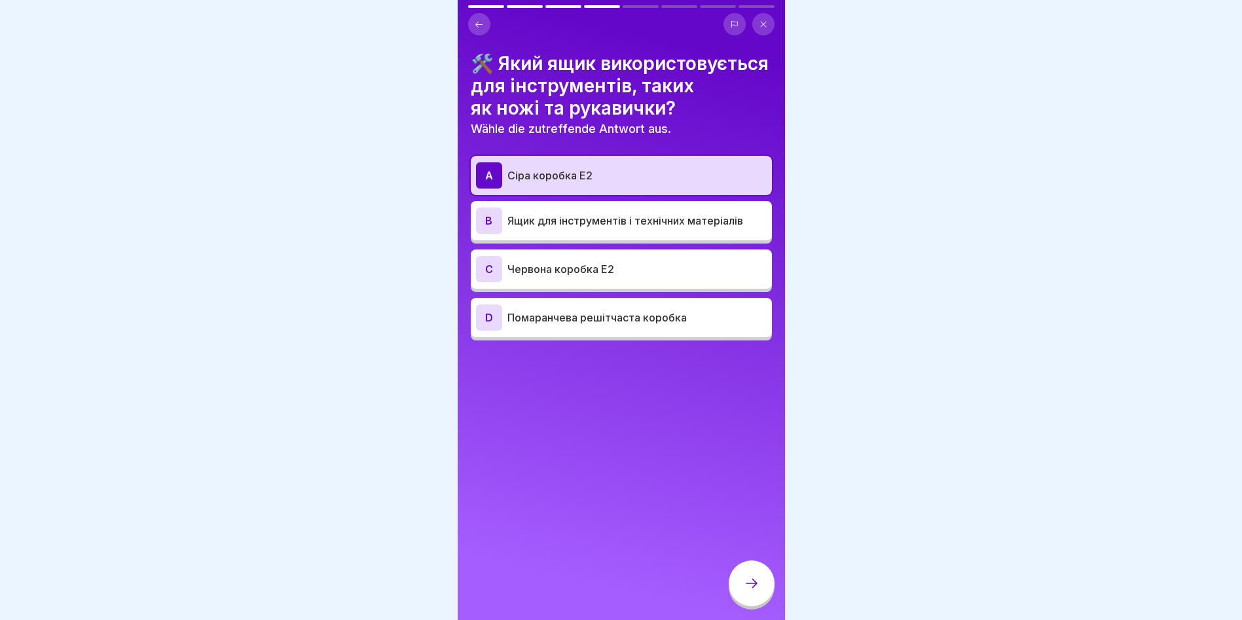
click at [684, 263] on div "A Сіра коробка E2 B Ящик для інструментів і технічних матеріалів C Червона коро…" at bounding box center [621, 248] width 301 height 185
click at [680, 234] on div "B Ящик для інструментів і технічних матеріалів" at bounding box center [621, 221] width 291 height 26
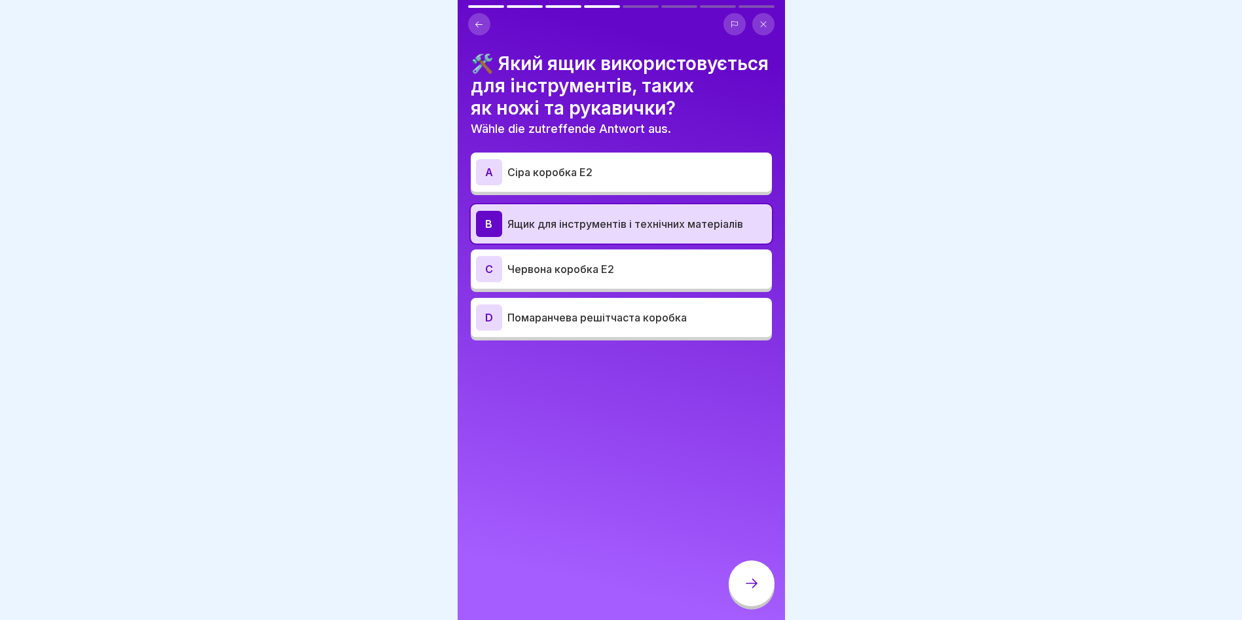
click at [756, 588] on icon at bounding box center [752, 583] width 12 height 9
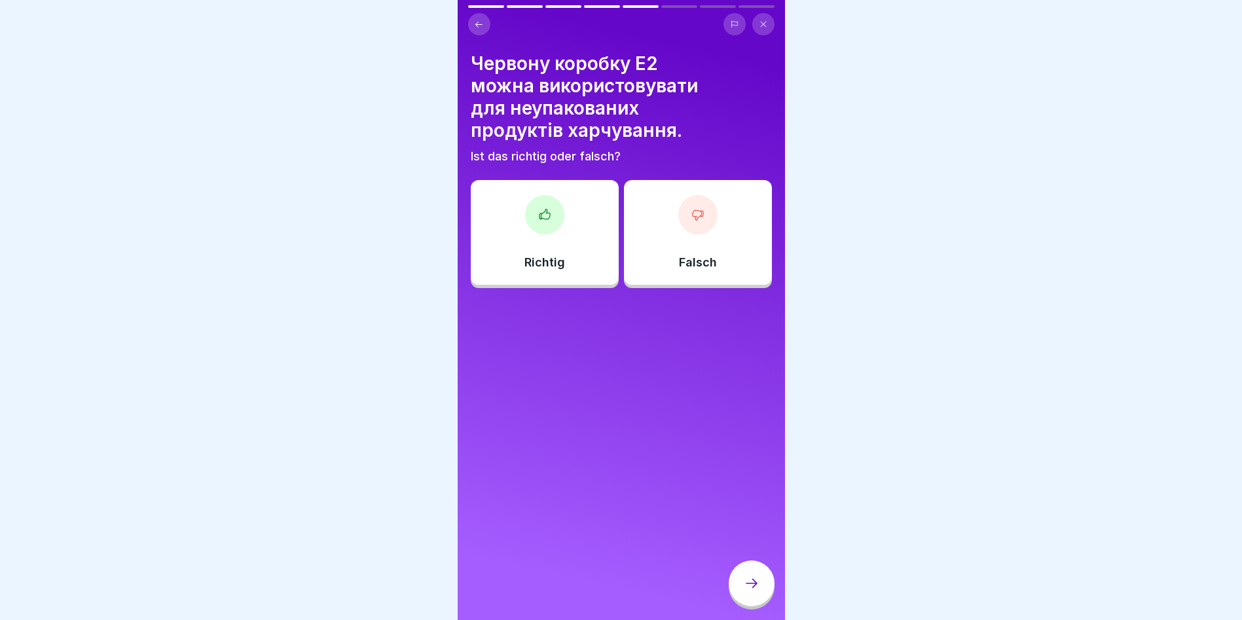
click at [528, 251] on div "Richtig" at bounding box center [545, 232] width 148 height 105
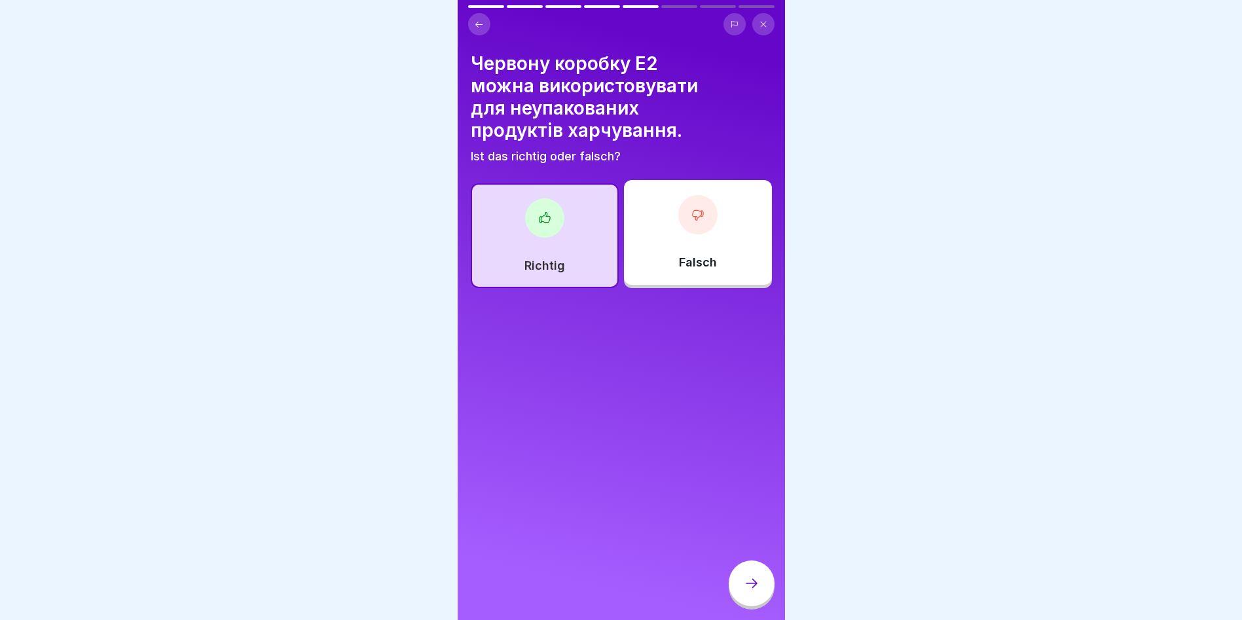
click at [753, 591] on icon at bounding box center [752, 584] width 16 height 16
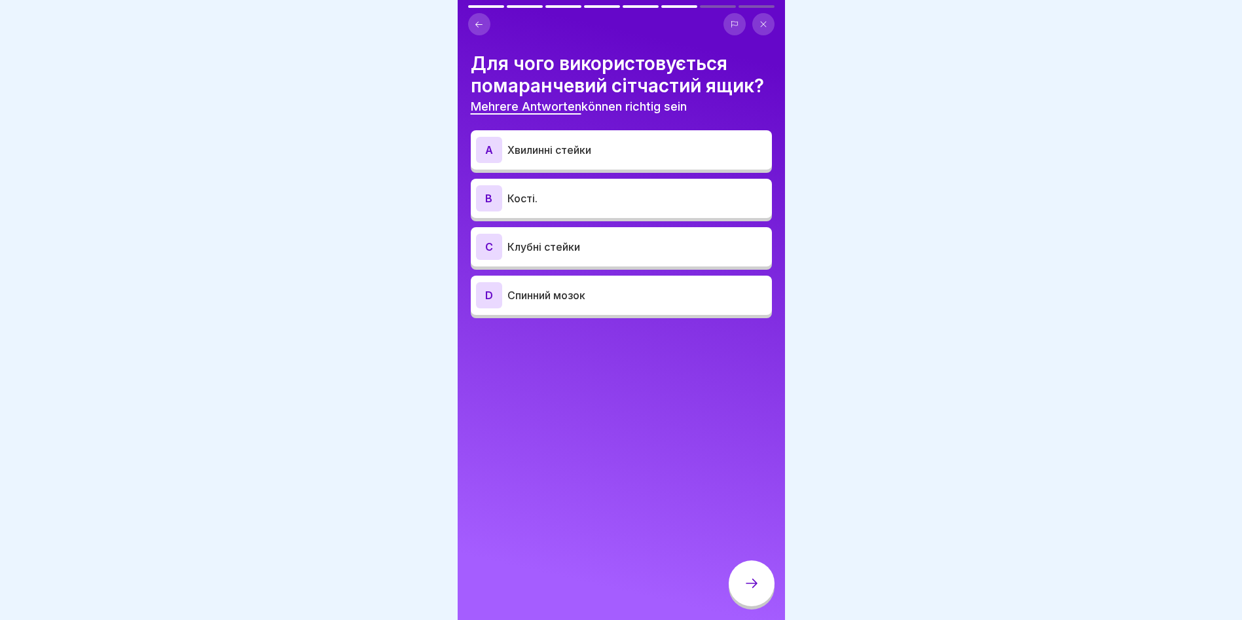
click at [600, 165] on div "A Хвилинні стейки" at bounding box center [621, 149] width 301 height 39
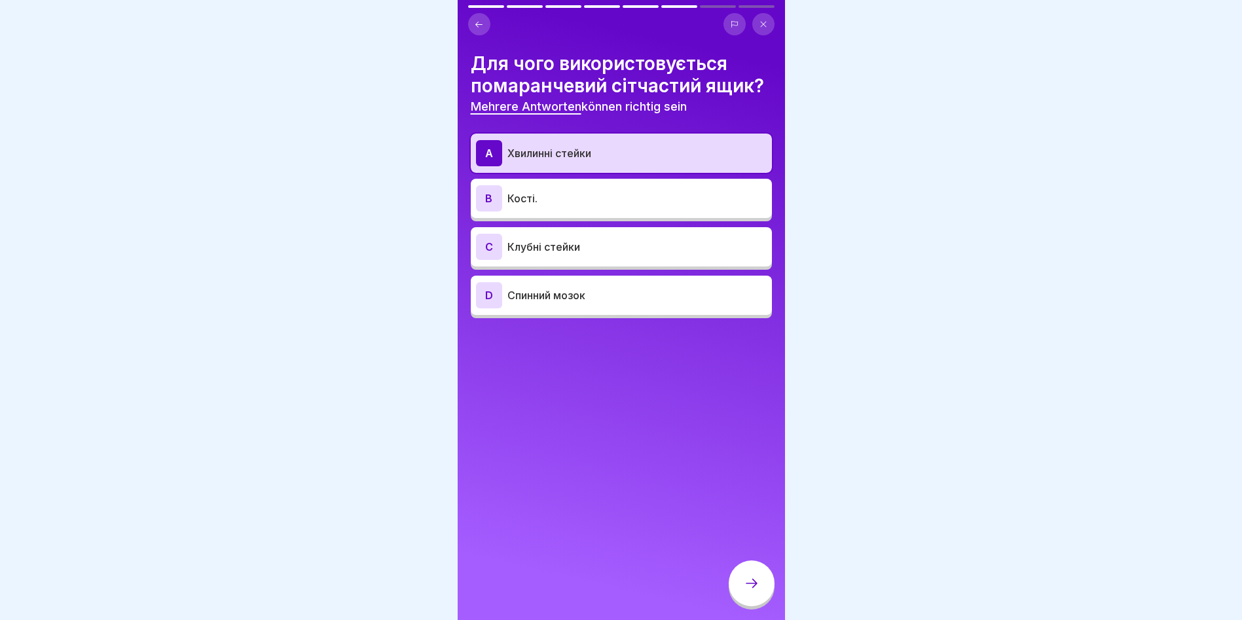
click at [595, 298] on p "Спинний мозок" at bounding box center [637, 295] width 259 height 16
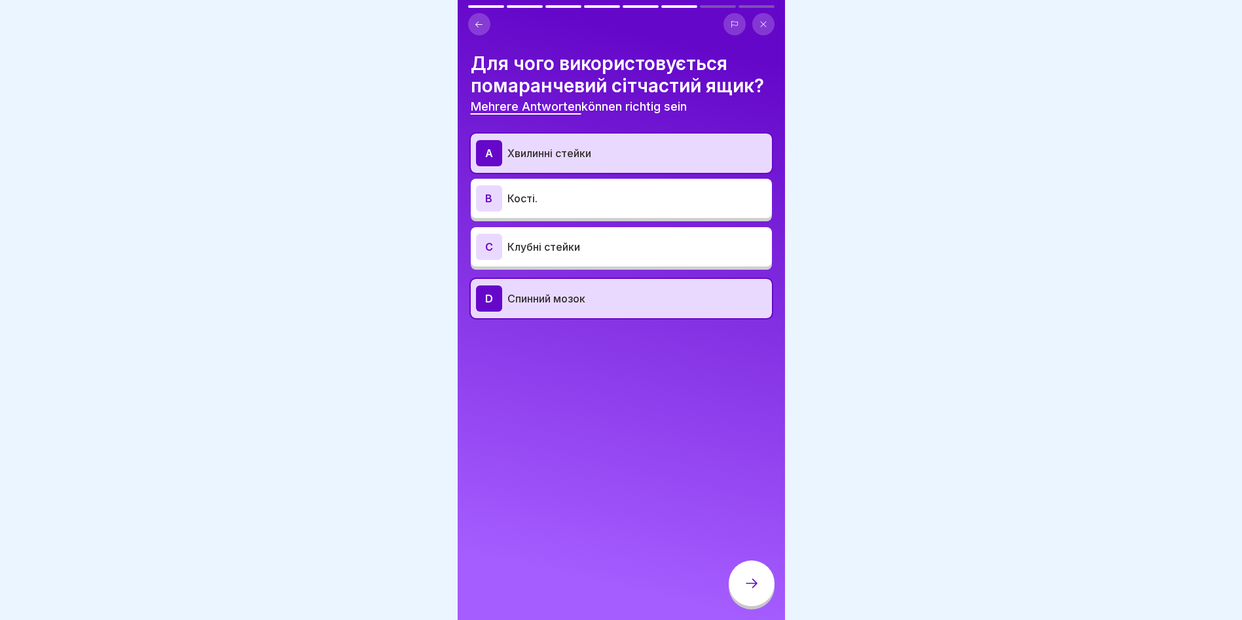
click at [736, 595] on div at bounding box center [752, 584] width 46 height 46
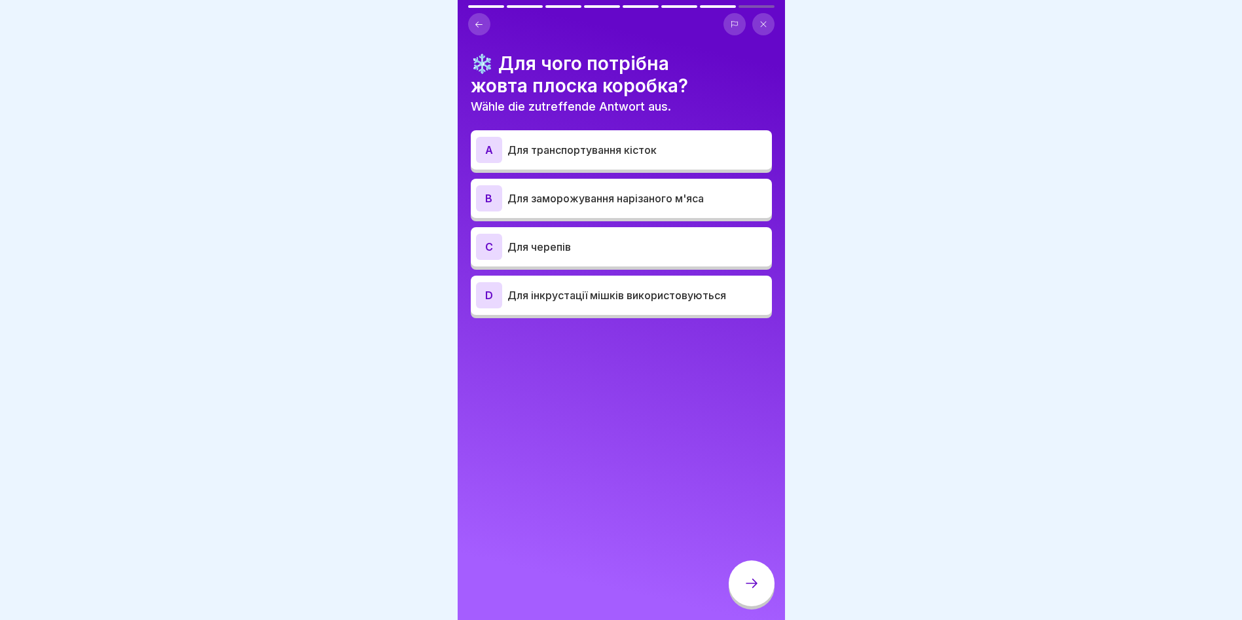
click at [604, 204] on p "Для заморожування нарізаного м'яса" at bounding box center [637, 199] width 259 height 16
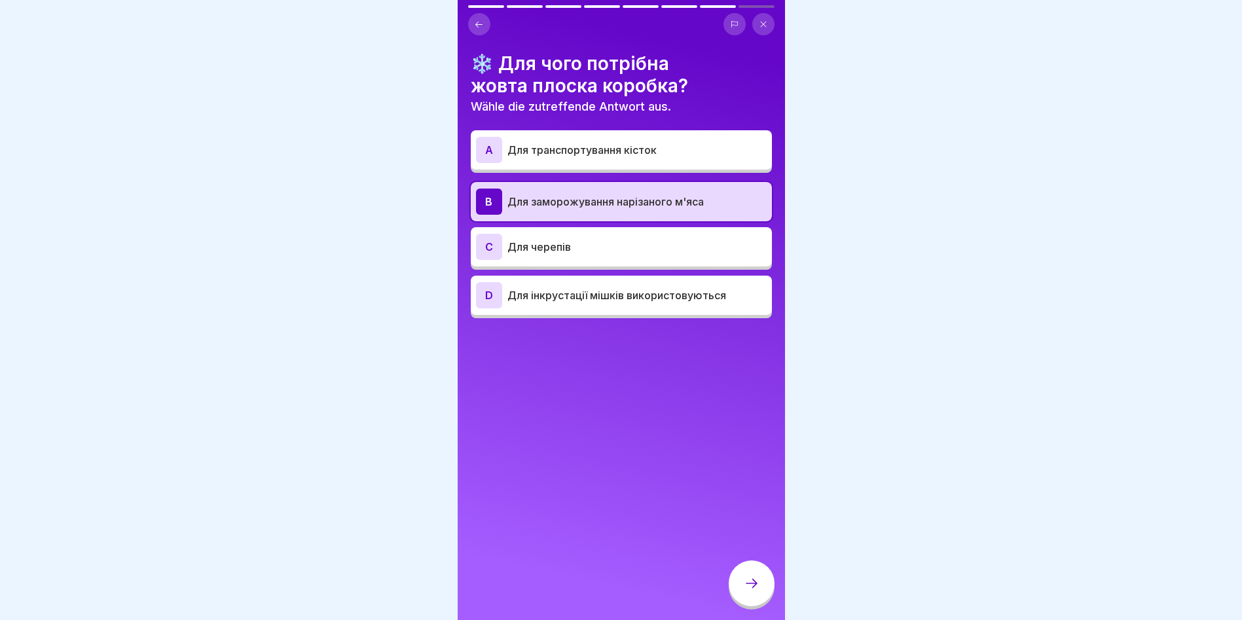
click at [753, 591] on icon at bounding box center [752, 584] width 16 height 16
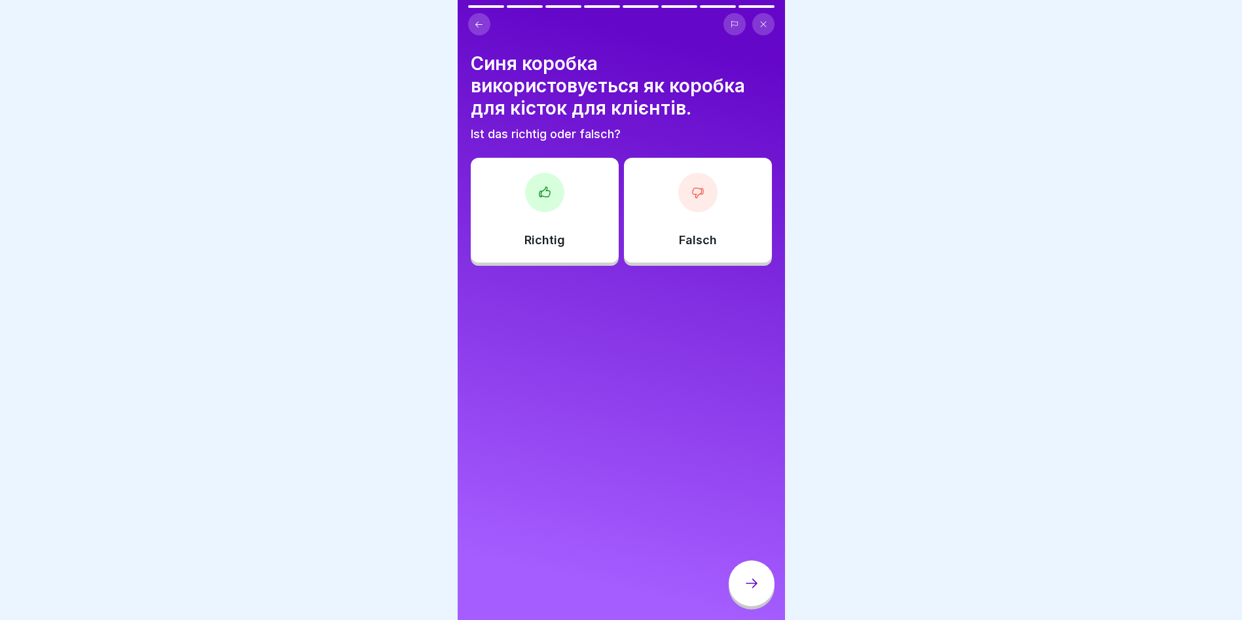
click at [559, 198] on div at bounding box center [544, 192] width 39 height 39
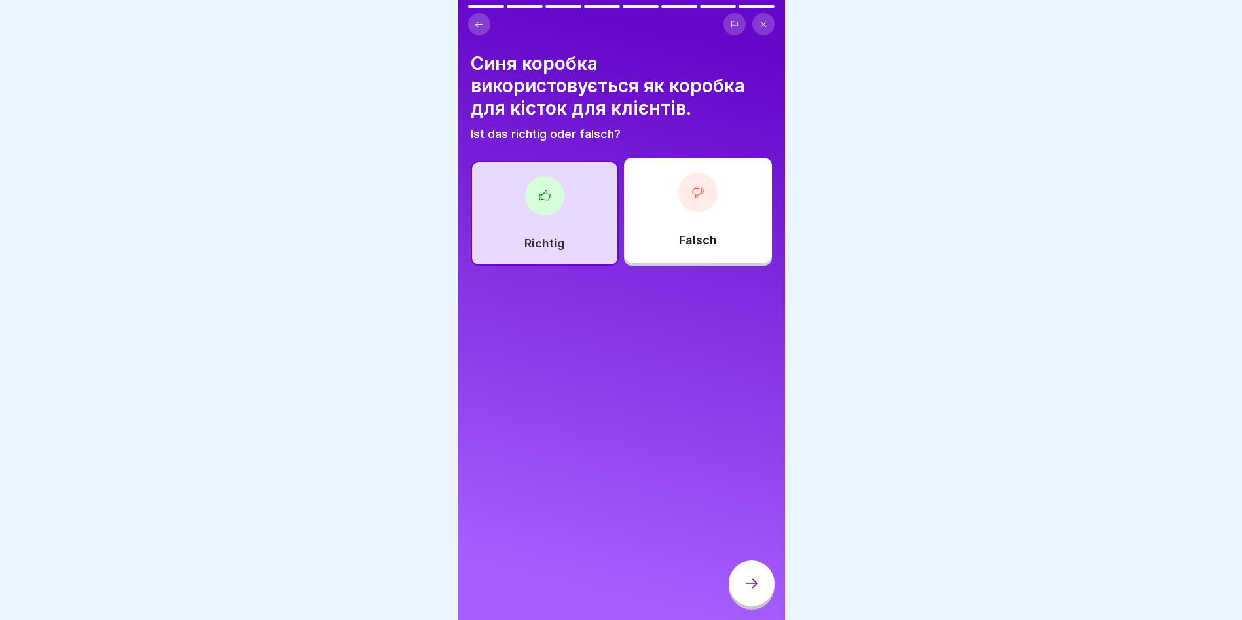
click at [751, 591] on icon at bounding box center [752, 584] width 16 height 16
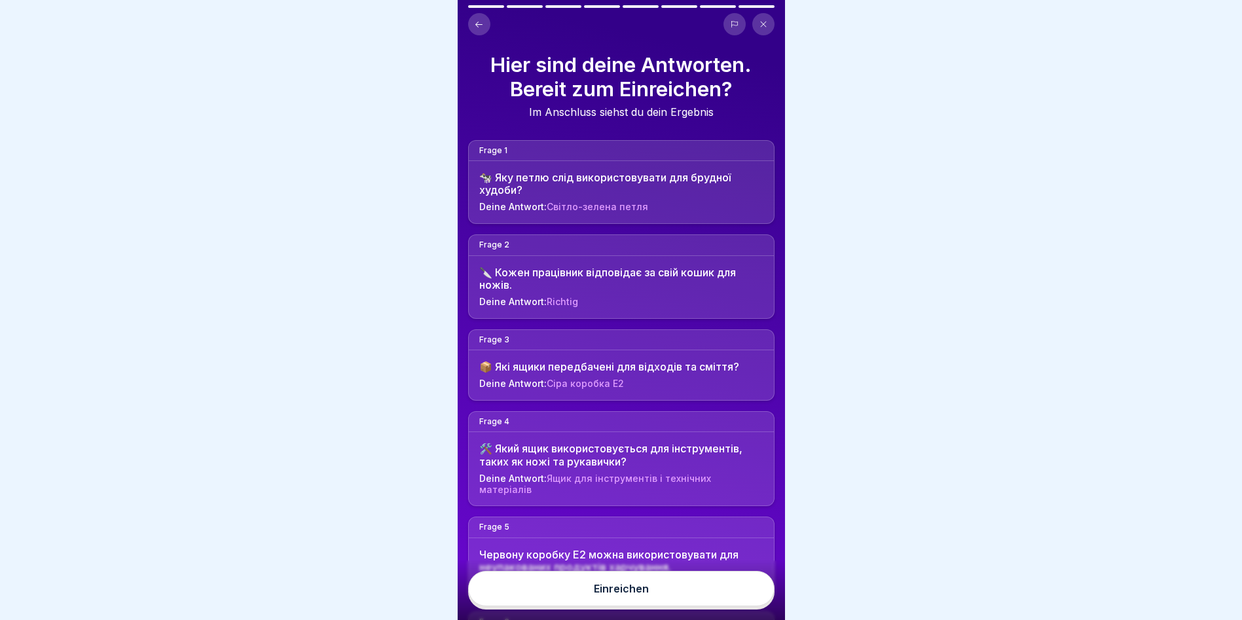
click at [590, 183] on div "🐄 Яку петлю слід використовувати для брудної худоби?" at bounding box center [621, 184] width 284 height 25
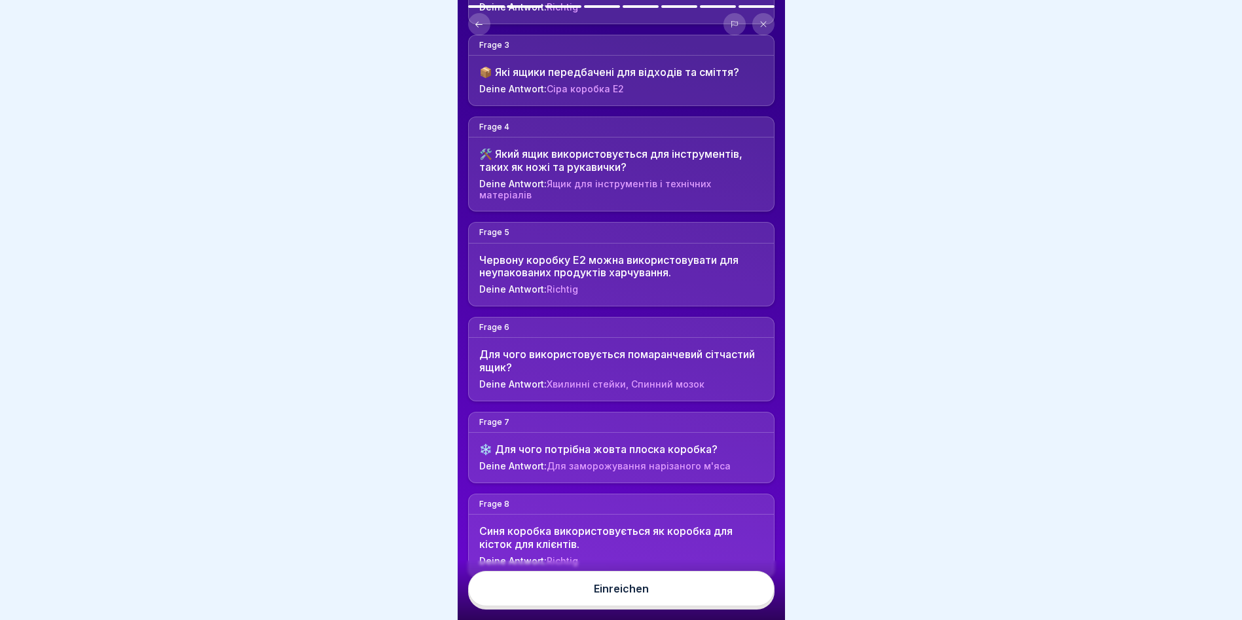
scroll to position [10, 0]
click at [649, 586] on button "Einreichen" at bounding box center [621, 588] width 306 height 35
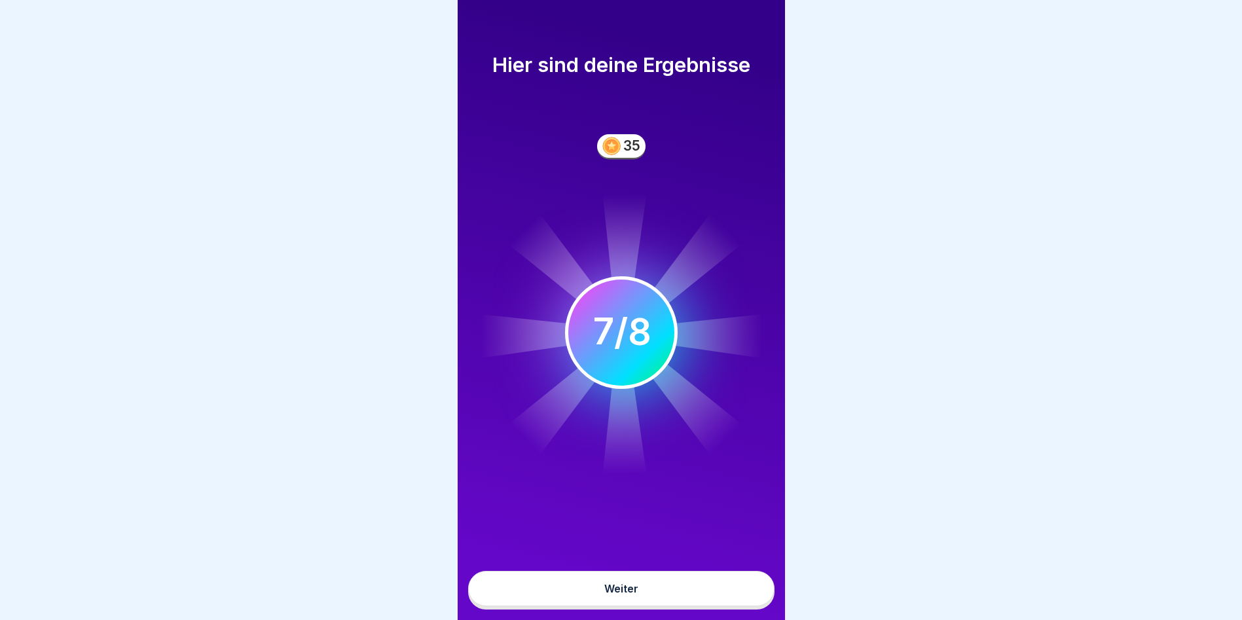
click at [689, 593] on button "Weiter" at bounding box center [621, 588] width 306 height 35
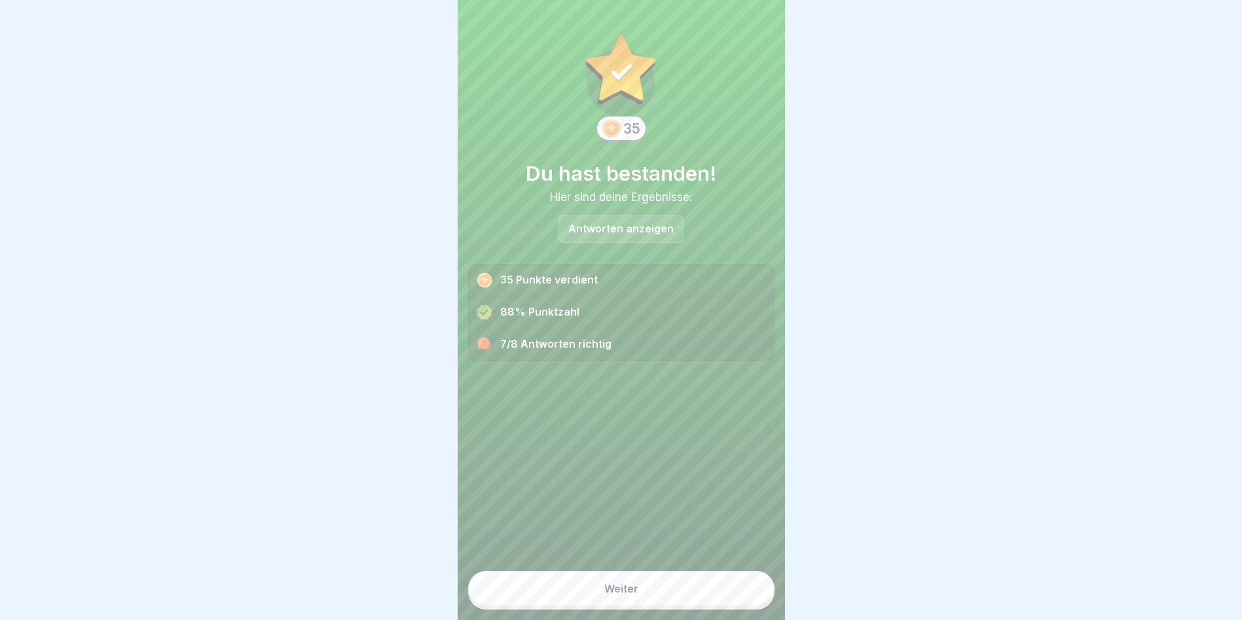
click at [681, 589] on button "Weiter" at bounding box center [621, 588] width 306 height 35
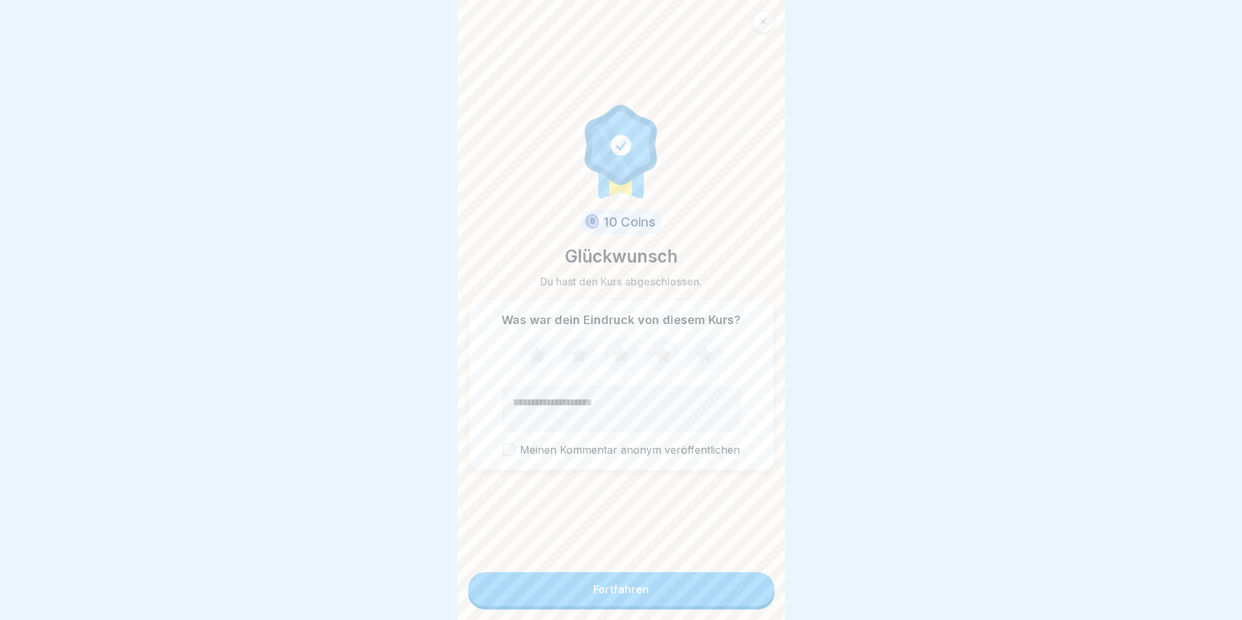
click at [684, 585] on button "Fortfahren" at bounding box center [621, 589] width 306 height 34
click at [671, 561] on div "10 Coins Glückwunsch Du hast den Kurs abgeschlossen. Was war dein Eindruck von …" at bounding box center [621, 285] width 306 height 551
click at [673, 582] on button "Fortfahren" at bounding box center [621, 589] width 306 height 34
